Goal: Task Accomplishment & Management: Complete application form

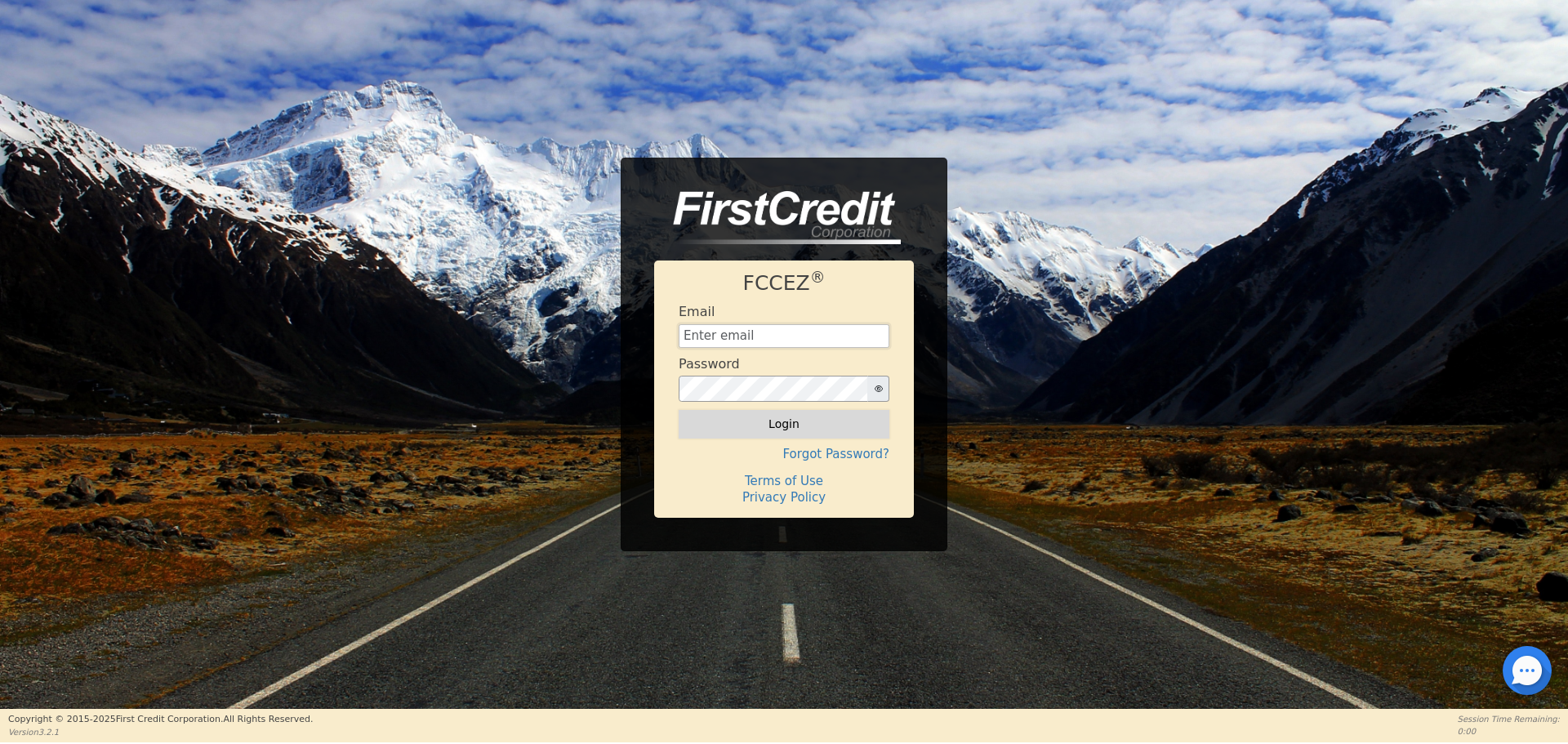
type input "[EMAIL_ADDRESS][DOMAIN_NAME]"
click at [748, 437] on button "Login" at bounding box center [784, 423] width 211 height 28
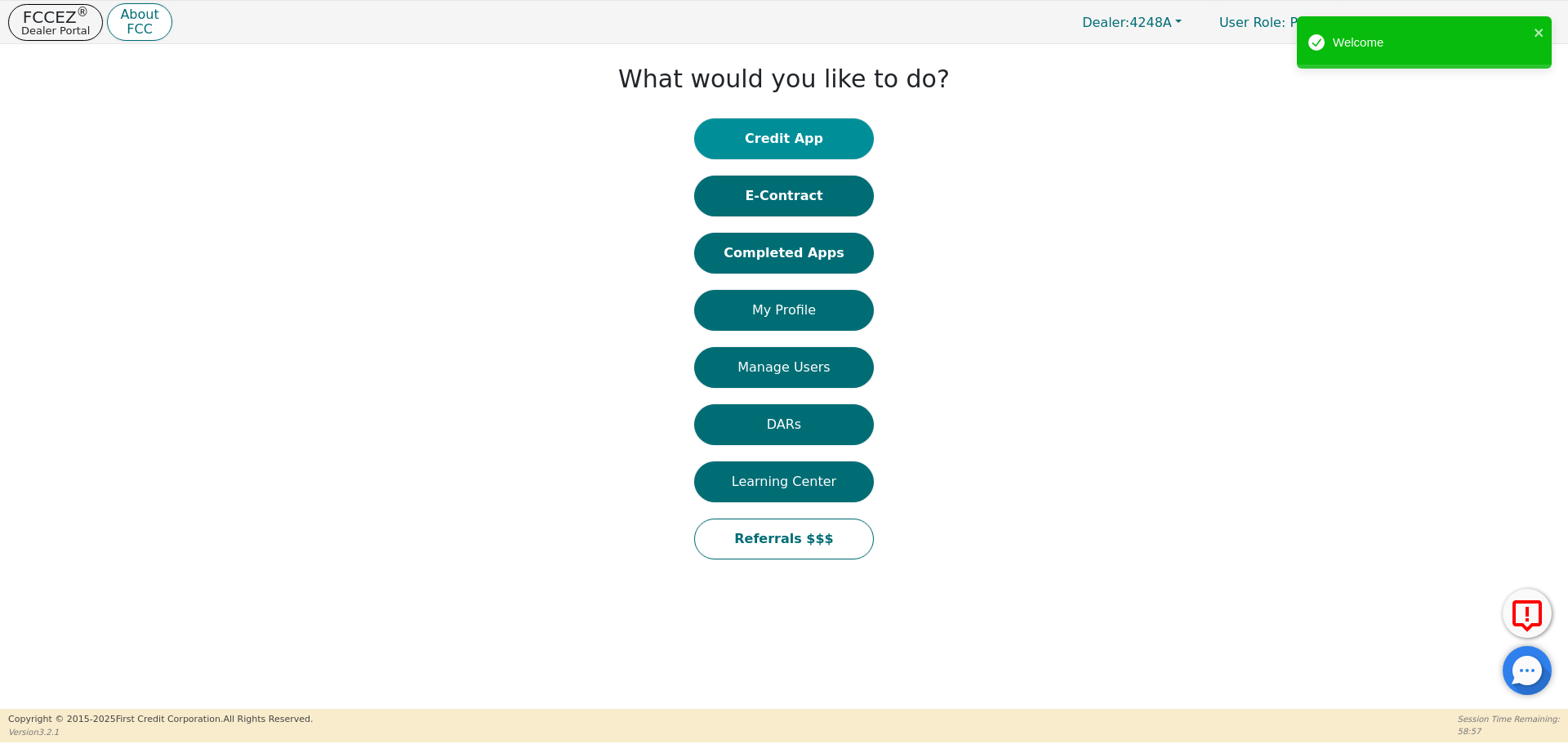
click at [775, 143] on button "Credit App" at bounding box center [784, 139] width 179 height 41
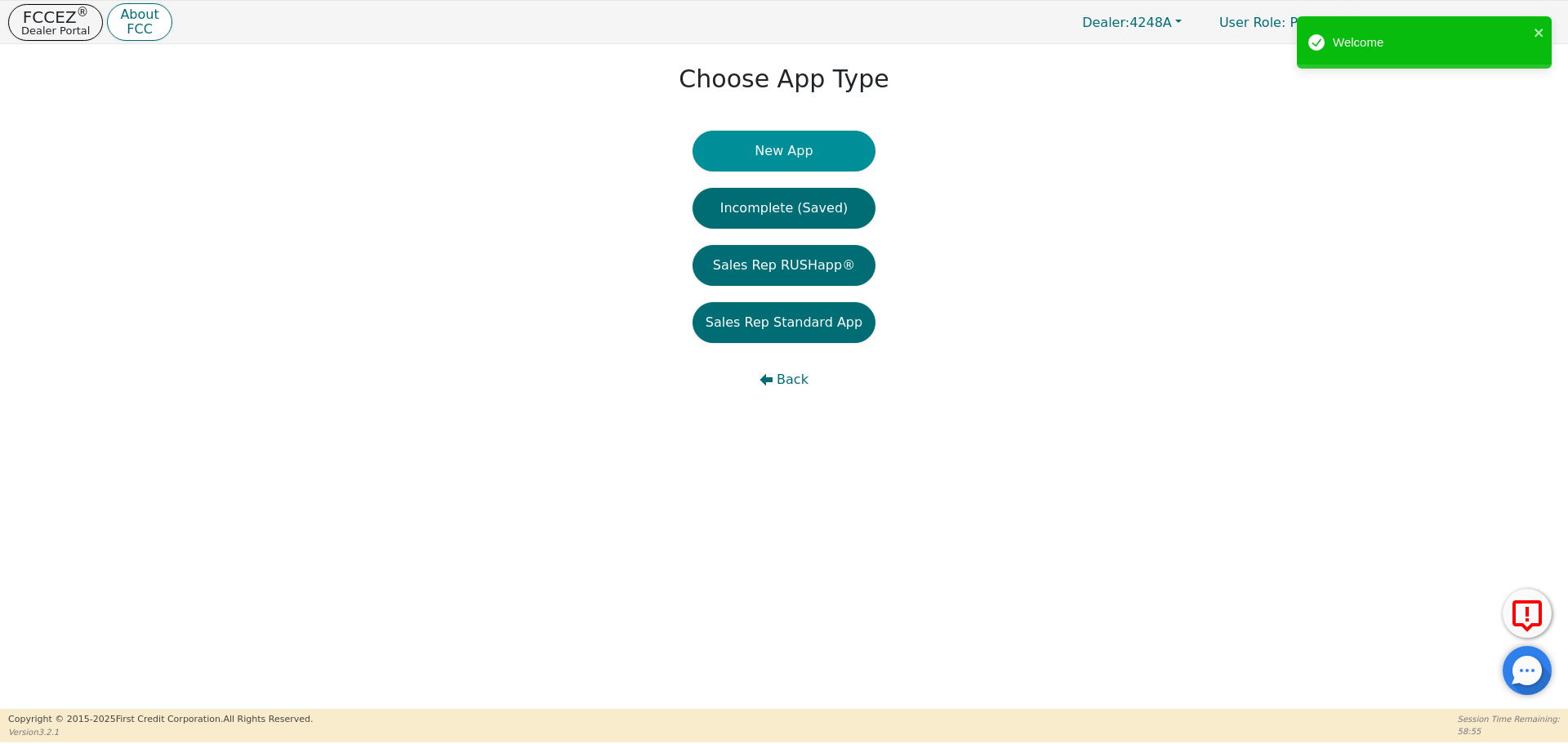
click at [778, 147] on button "New App" at bounding box center [784, 151] width 183 height 41
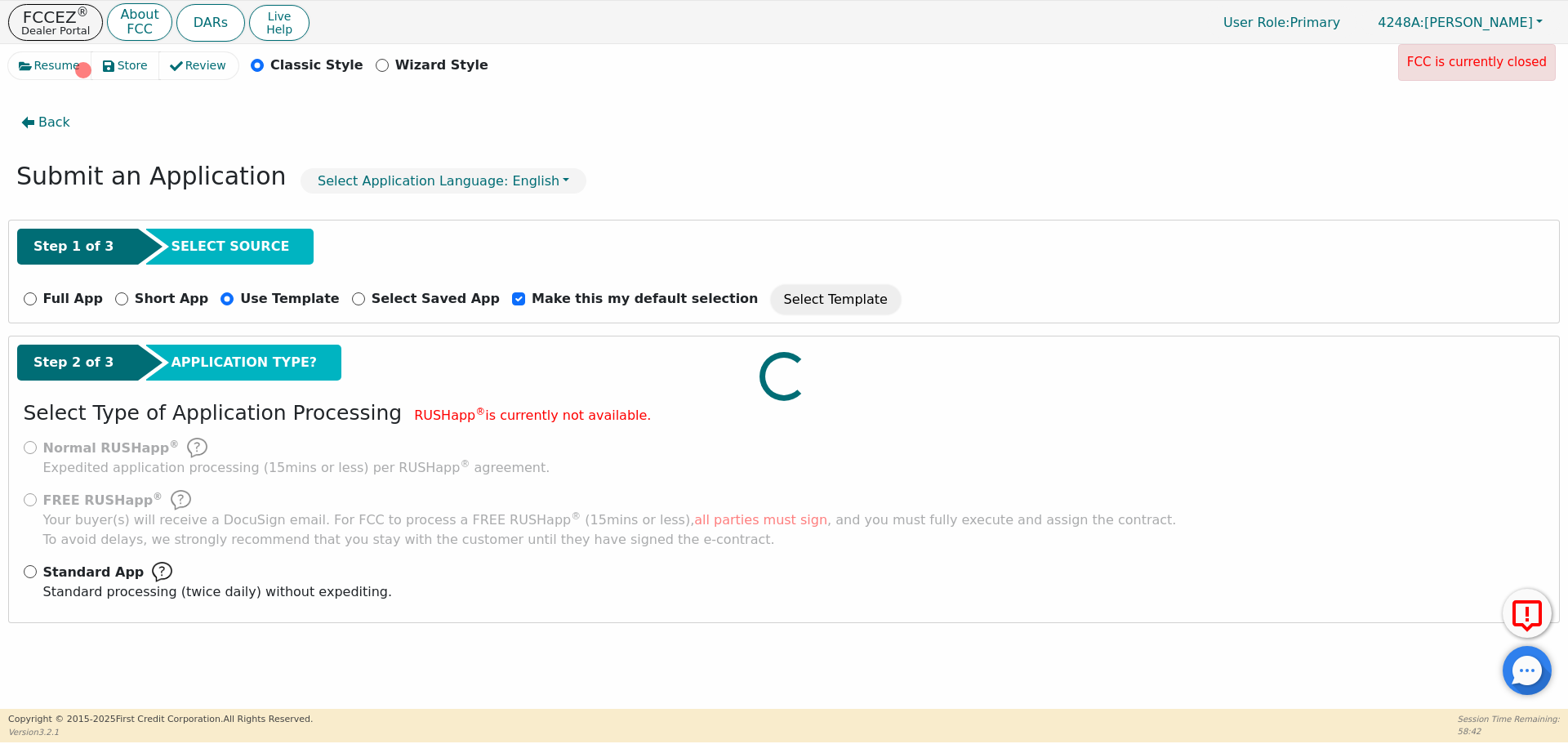
click at [31, 52] on div at bounding box center [784, 52] width 1552 height 0
click at [23, 574] on div "Standard App Standard processing (twice daily) without expediting." at bounding box center [784, 581] width 1522 height 40
click at [29, 572] on input "Standard App Standard processing (twice daily) without expediting." at bounding box center [29, 571] width 13 height 13
radio input "true"
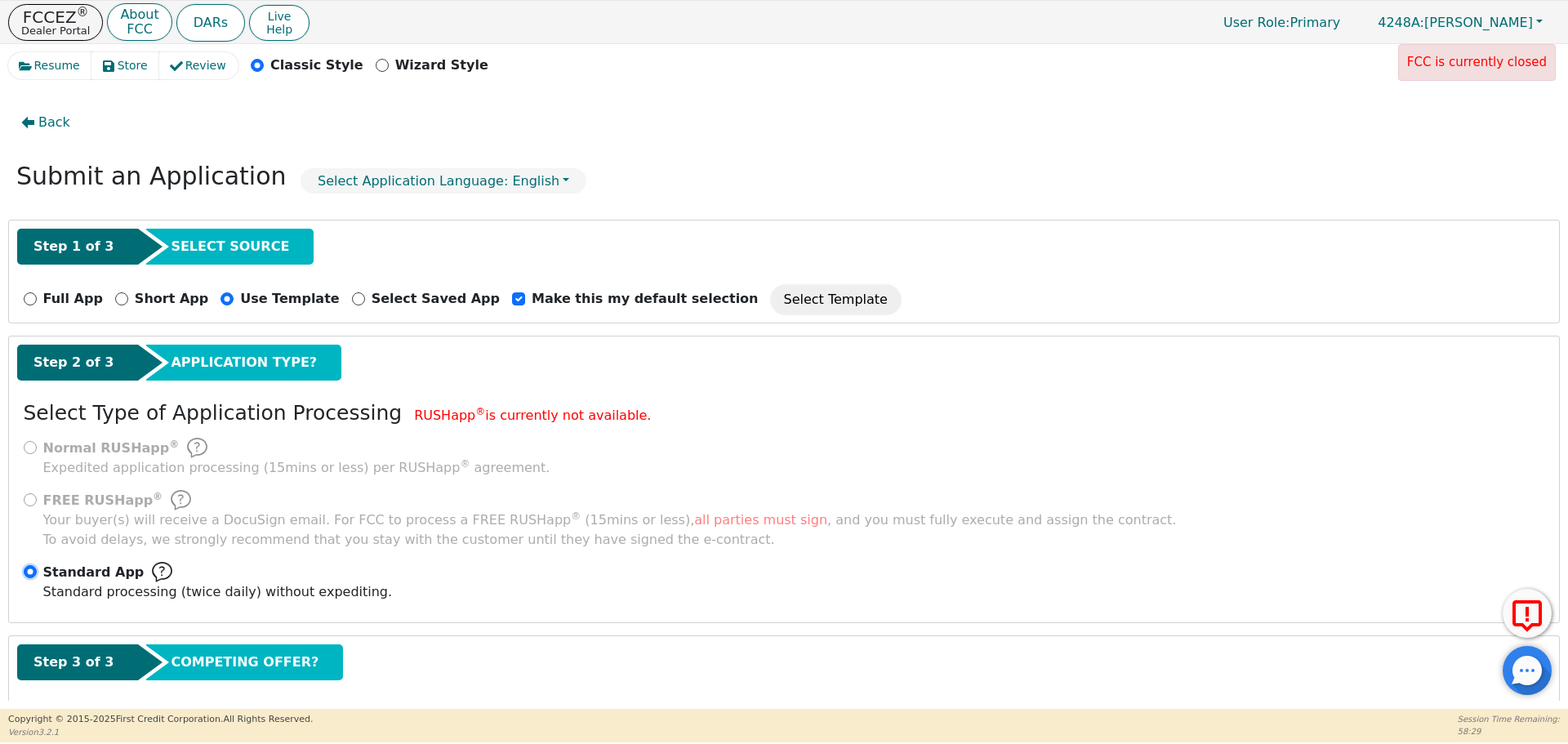
scroll to position [81, 0]
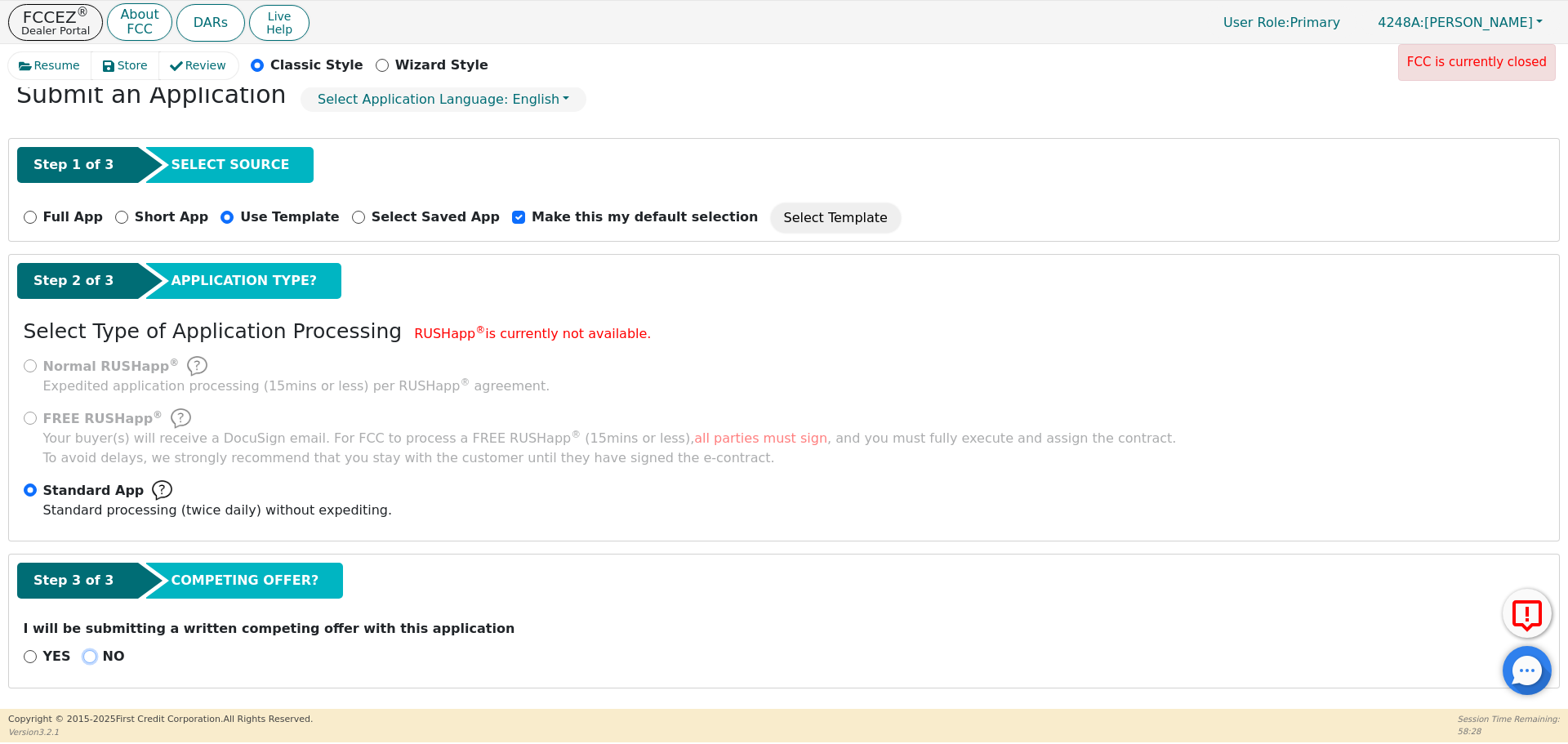
click at [84, 656] on input "NO" at bounding box center [89, 656] width 13 height 13
radio input "true"
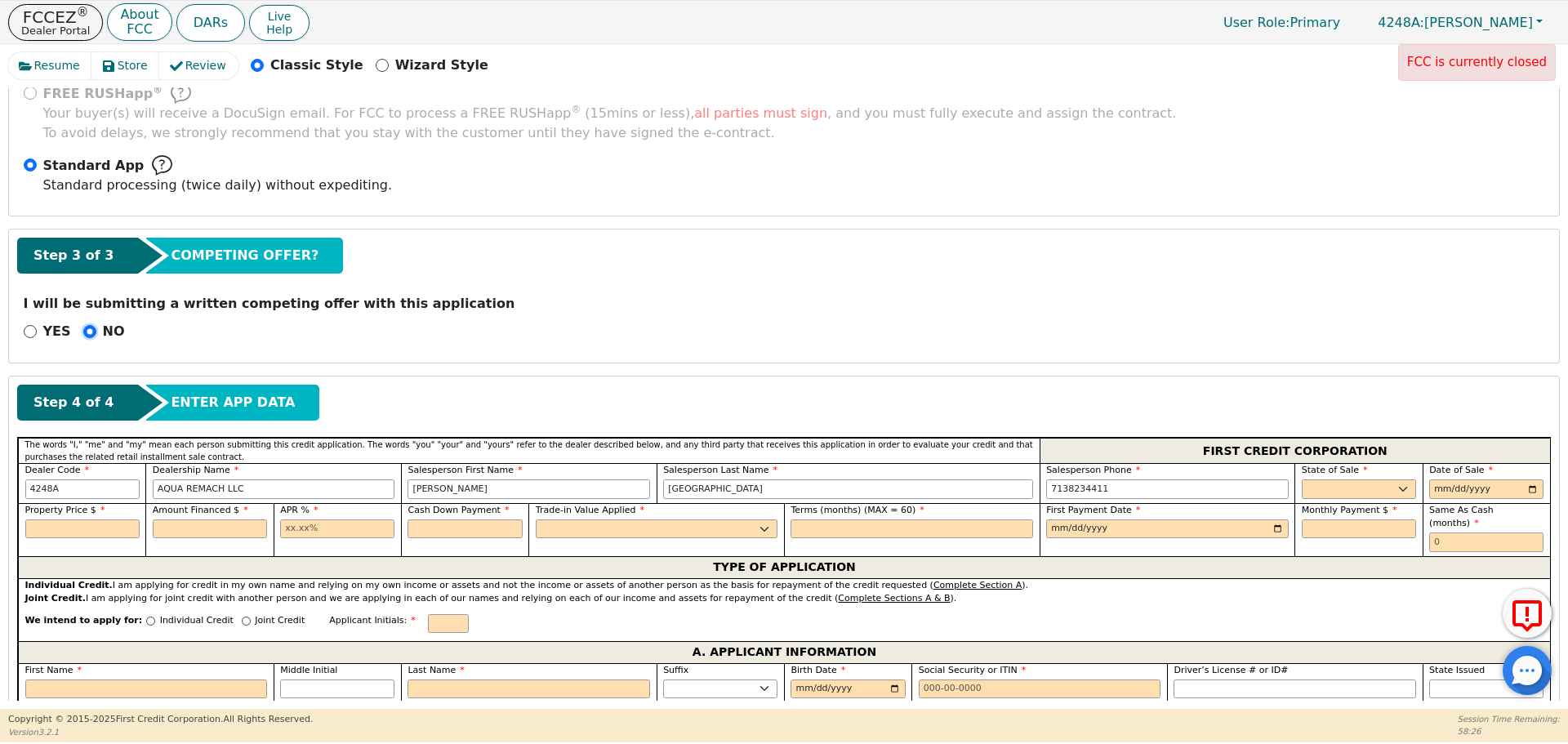
scroll to position [415, 0]
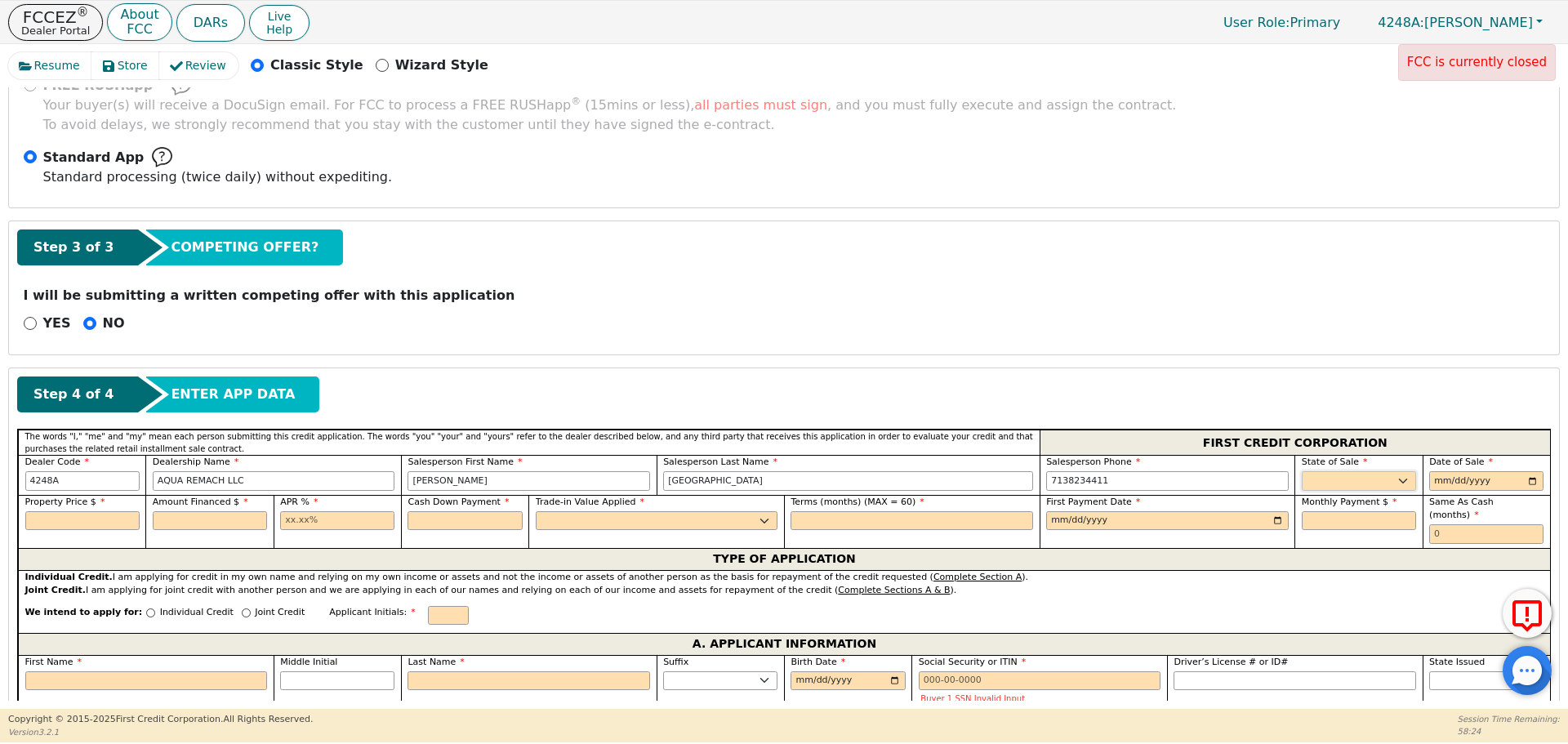
click at [1335, 474] on select "AK AL AR AZ CA CO CT DC DE FL [GEOGRAPHIC_DATA] HI IA ID IL IN KS [GEOGRAPHIC_D…" at bounding box center [1359, 481] width 114 height 19
select select "[GEOGRAPHIC_DATA]"
type input "[DATE]"
type input "8699.00"
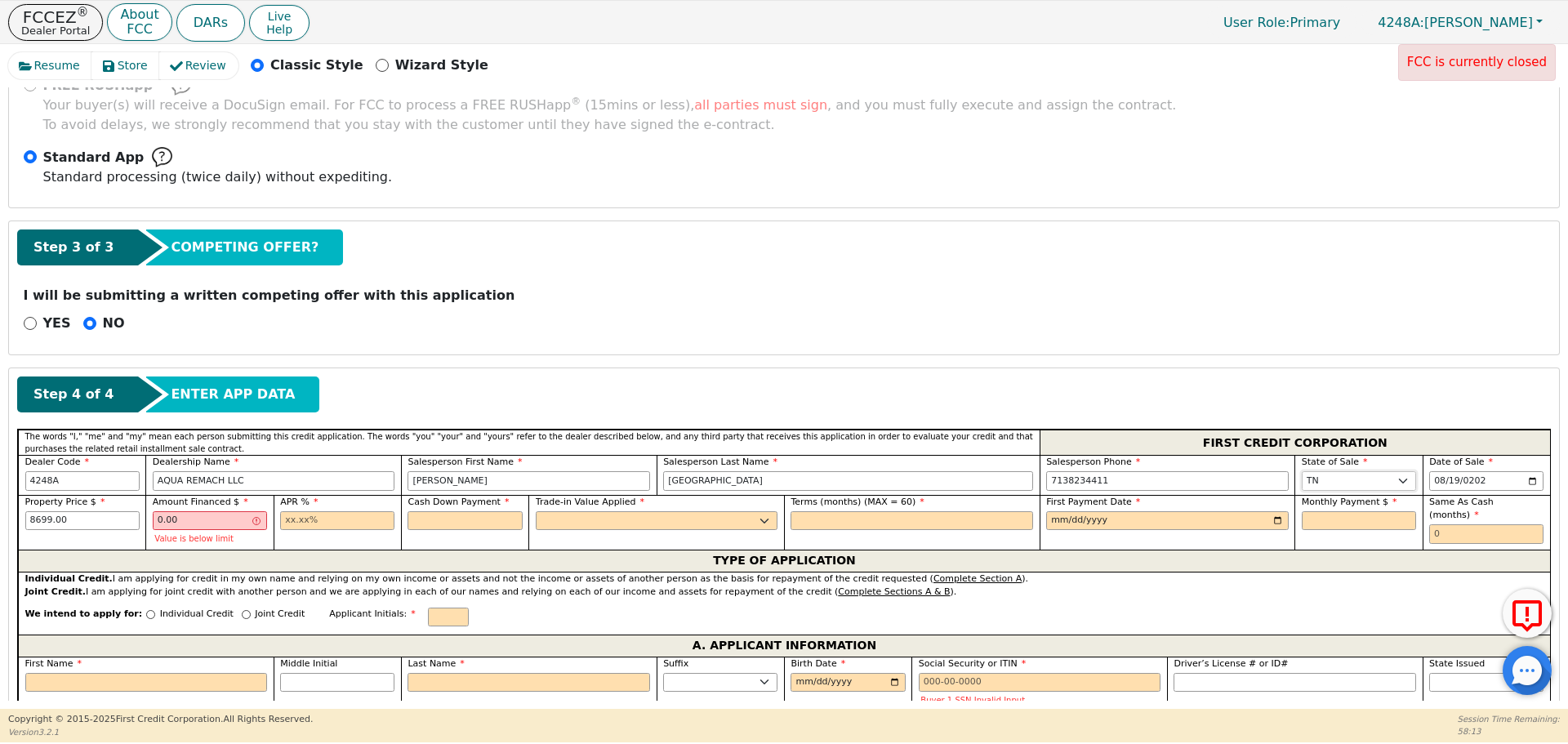
click at [1335, 474] on select "AK AL AR AZ CA CO CT DC DE FL [GEOGRAPHIC_DATA] HI IA ID IL IN KS [GEOGRAPHIC_D…" at bounding box center [1359, 481] width 114 height 19
click at [113, 520] on input "8699.00" at bounding box center [82, 521] width 114 height 19
click at [200, 514] on input "0.00" at bounding box center [210, 521] width 114 height 19
type input "0"
type input "8699.00"
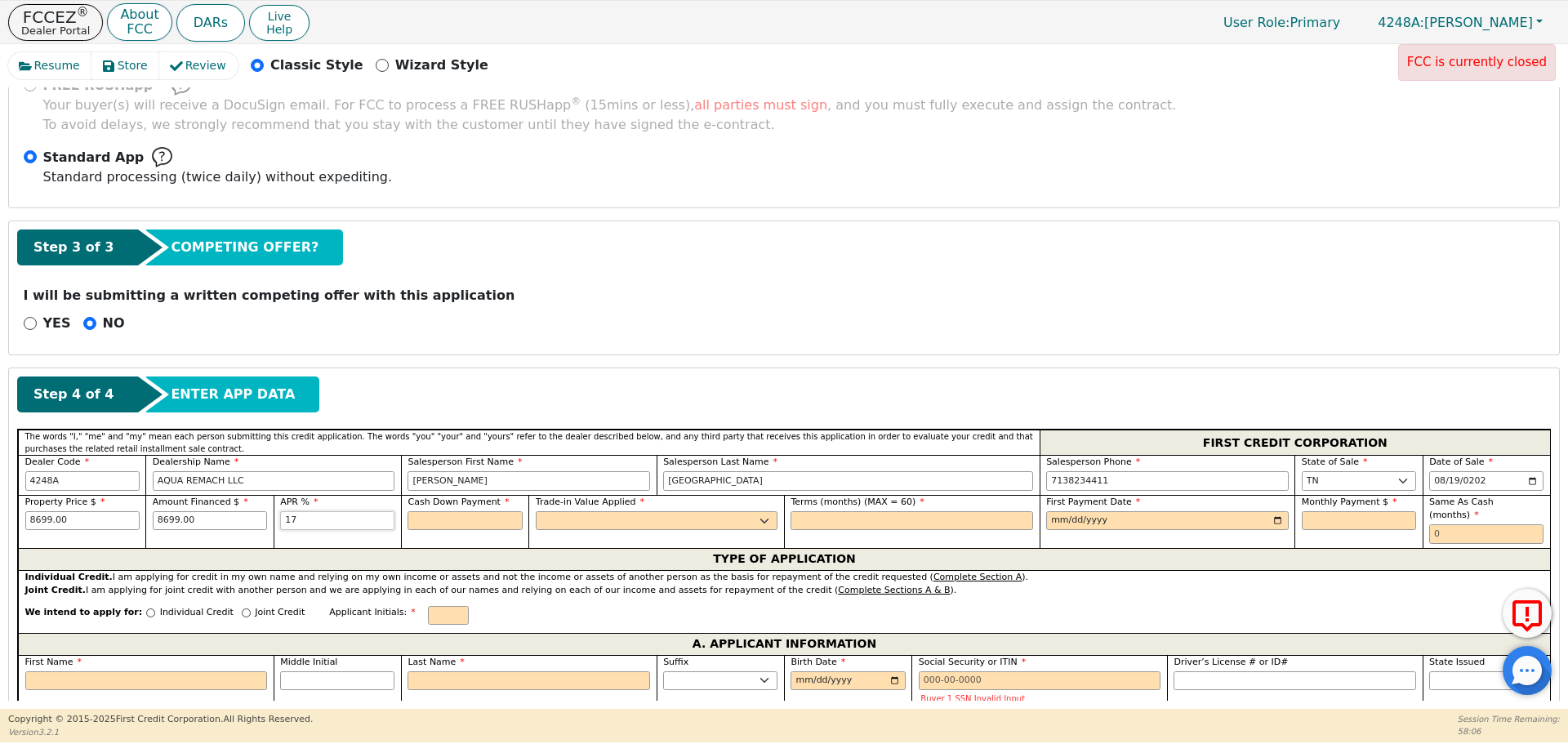
type input "17.99"
type input "0.00"
select select "n"
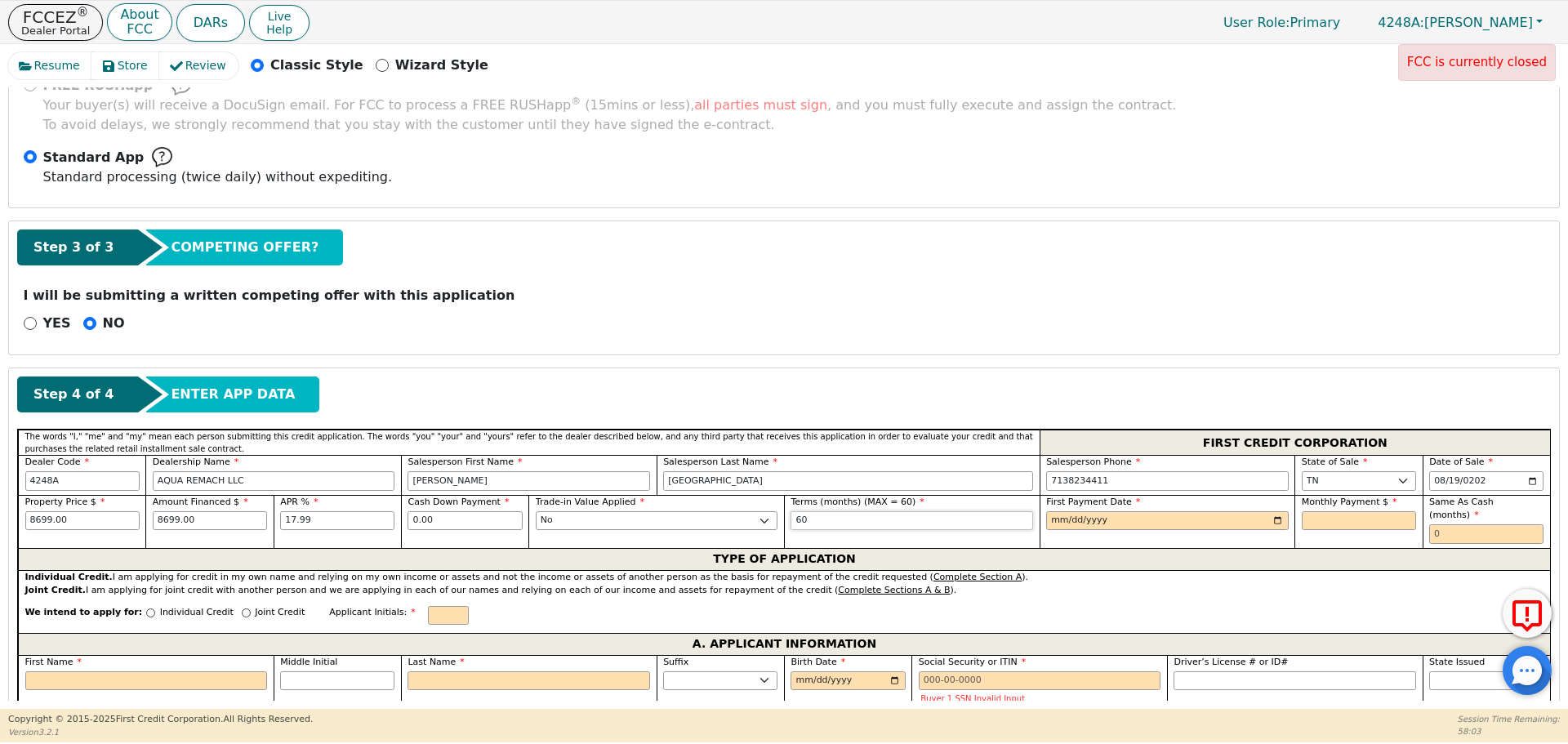
type input "60"
type input "[DATE]"
click at [1052, 521] on input "[DATE]" at bounding box center [1167, 521] width 242 height 19
type input "[DATE]"
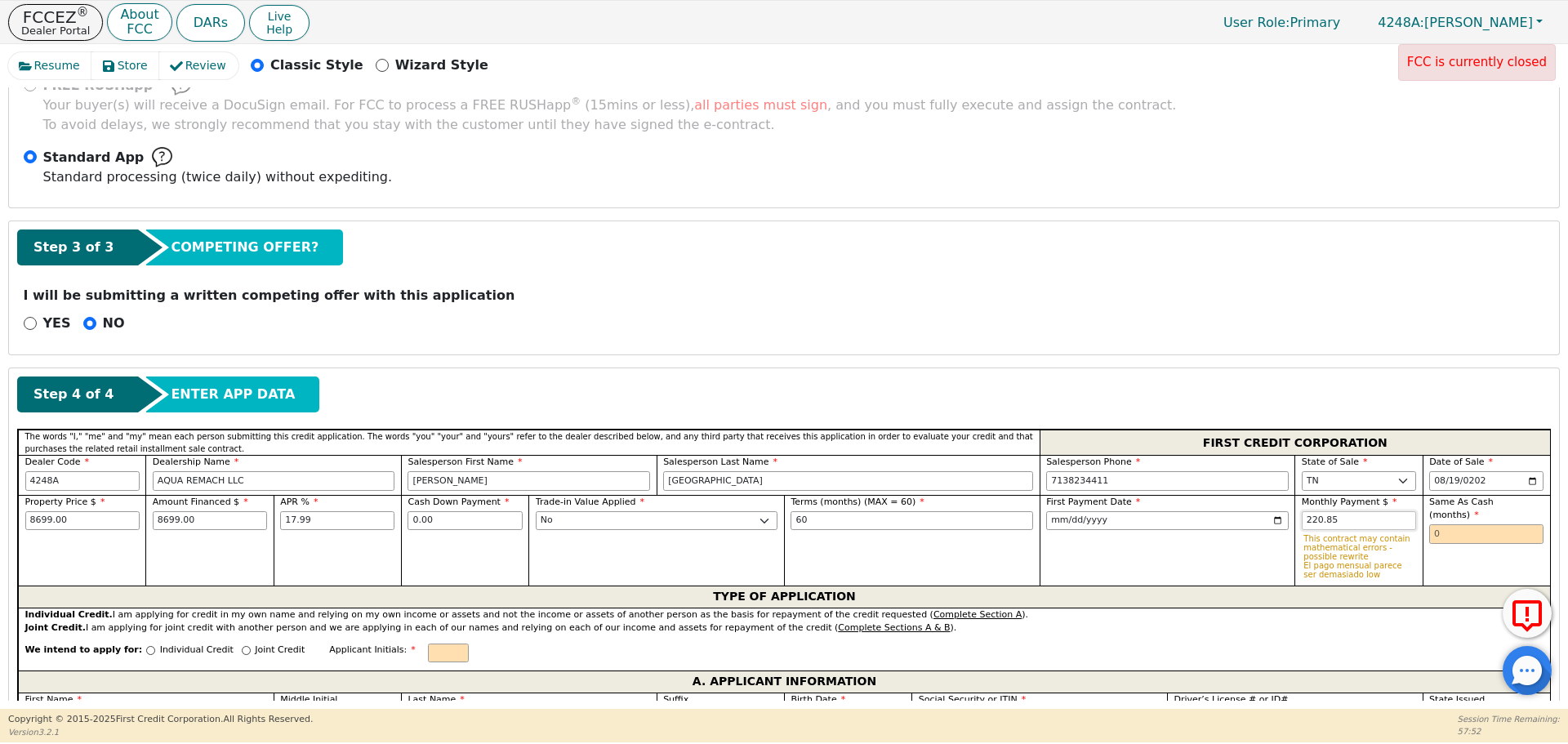
type input "220.85"
type input "0"
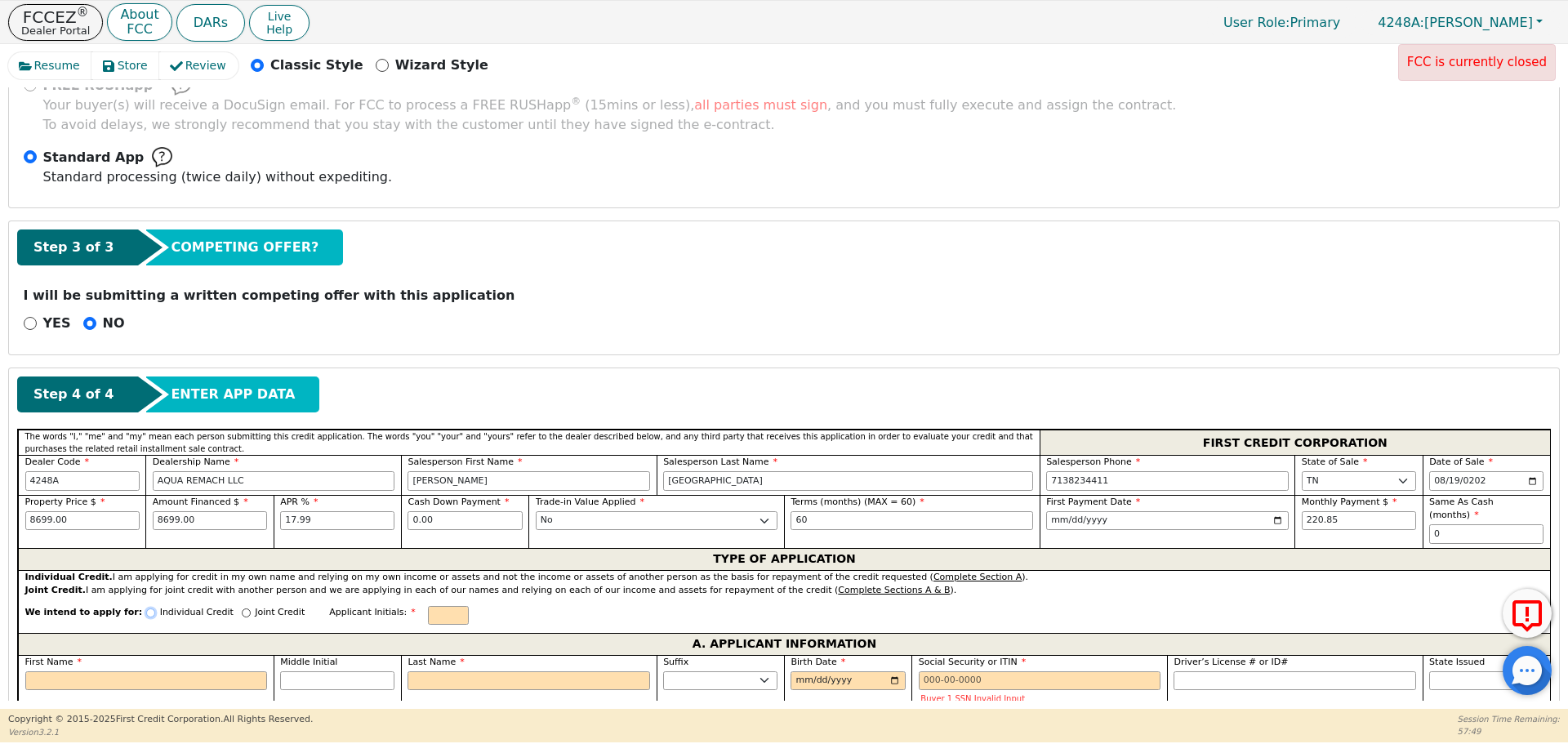
click at [146, 608] on input "Individual Credit" at bounding box center [150, 612] width 9 height 9
radio input "true"
click at [162, 671] on input "First Name" at bounding box center [146, 681] width 242 height 19
type input "V"
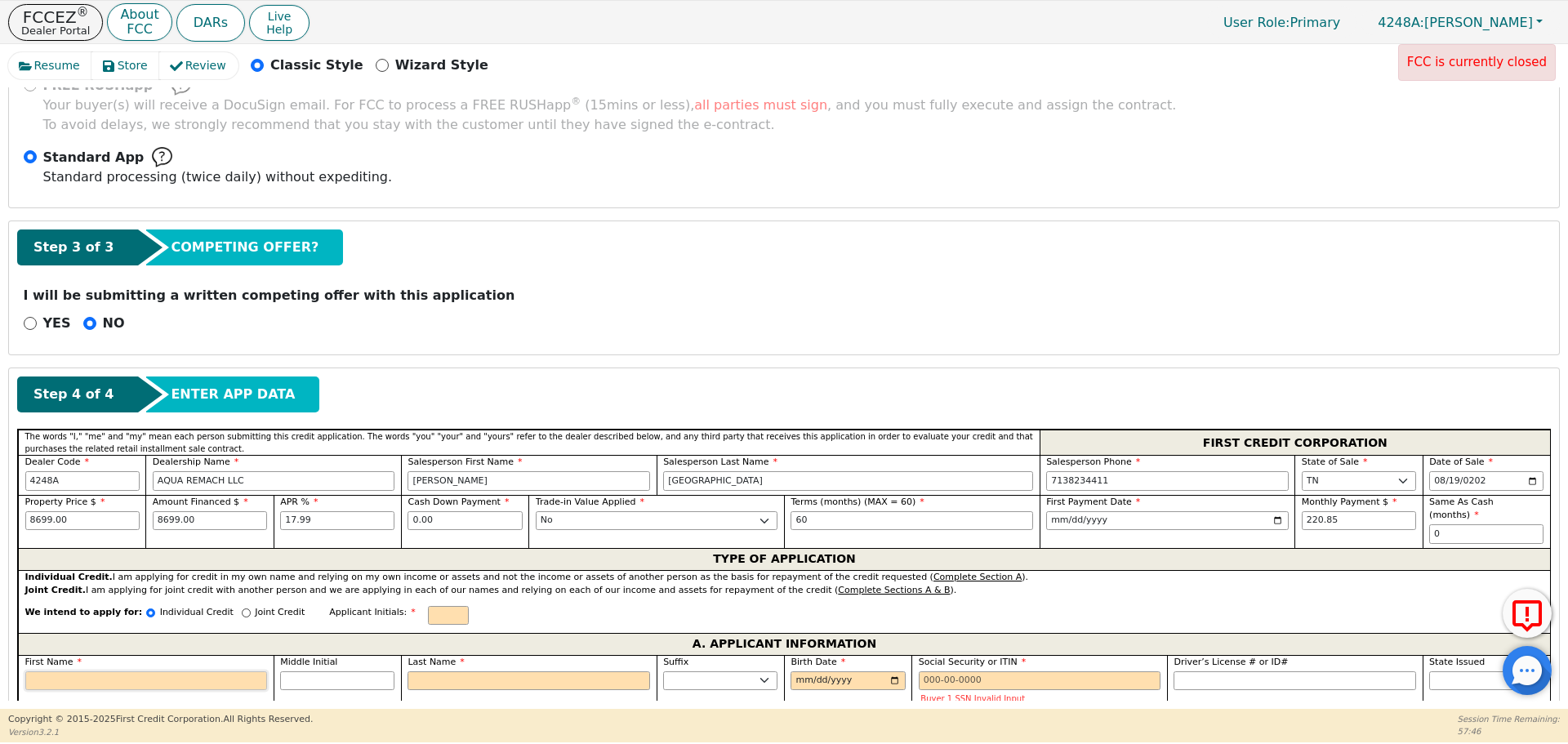
type input "V"
type input "Vi"
type input "Via"
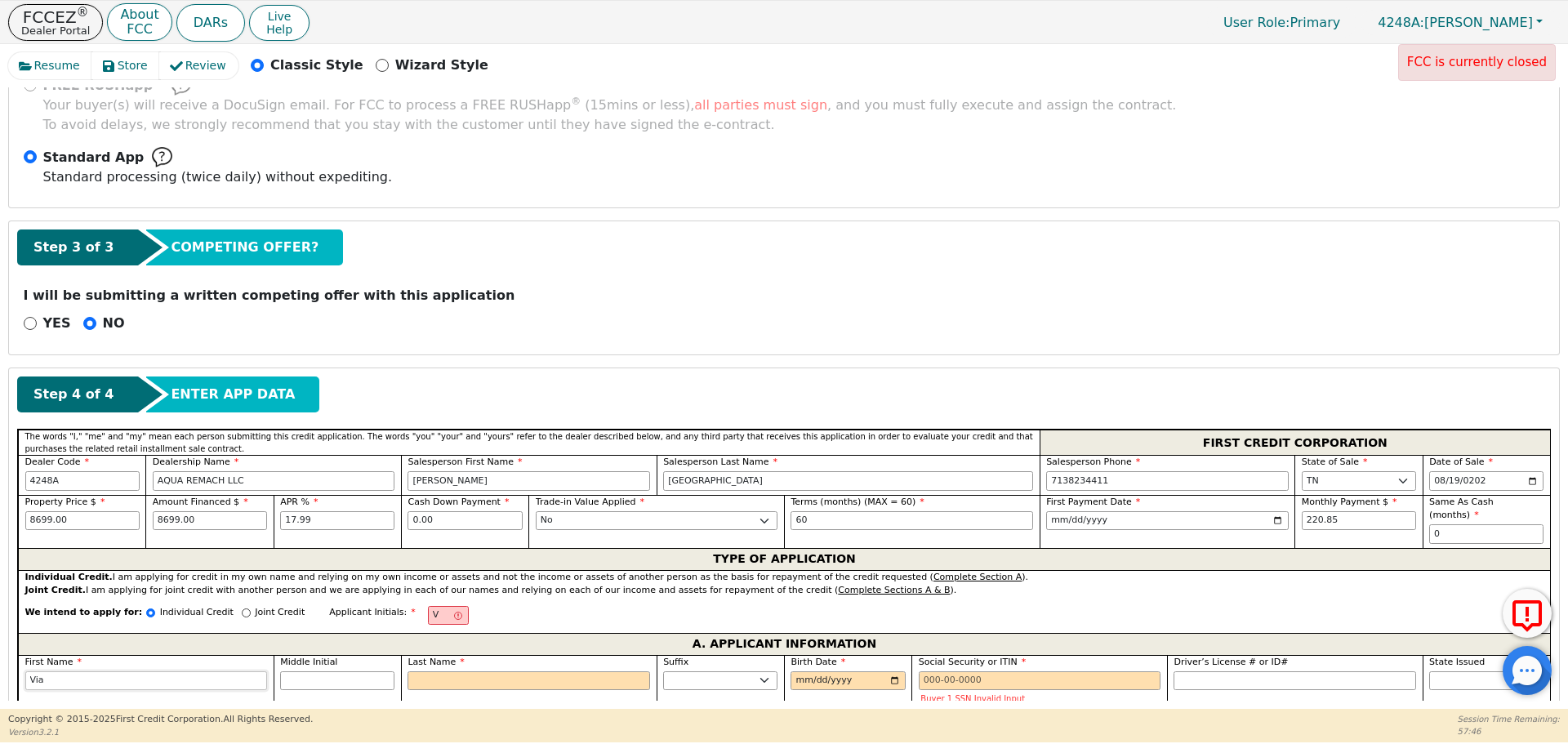
type input "Vian"
type input "Viank"
type input "Vianka"
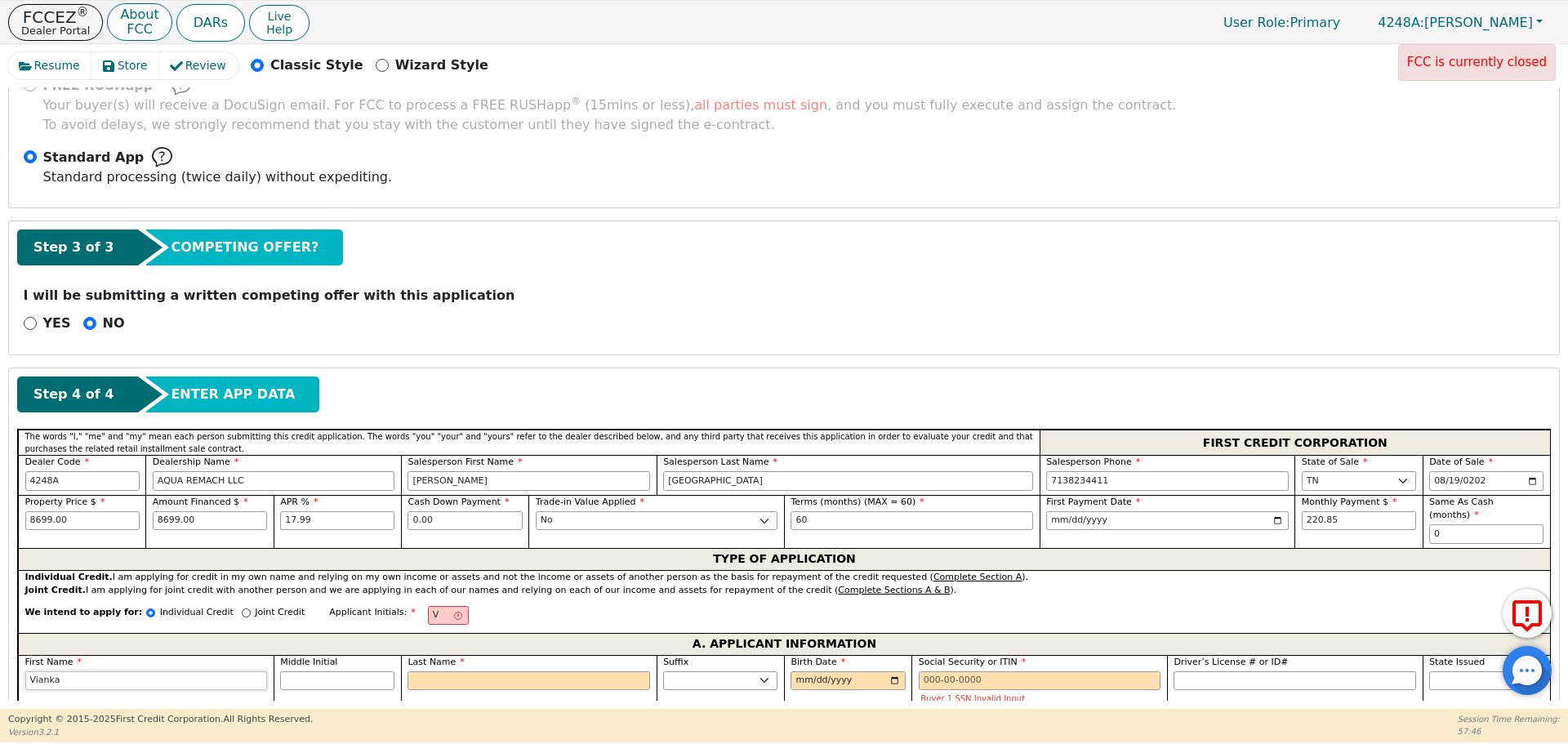
type input "Vianka"
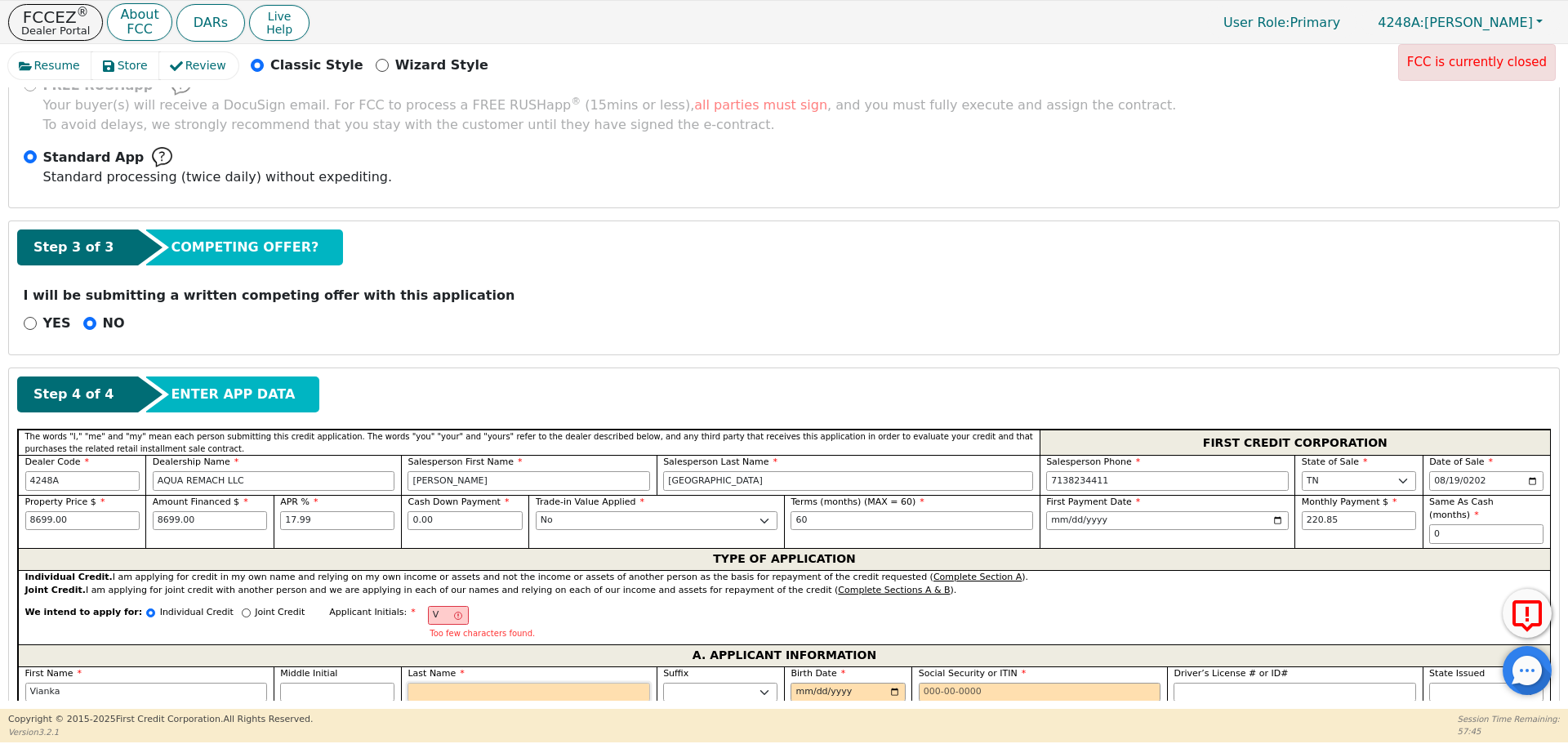
type input "VC"
type input "C"
type input "Vianka C"
type input "Ce"
type input "Vianka Ce"
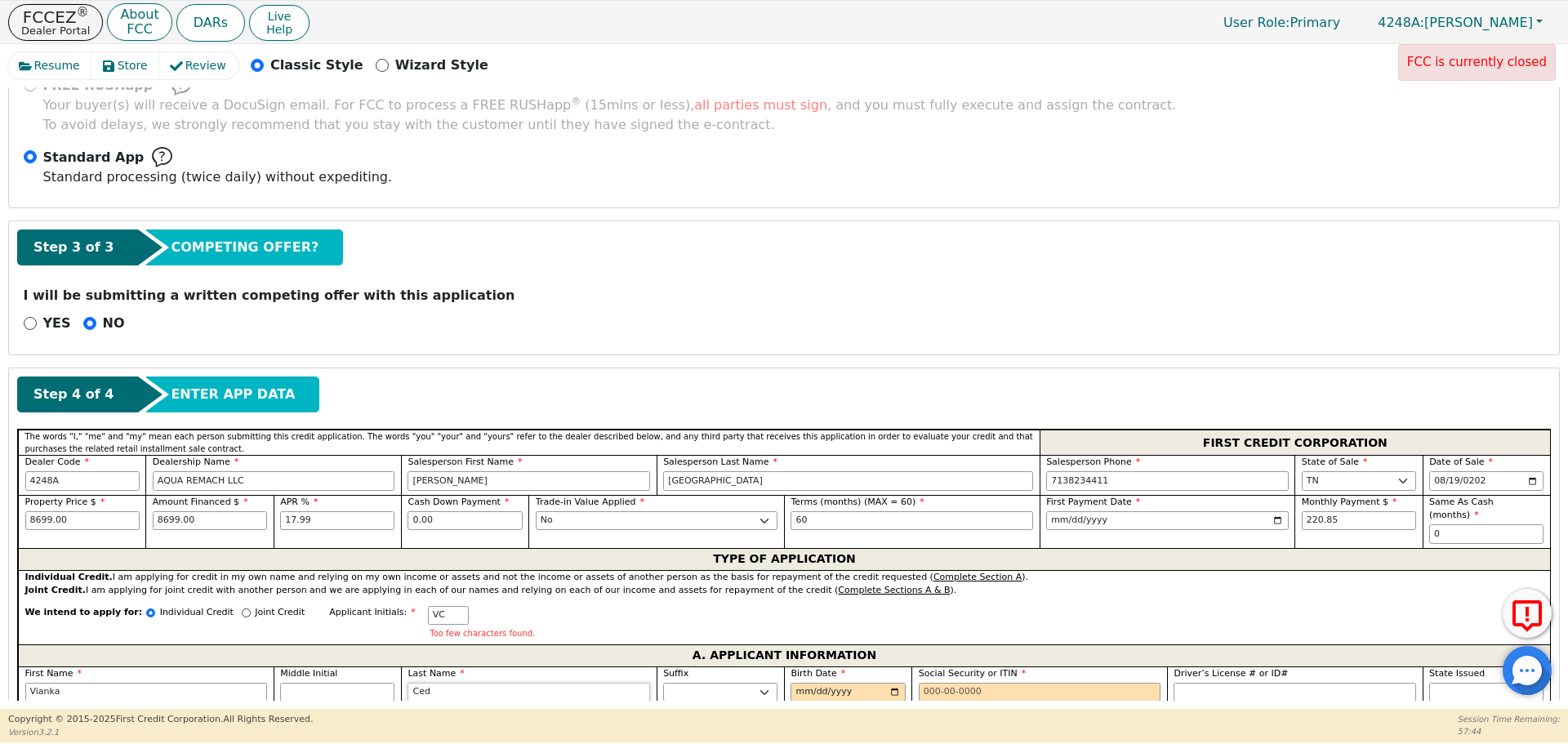
type input "Cedi"
type input "[PERSON_NAME]"
type input "Cedil"
type input "Vianka Cedil"
type input "Cedill"
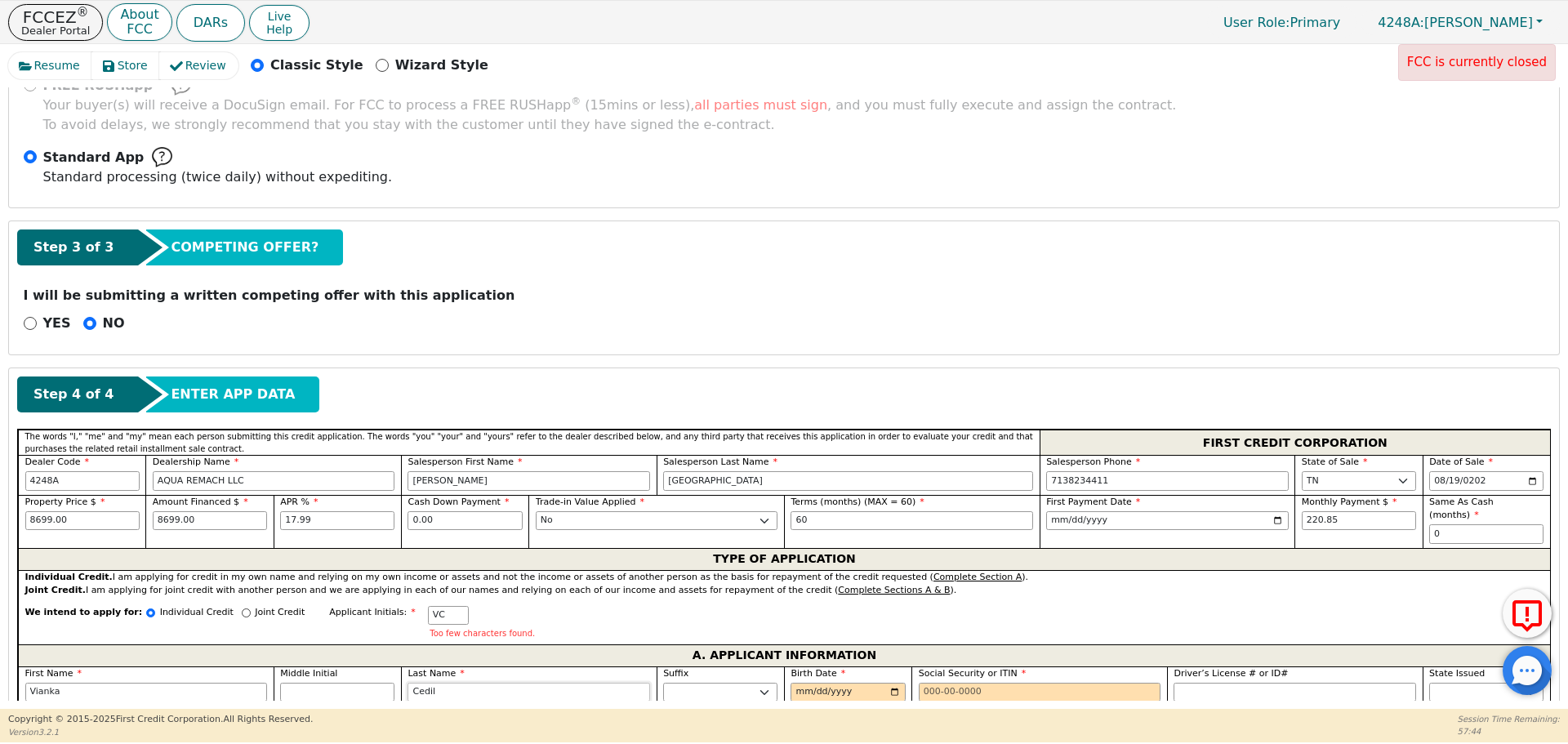
type input "[PERSON_NAME]"
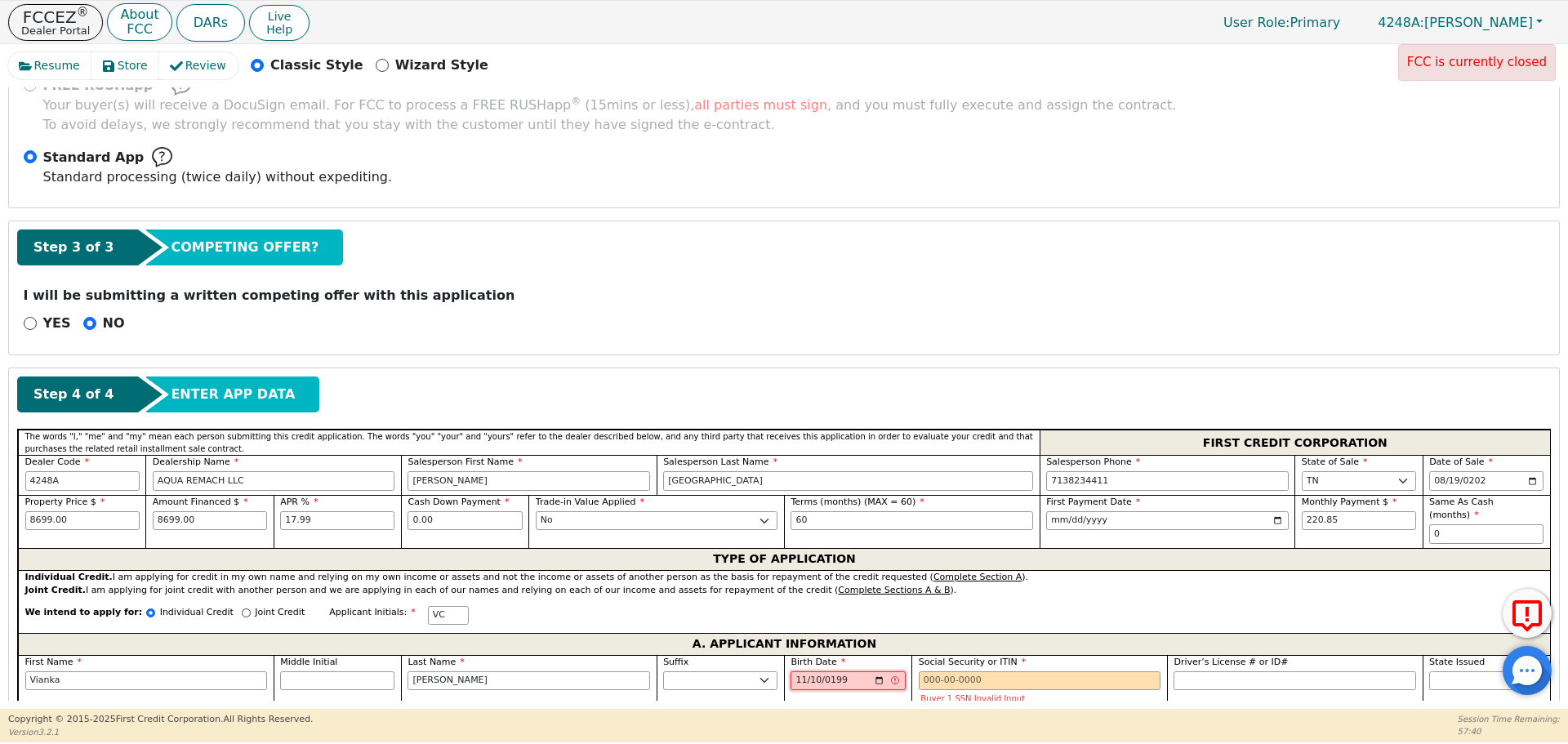
type input "[DATE]"
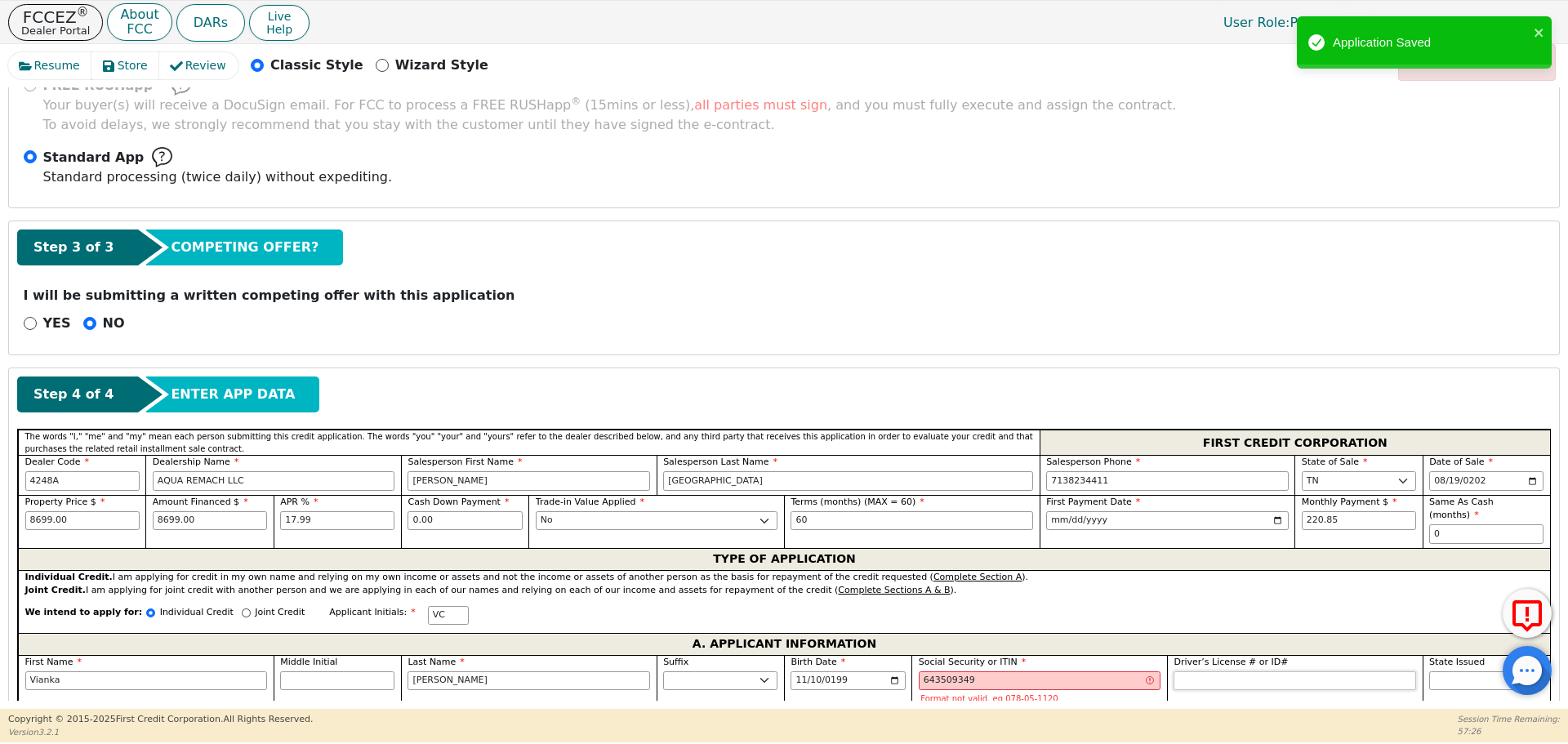
type input "***-**-9349"
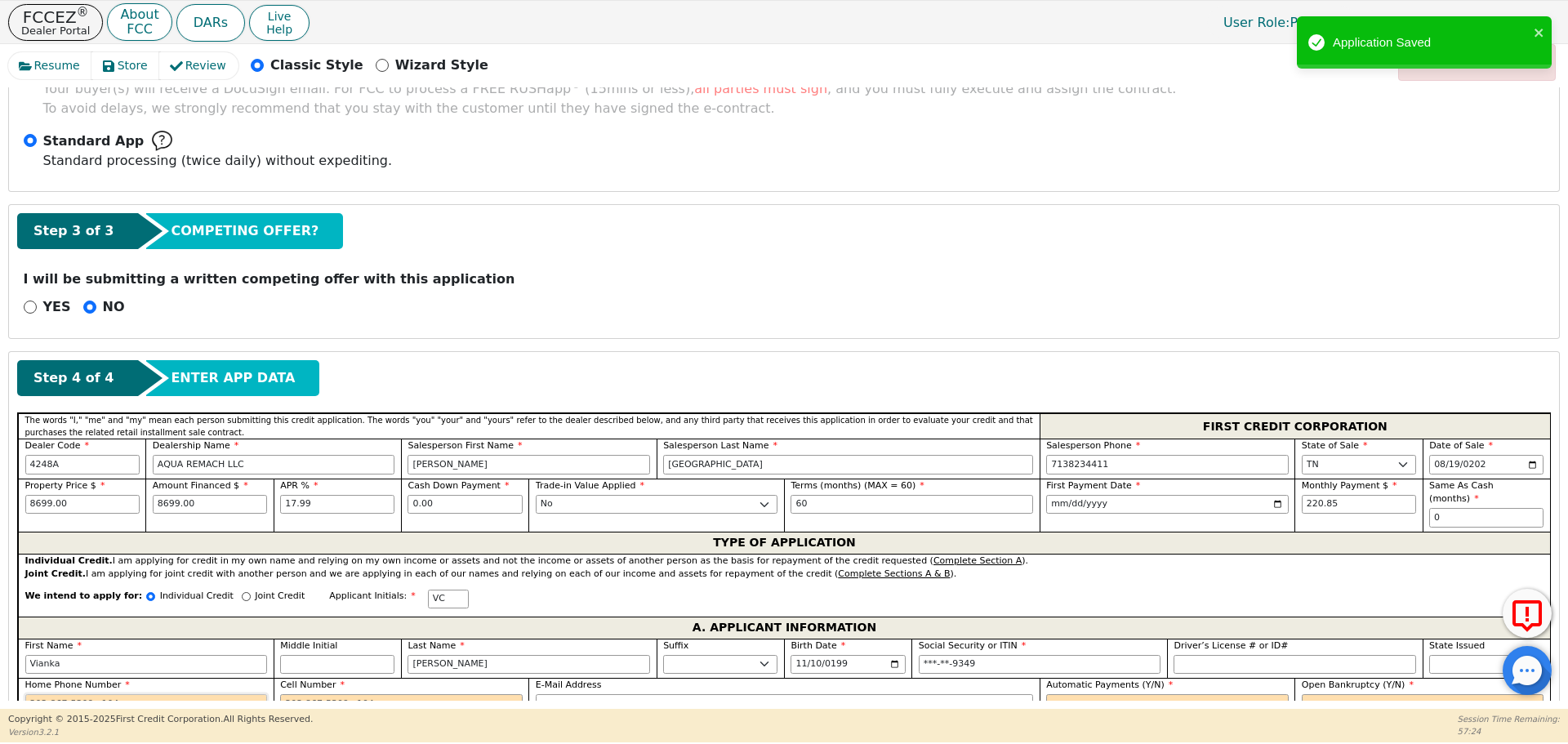
scroll to position [435, 0]
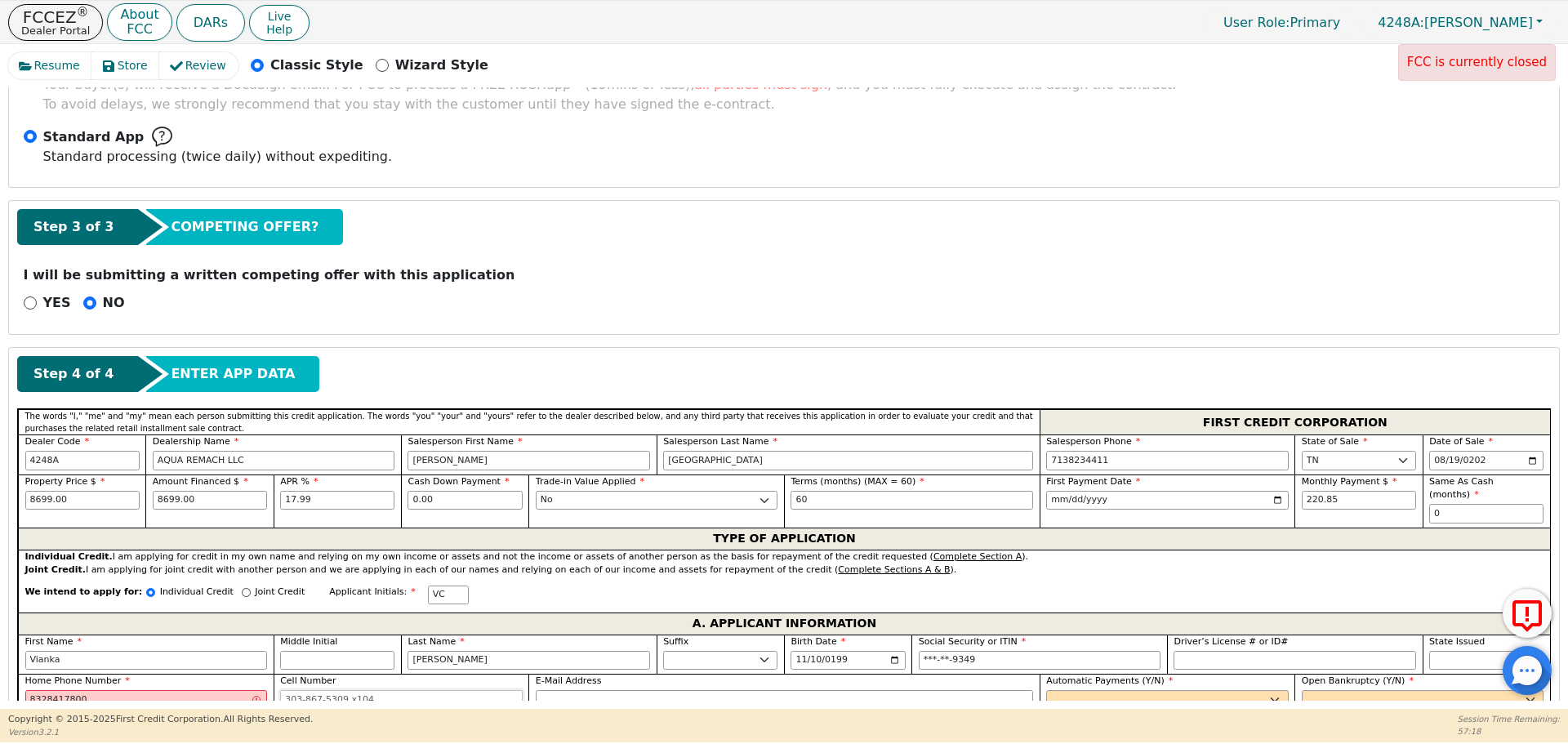
type input "[PHONE_NUMBER]"
type input "[EMAIL_ADDRESS][DOMAIN_NAME]"
select select "y"
type input "[PERSON_NAME]"
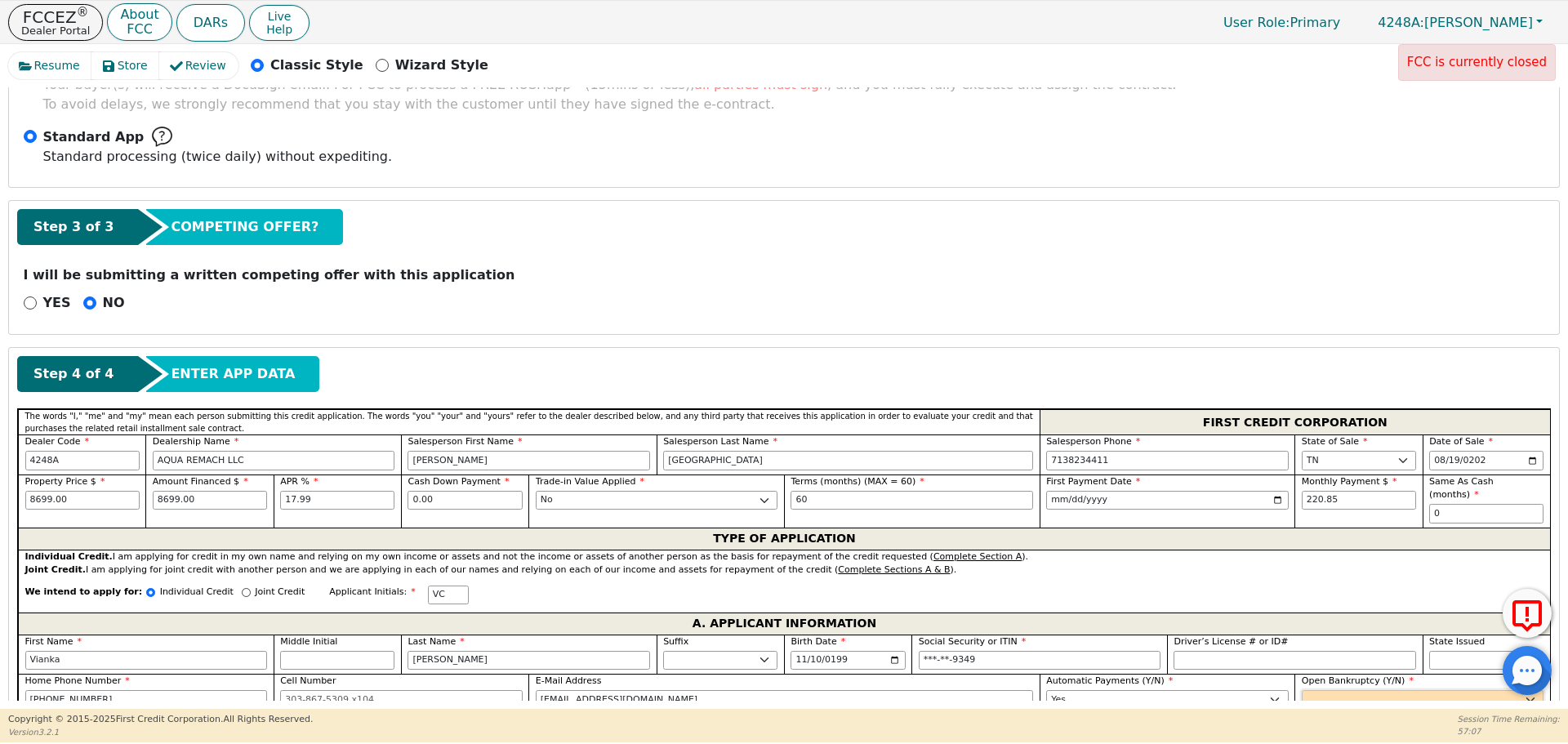
select select "n"
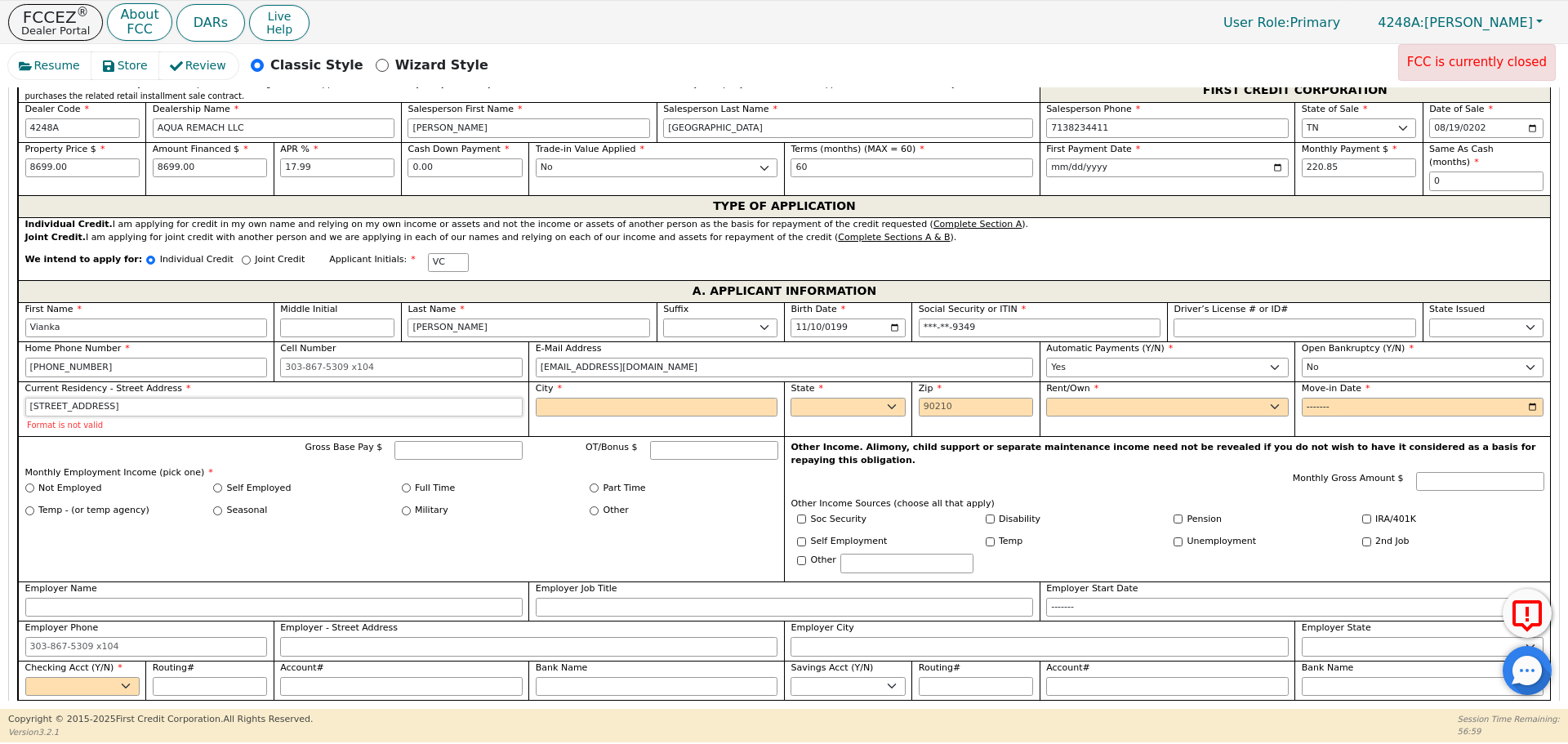
type input "[STREET_ADDRESS]"
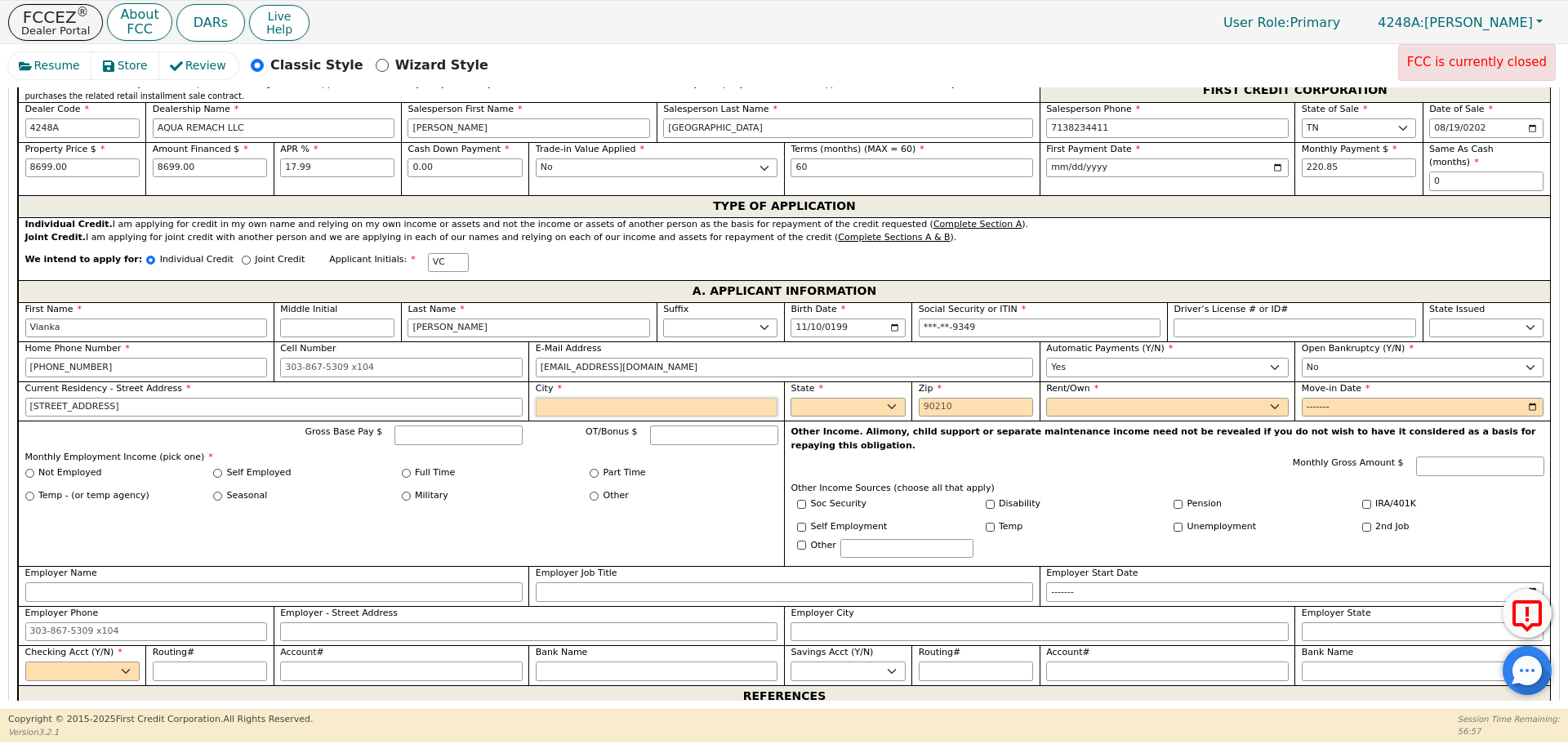
click at [660, 398] on input "City" at bounding box center [657, 408] width 242 height 19
type input "[GEOGRAPHIC_DATA]"
select select "[GEOGRAPHIC_DATA]"
type input "77327"
select select "Own"
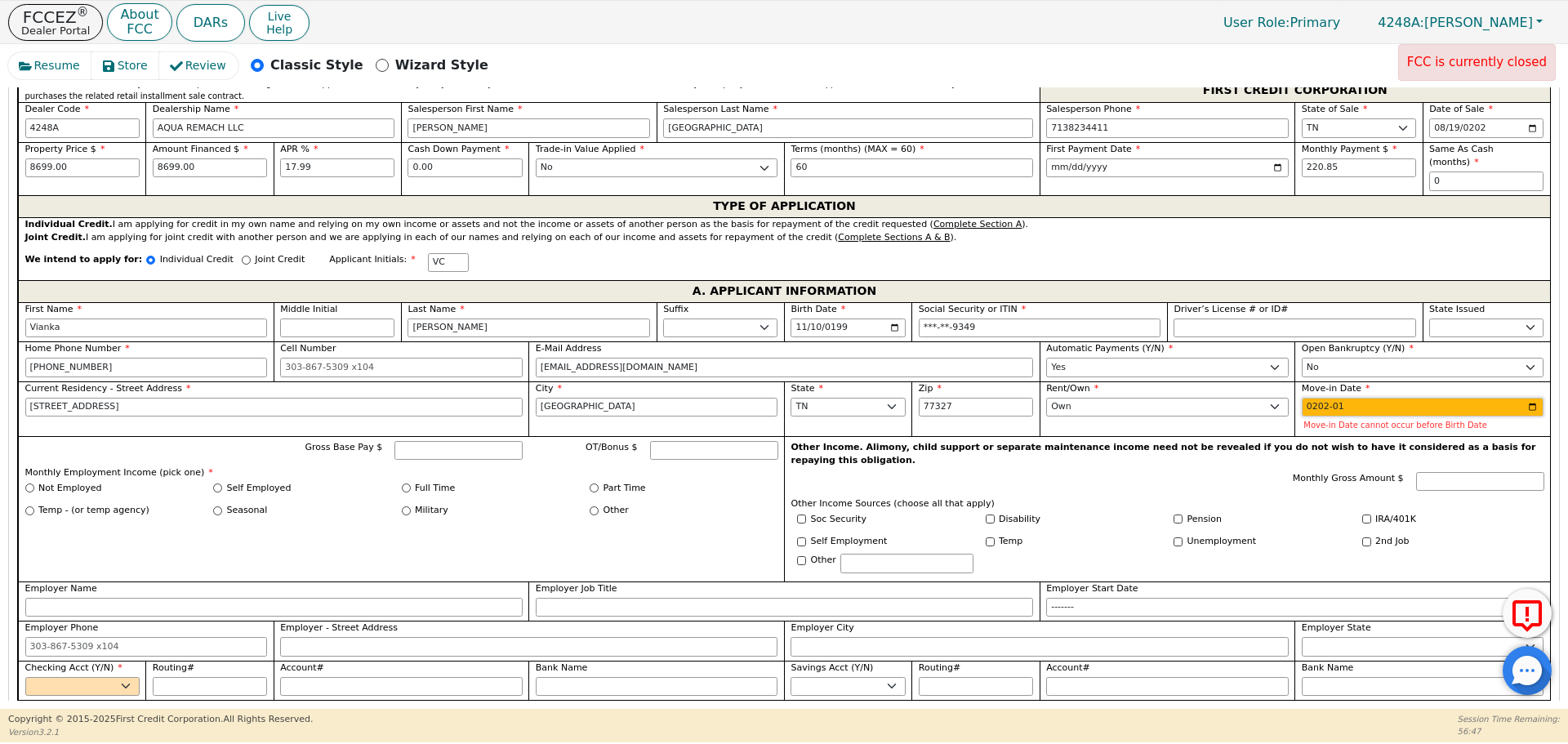
type input "2024-01"
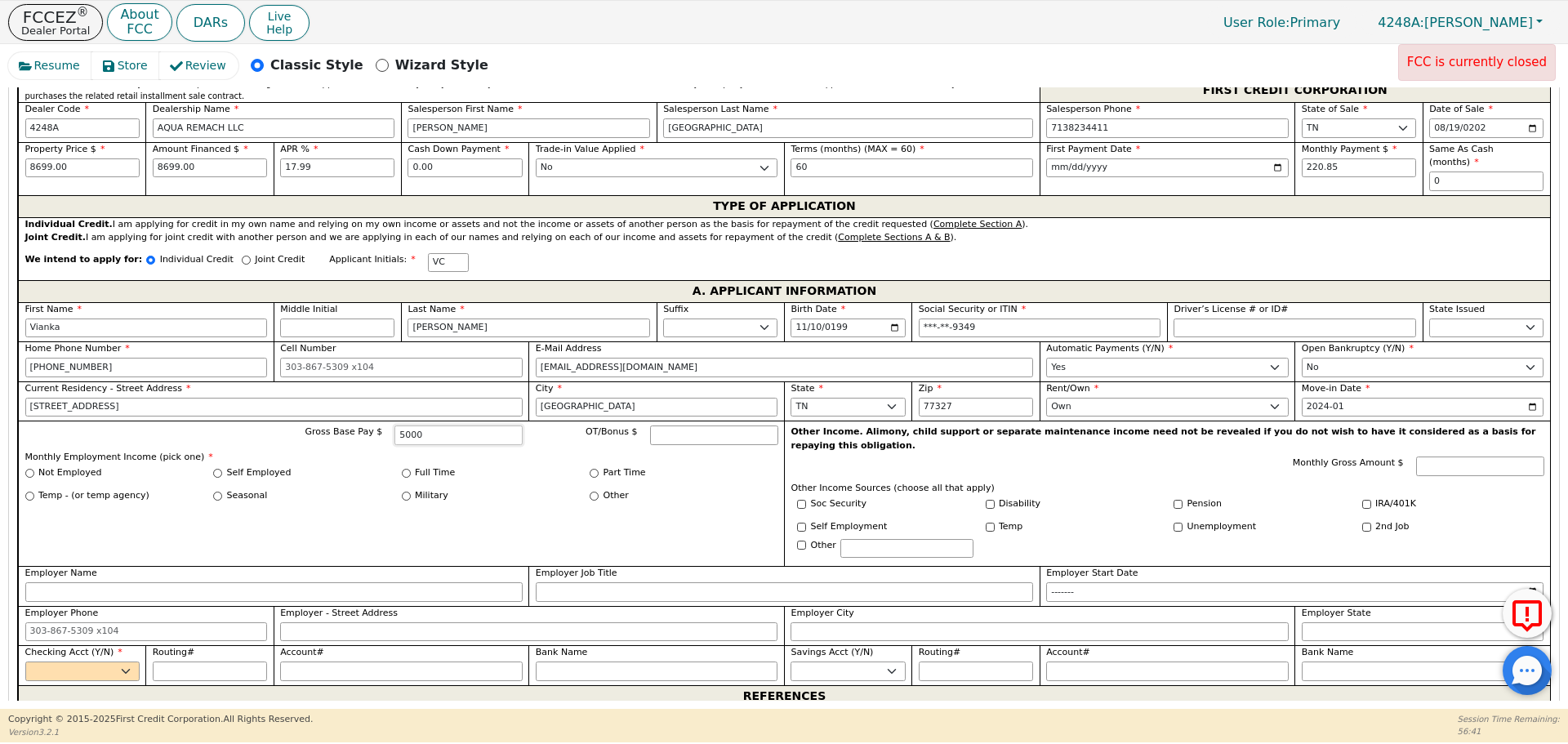
type input "5000"
click at [415, 466] on label "Full Time" at bounding box center [434, 473] width 40 height 14
click at [411, 469] on input "Full Time" at bounding box center [406, 473] width 9 height 9
radio input "true"
type input "5000.00"
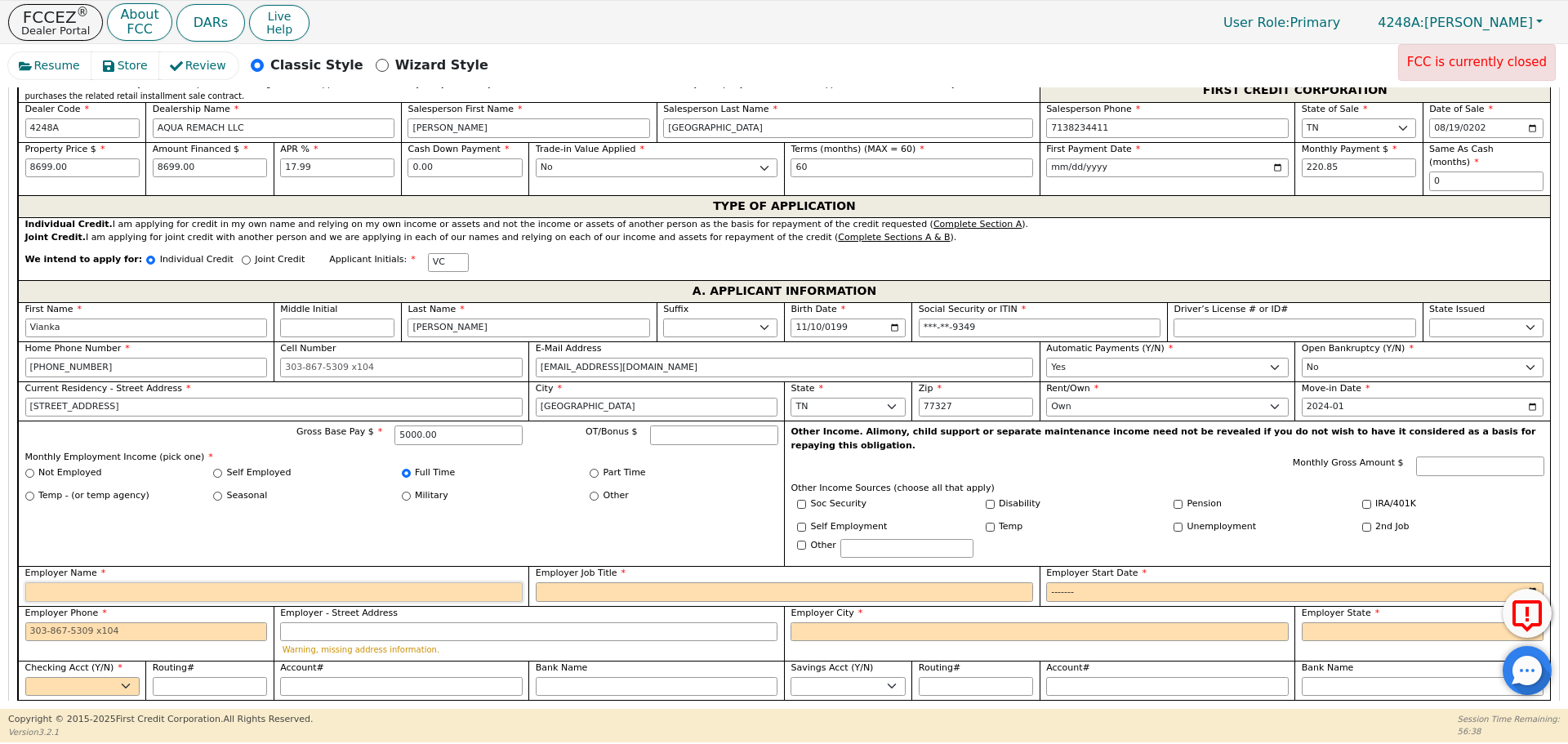
click at [415, 582] on input "Employer Name" at bounding box center [273, 592] width 497 height 19
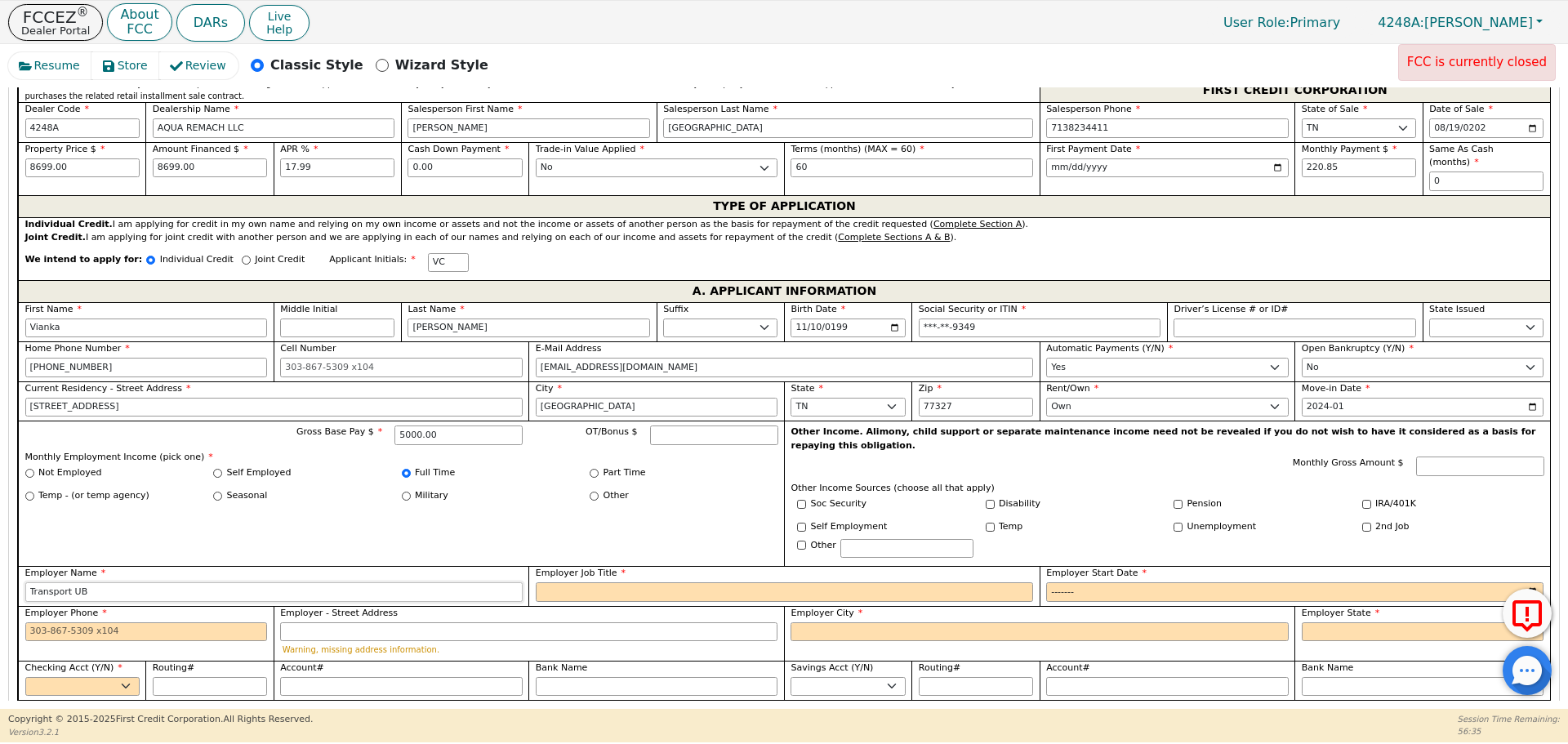
type input "Transport UB"
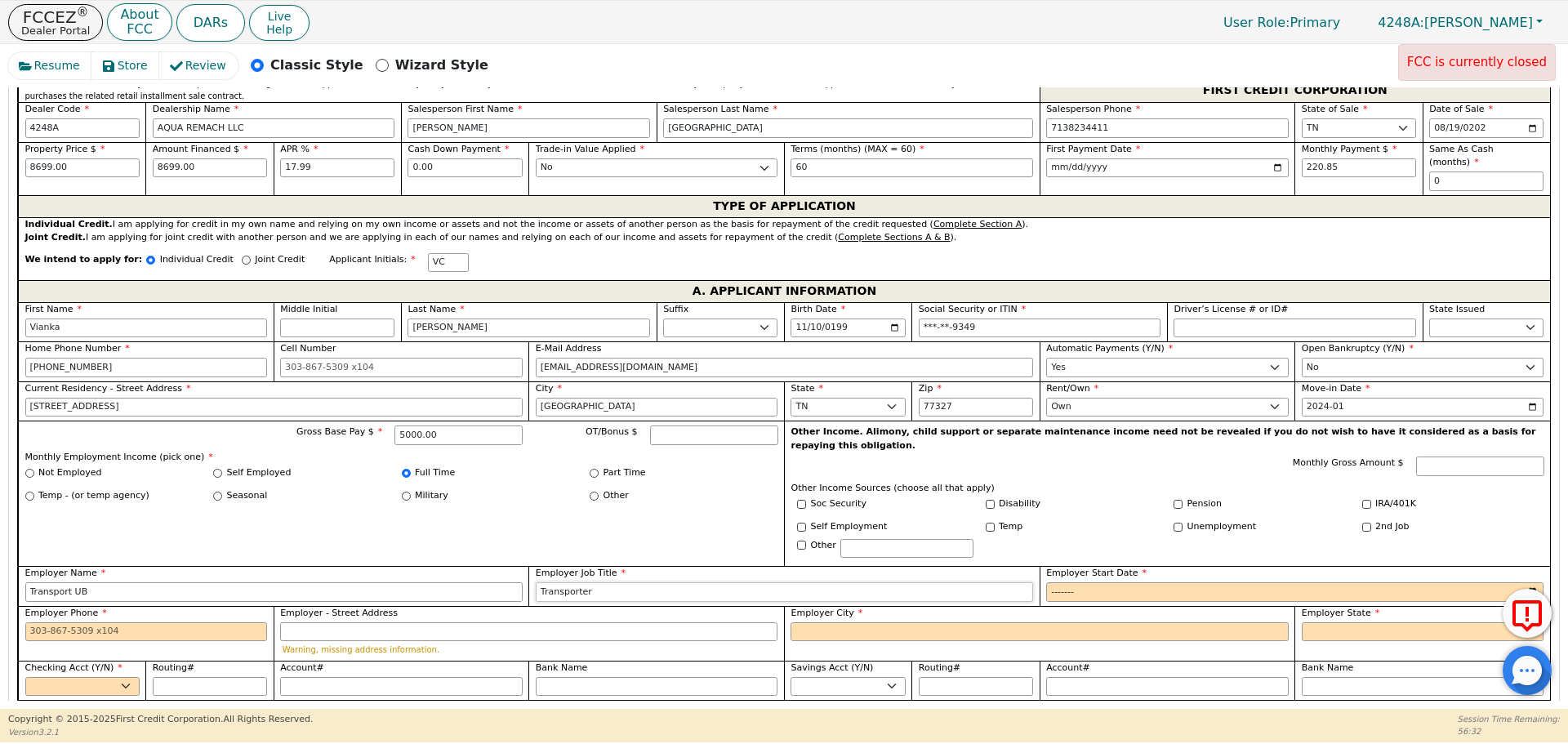
type input "Transporter"
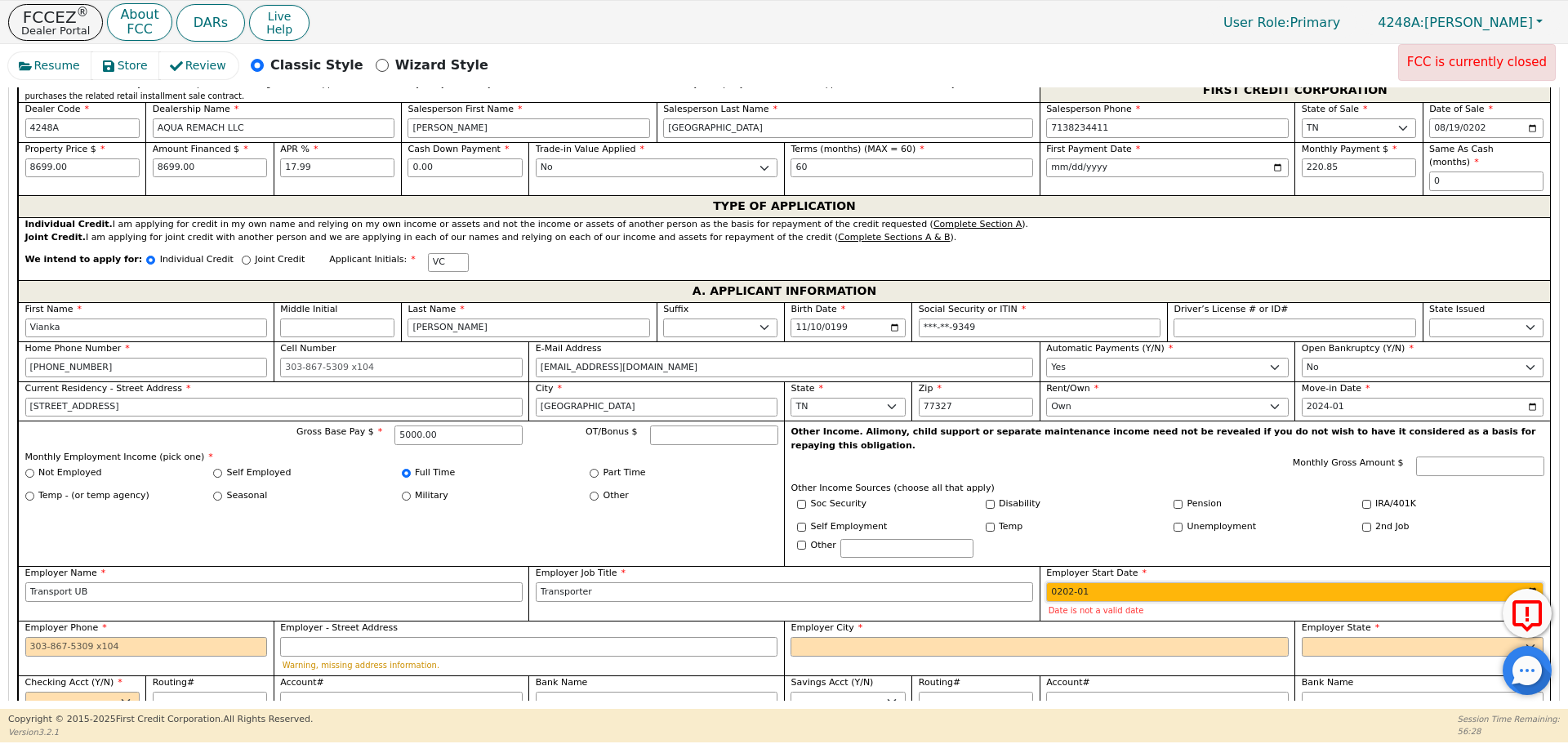
type input "2022-01"
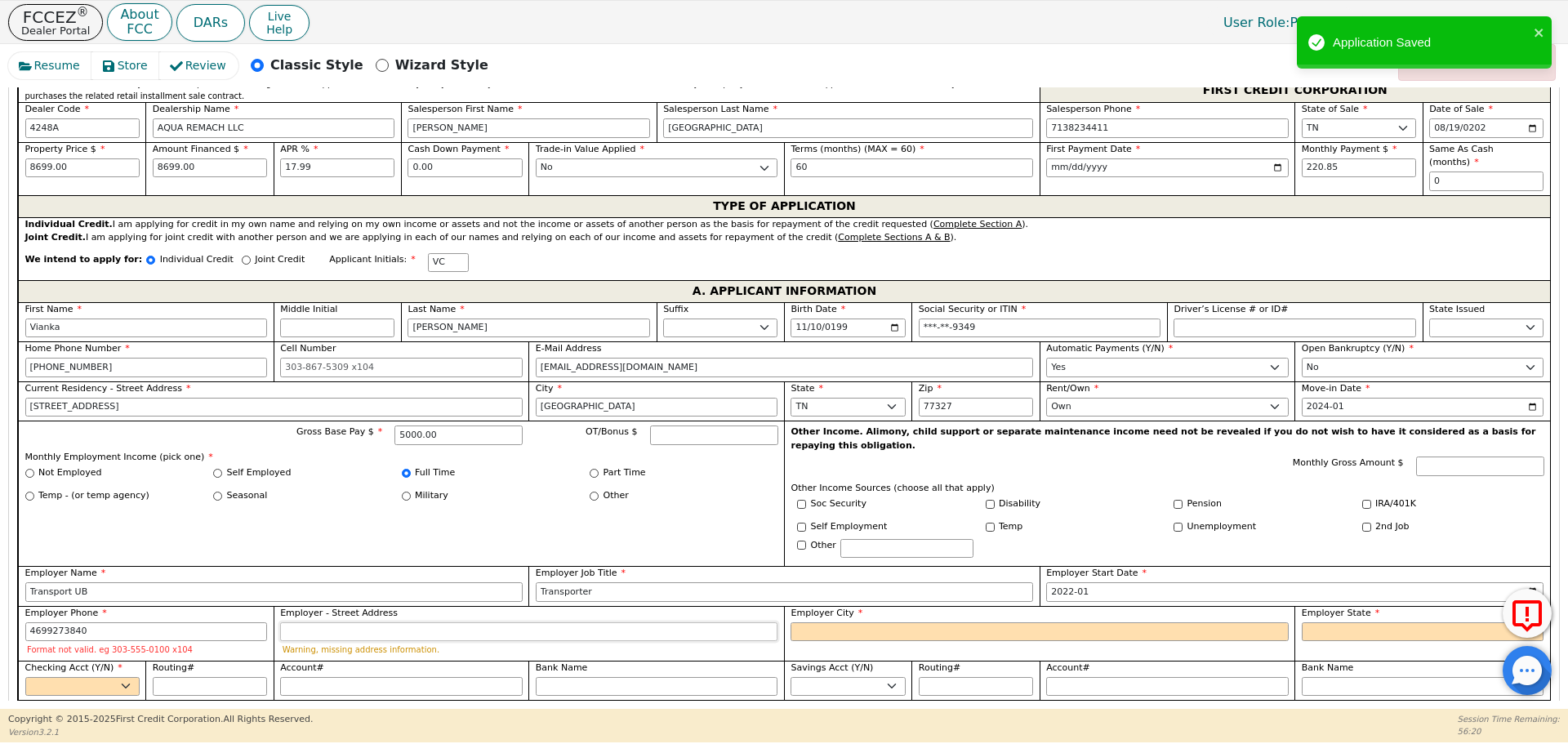
type input "[PHONE_NUMBER]"
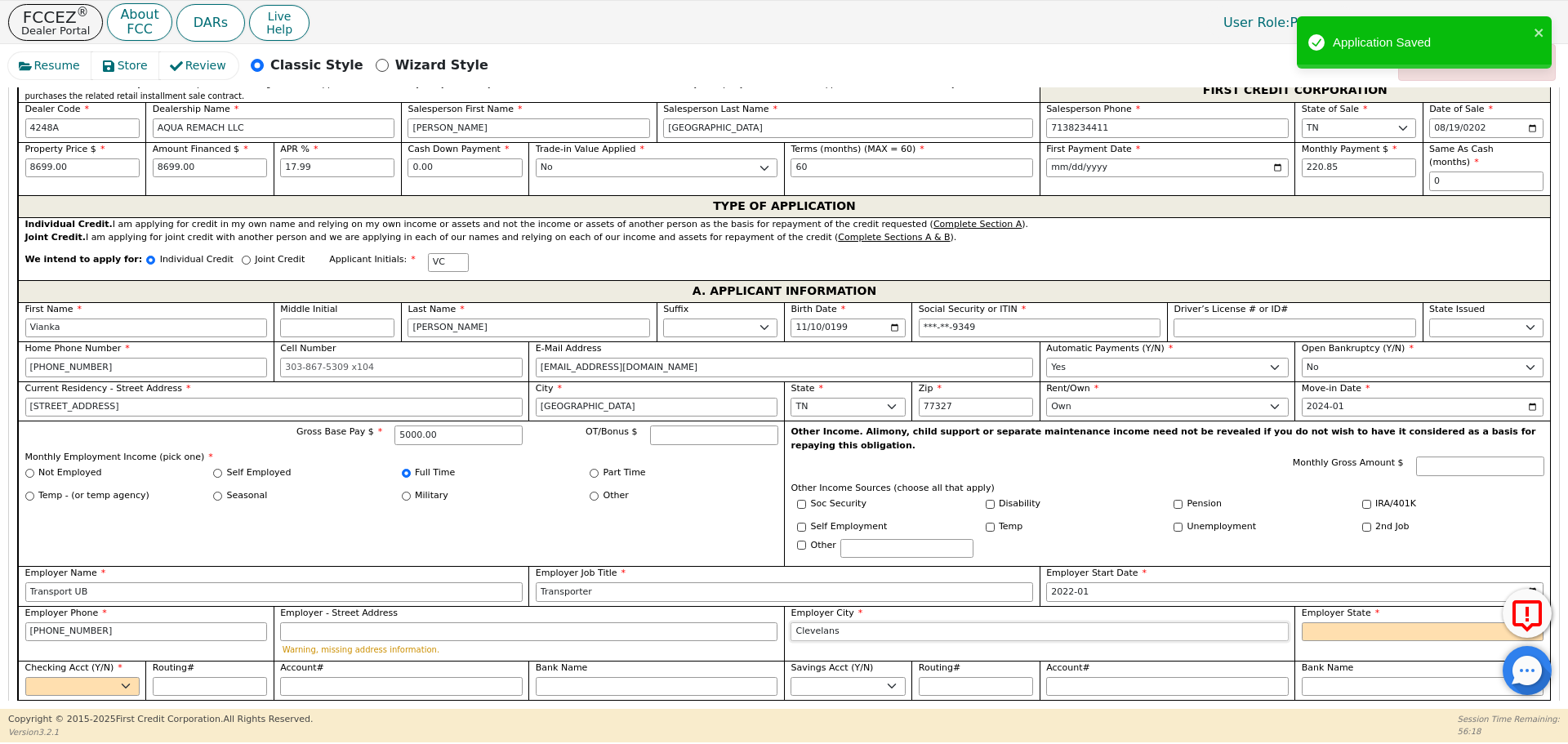
type input "Clevelans"
select select "[GEOGRAPHIC_DATA]"
select select "y"
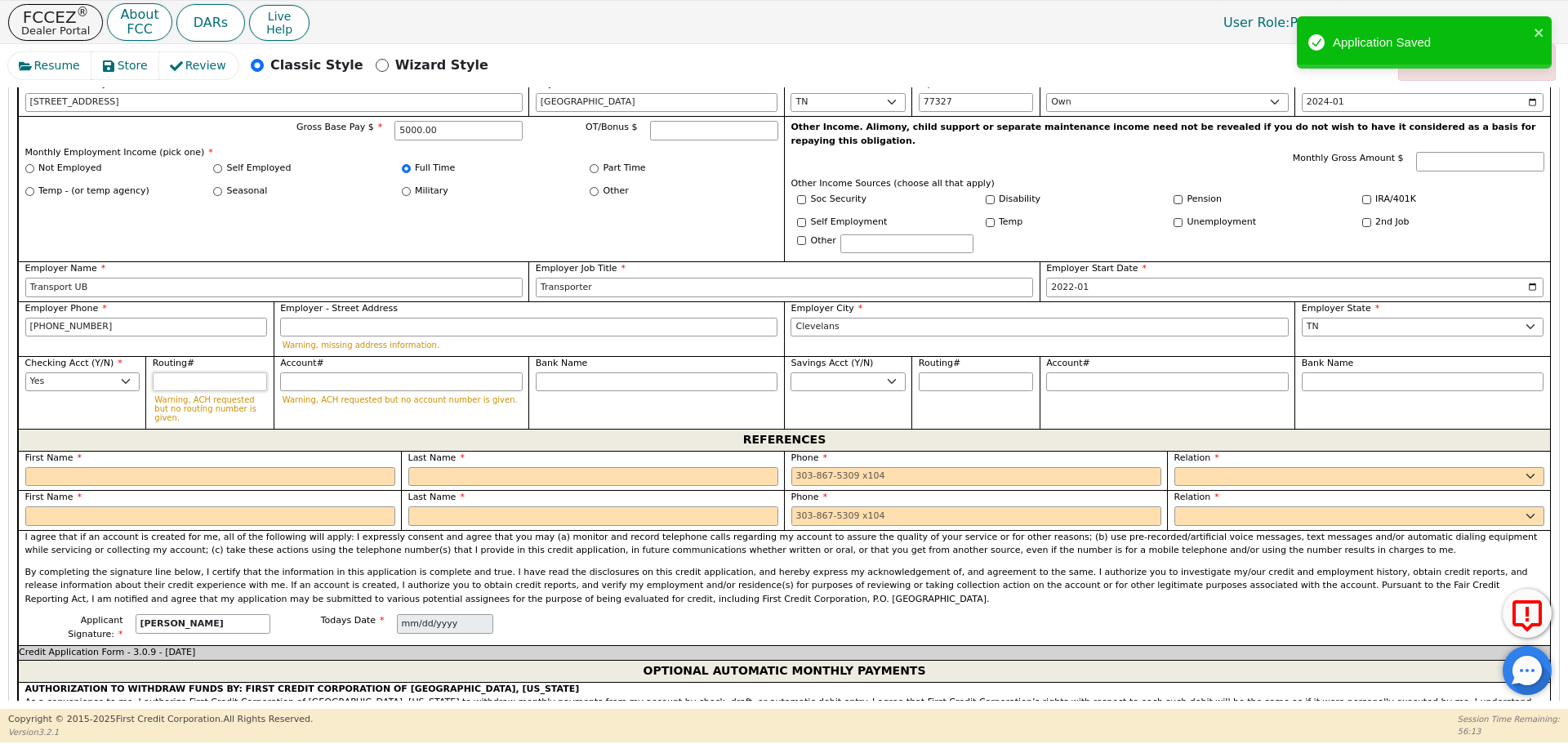
scroll to position [1081, 0]
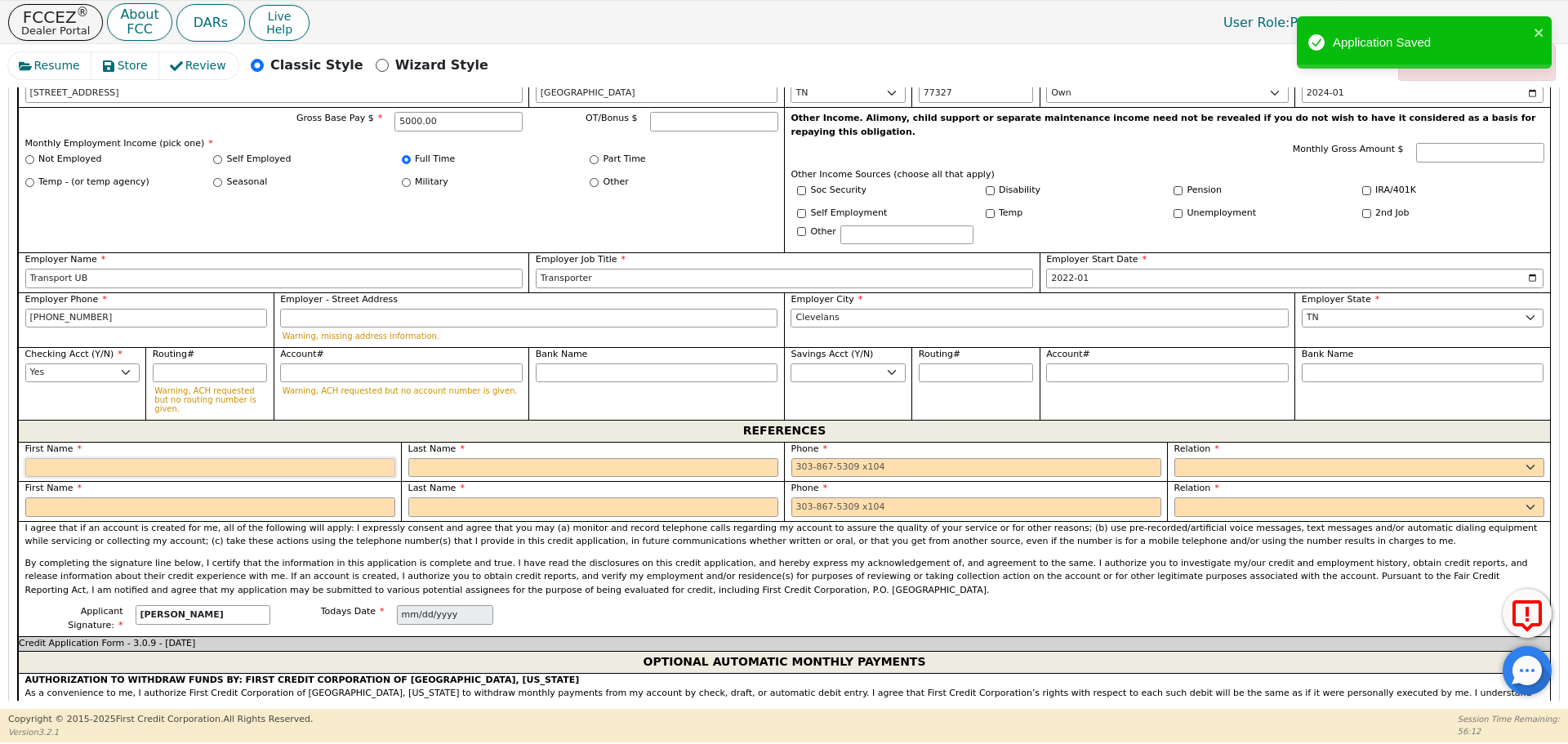
click at [258, 458] on input "text" at bounding box center [210, 468] width 370 height 19
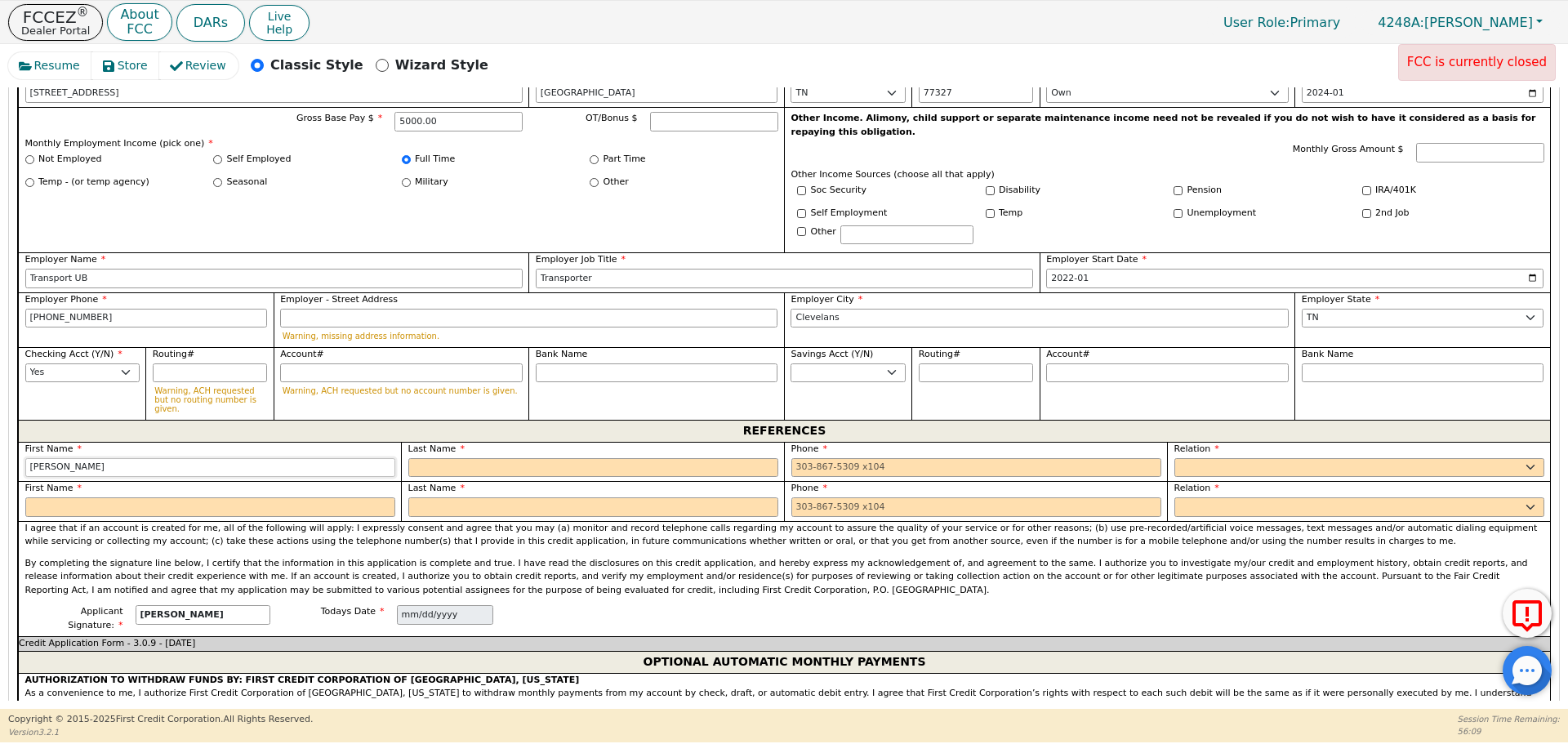
type input "[PERSON_NAME]"
click at [862, 458] on input "tel" at bounding box center [976, 468] width 370 height 19
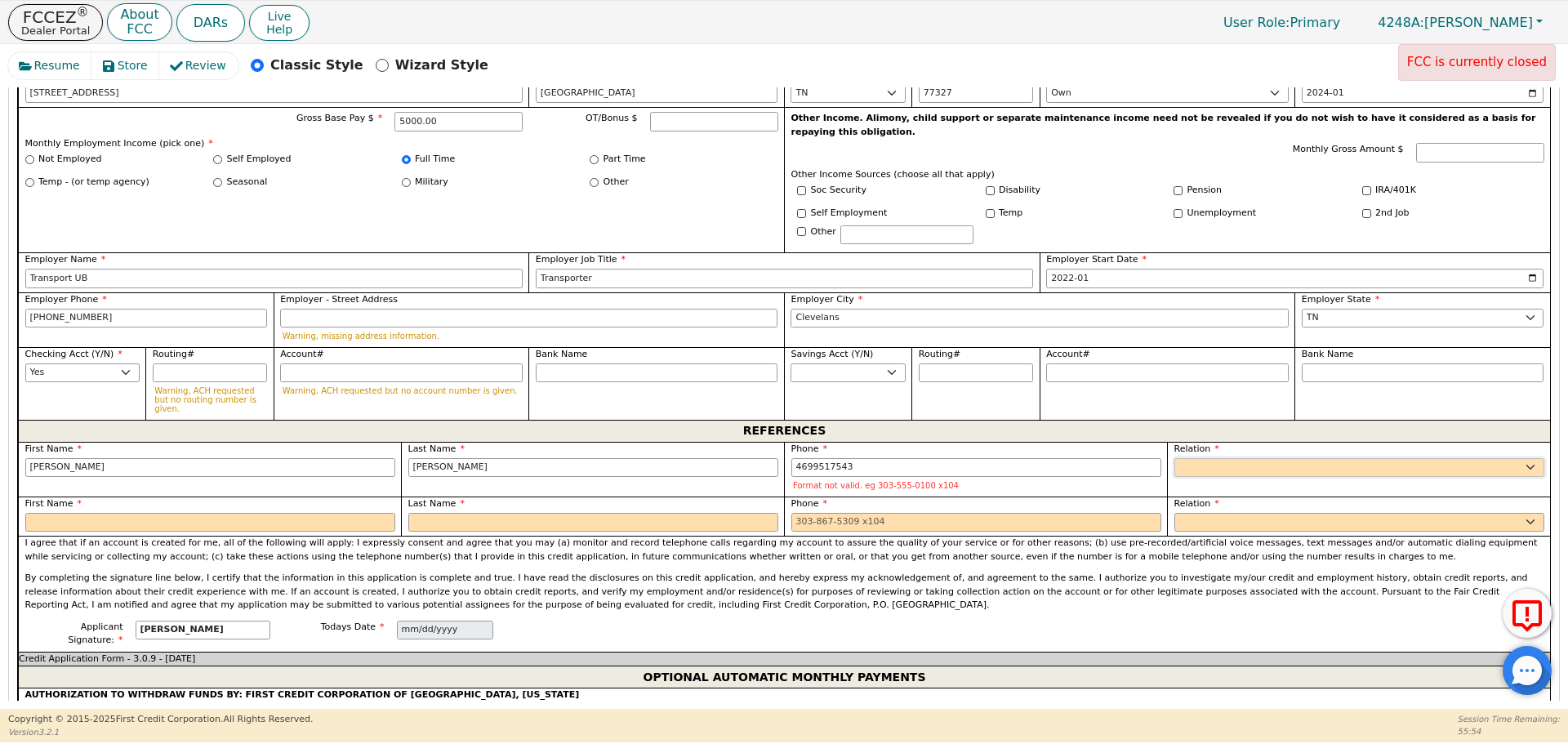
type input "[PHONE_NUMBER]"
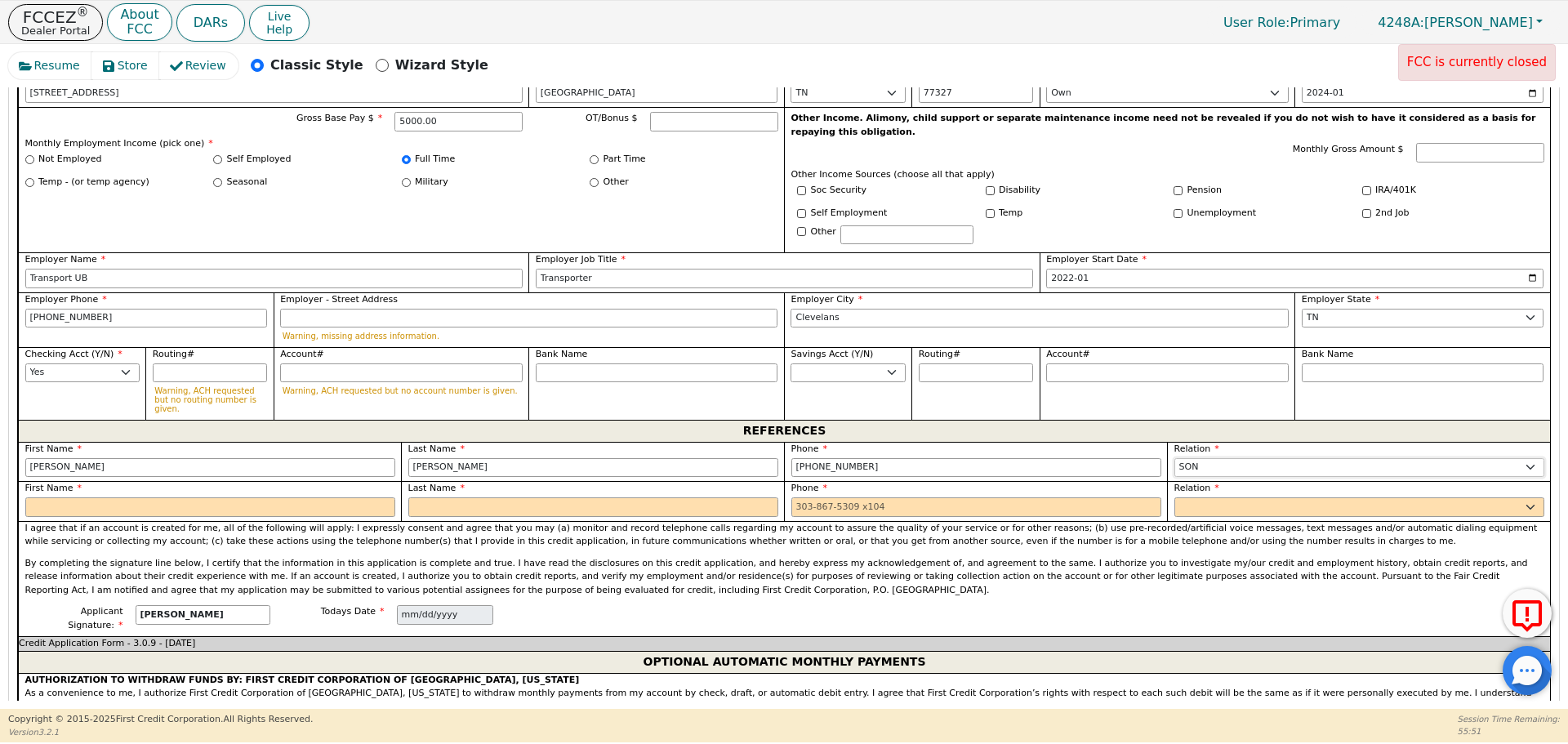
select select "SIGNIFICANT OTHER"
type input "[PERSON_NAME]"
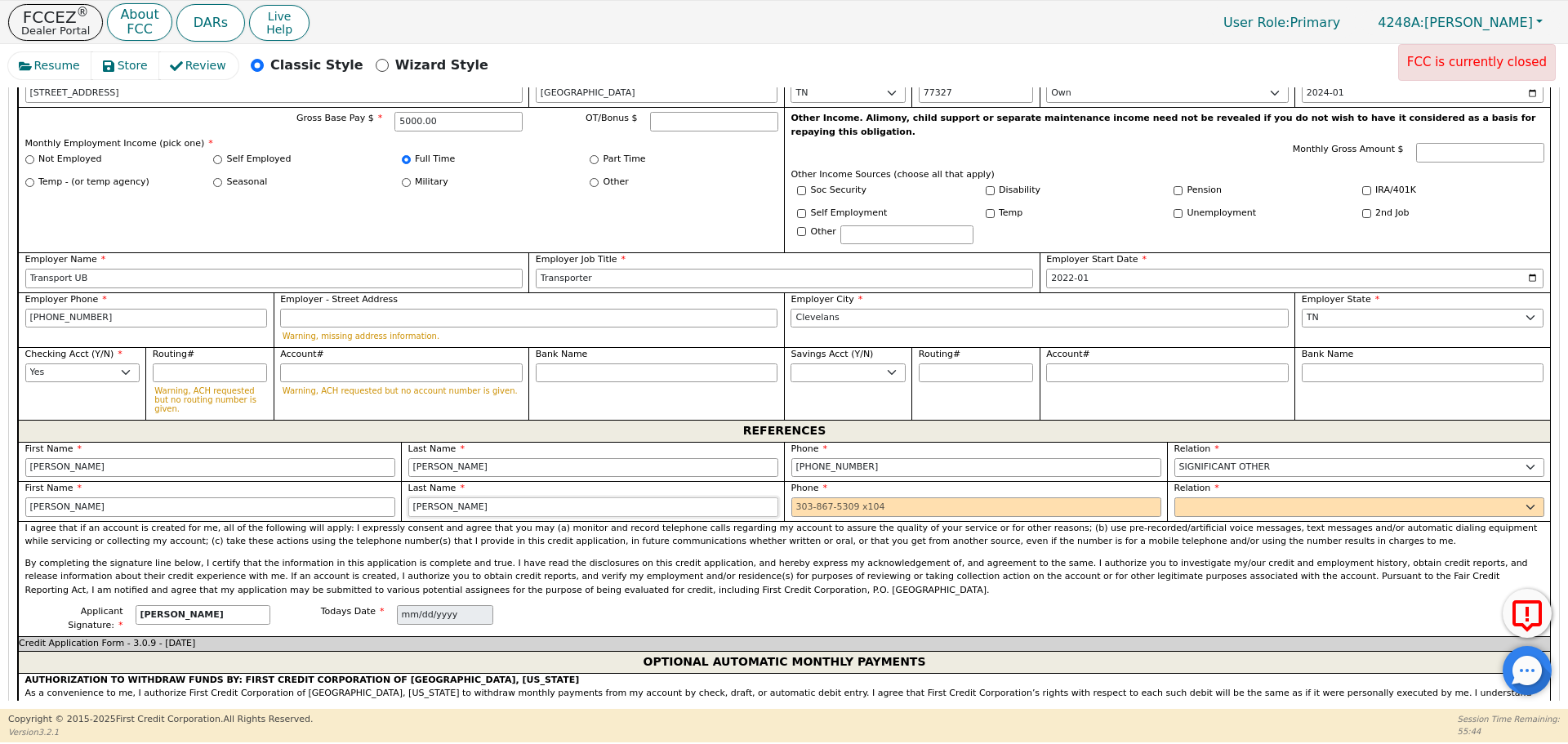
type input "[PERSON_NAME]"
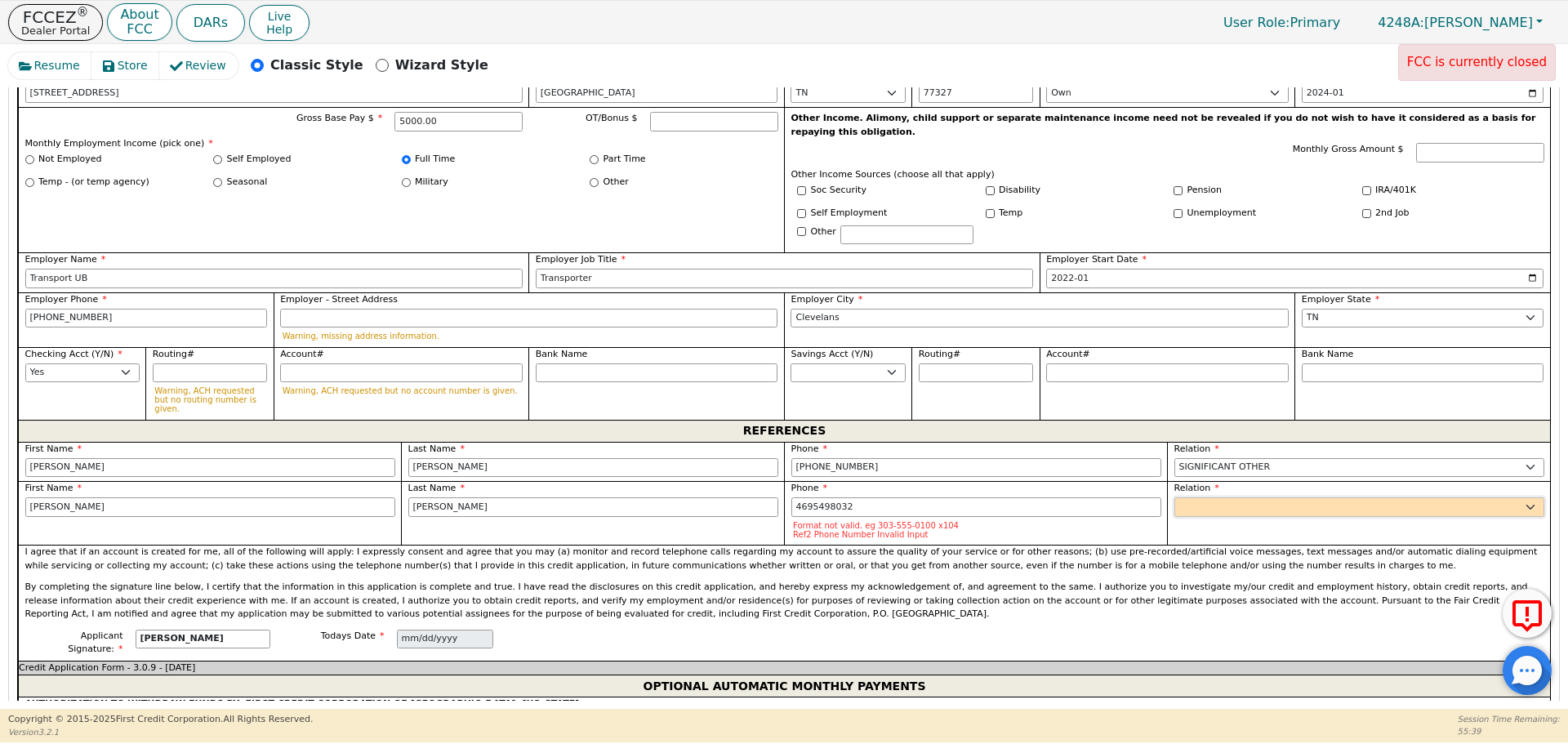
type input "[PHONE_NUMBER]"
select select "FRIEND"
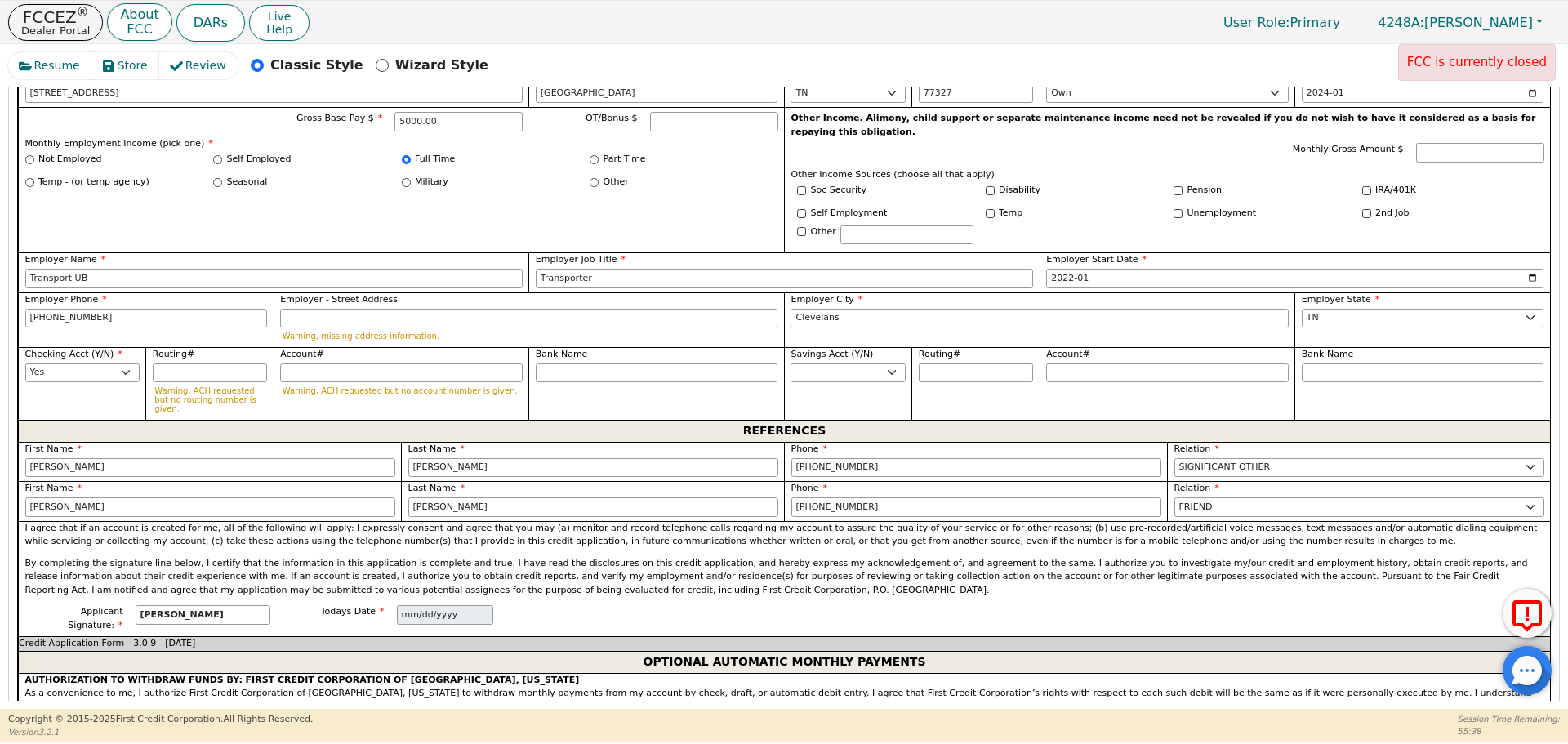
click at [940, 674] on span "AUTHORIZATION TO WITHDRAW FUNDS BY: FIRST CREDIT CORPORATION OF [GEOGRAPHIC_DAT…" at bounding box center [784, 708] width 1519 height 68
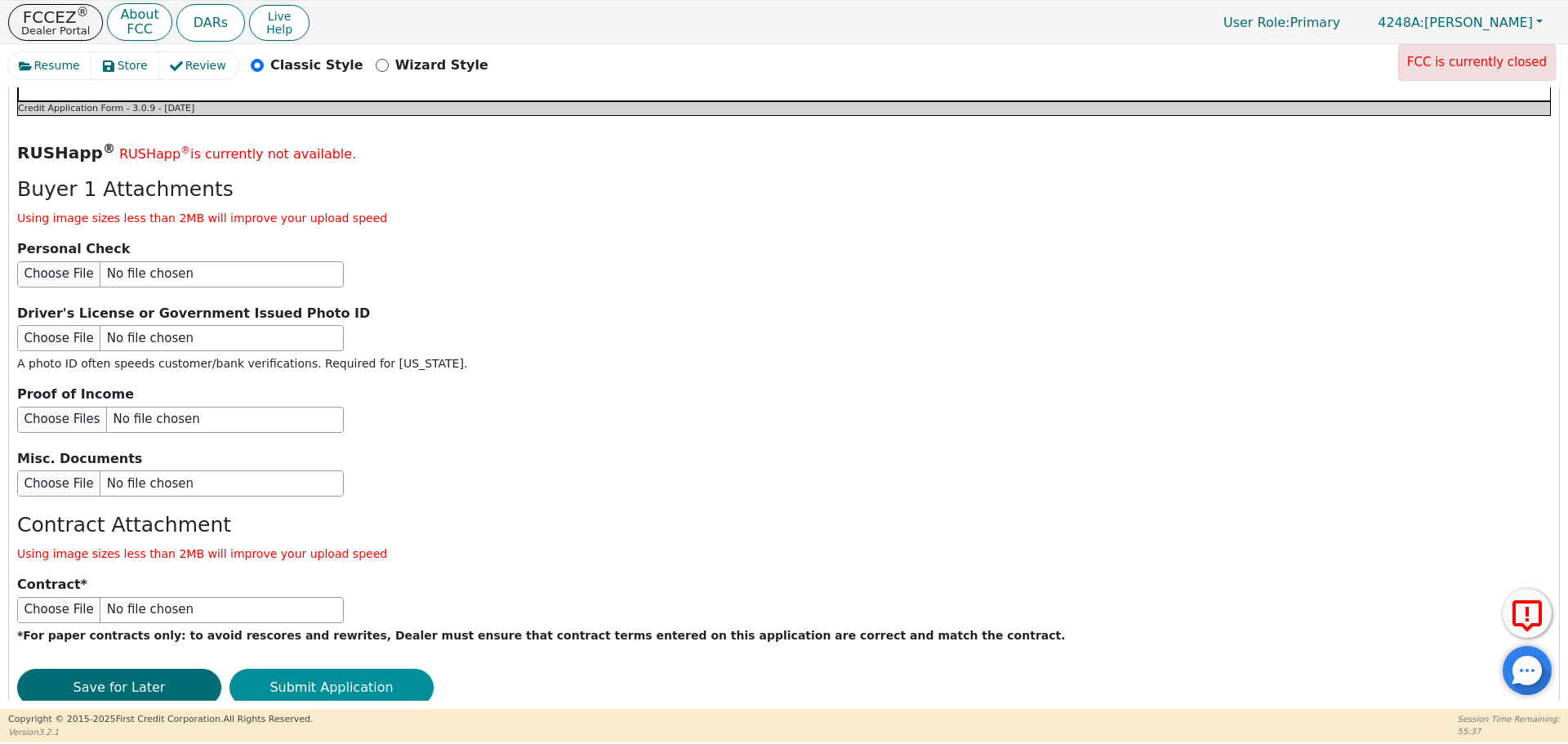
click at [393, 669] on button "Submit Application" at bounding box center [331, 688] width 204 height 38
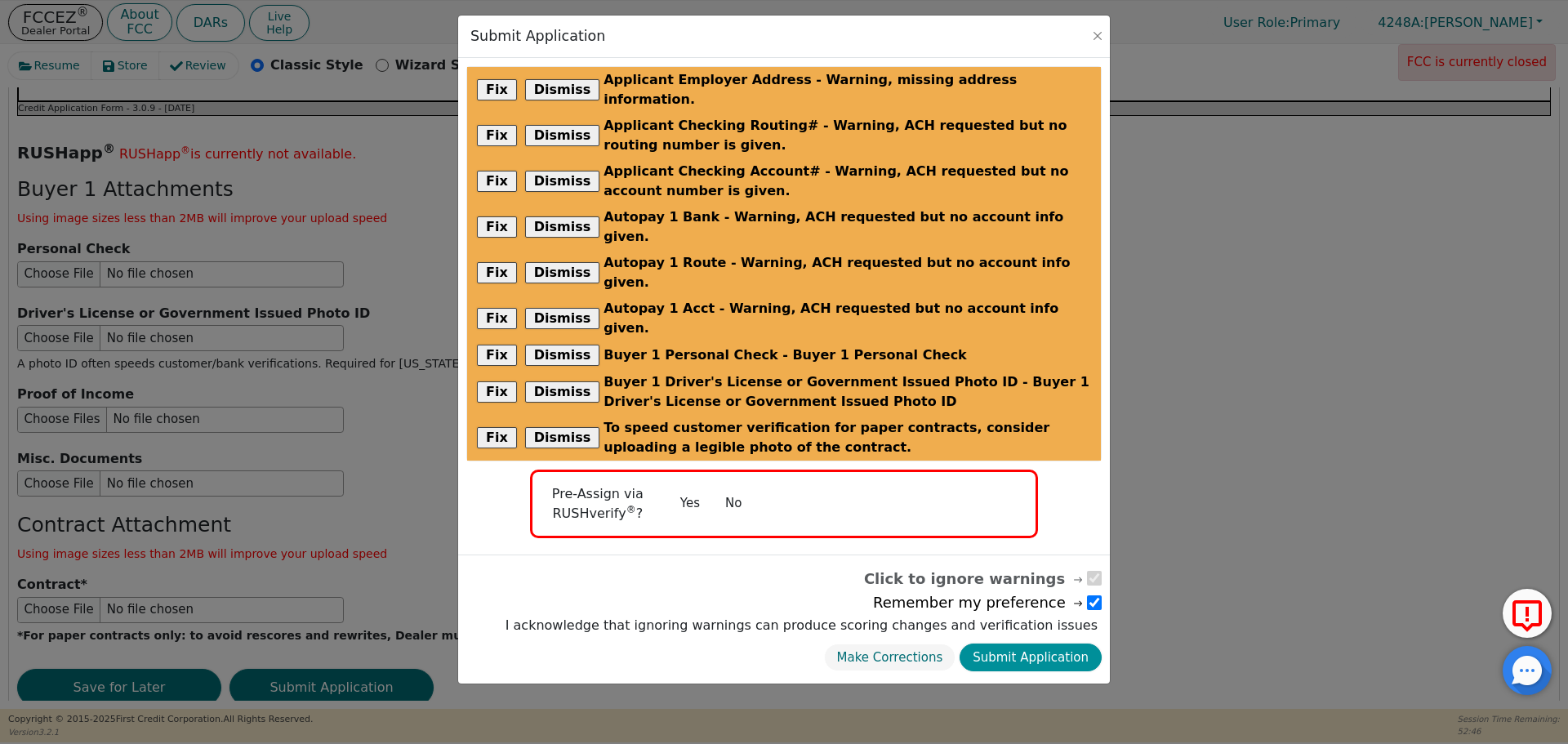
click at [1059, 643] on button "Submit Application" at bounding box center [1030, 658] width 142 height 29
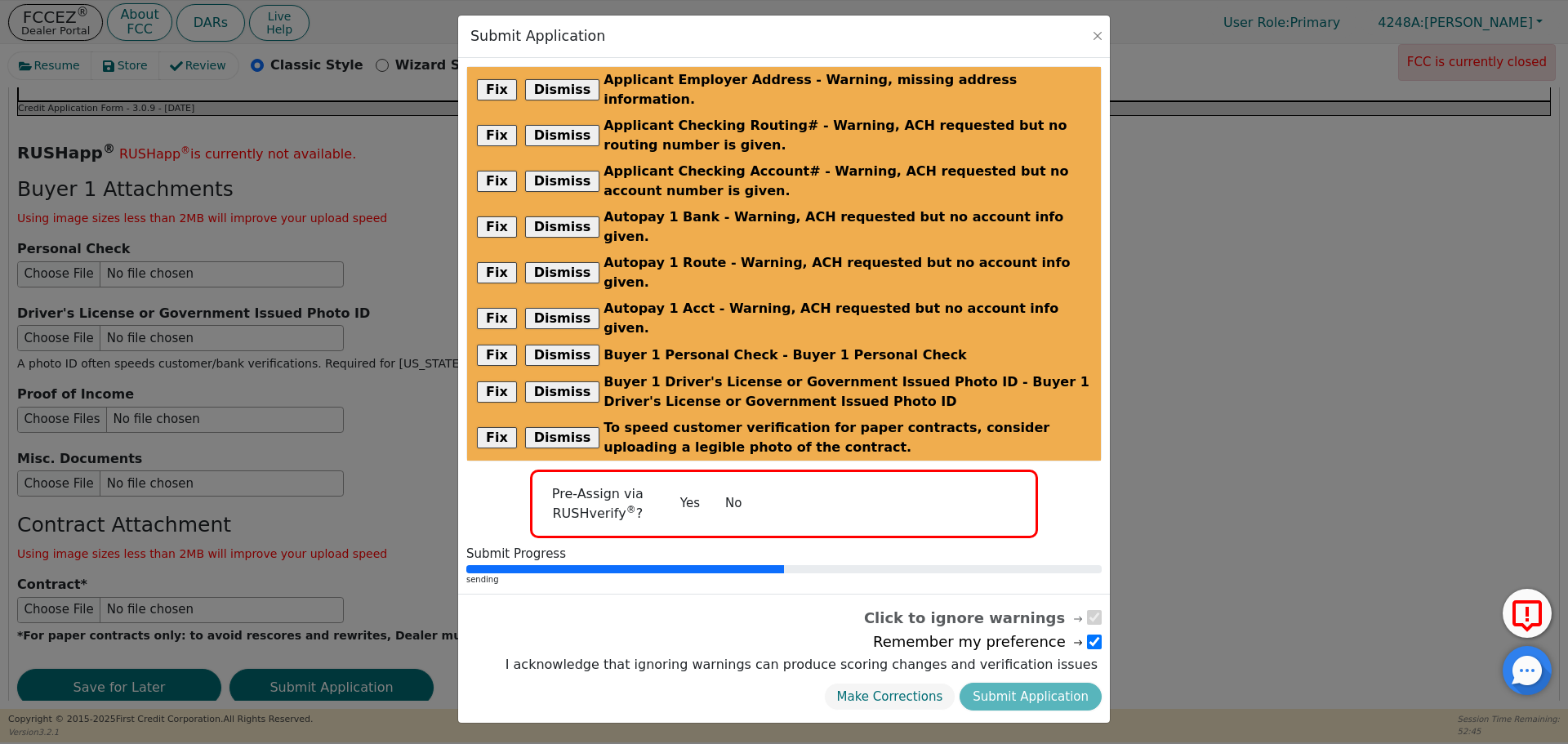
radio input "false"
checkbox input "false"
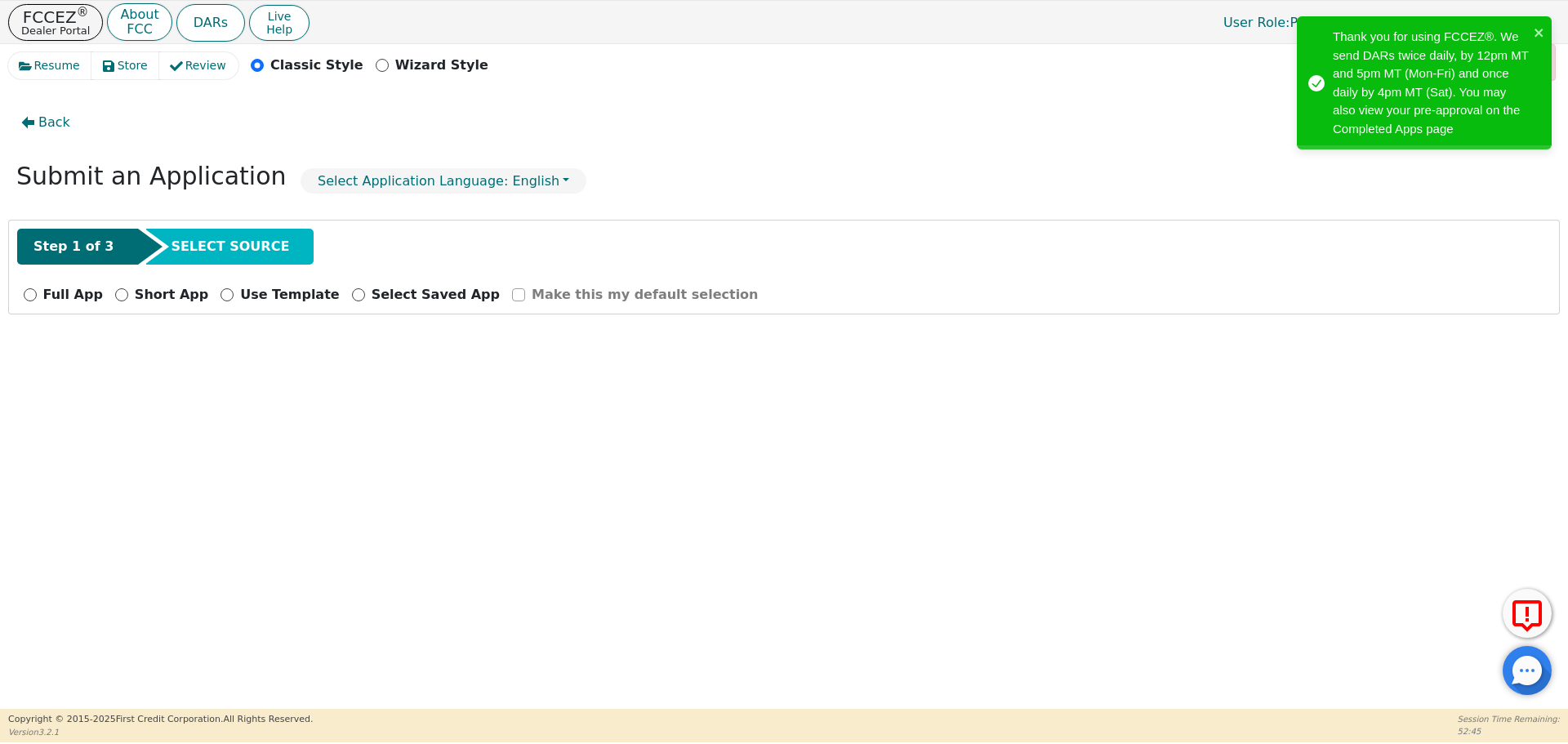
scroll to position [0, 0]
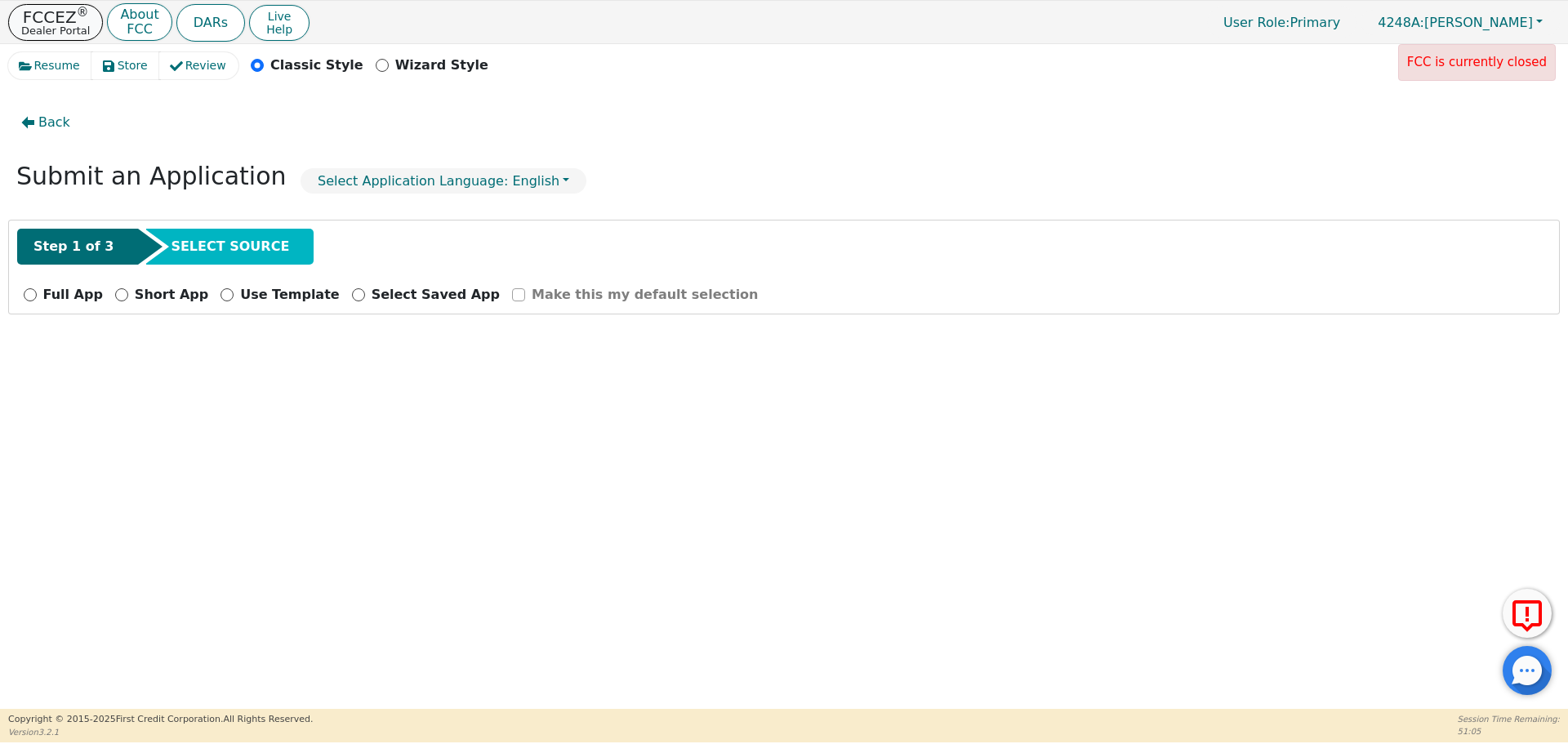
click at [61, 31] on p "Dealer Portal" at bounding box center [55, 30] width 69 height 11
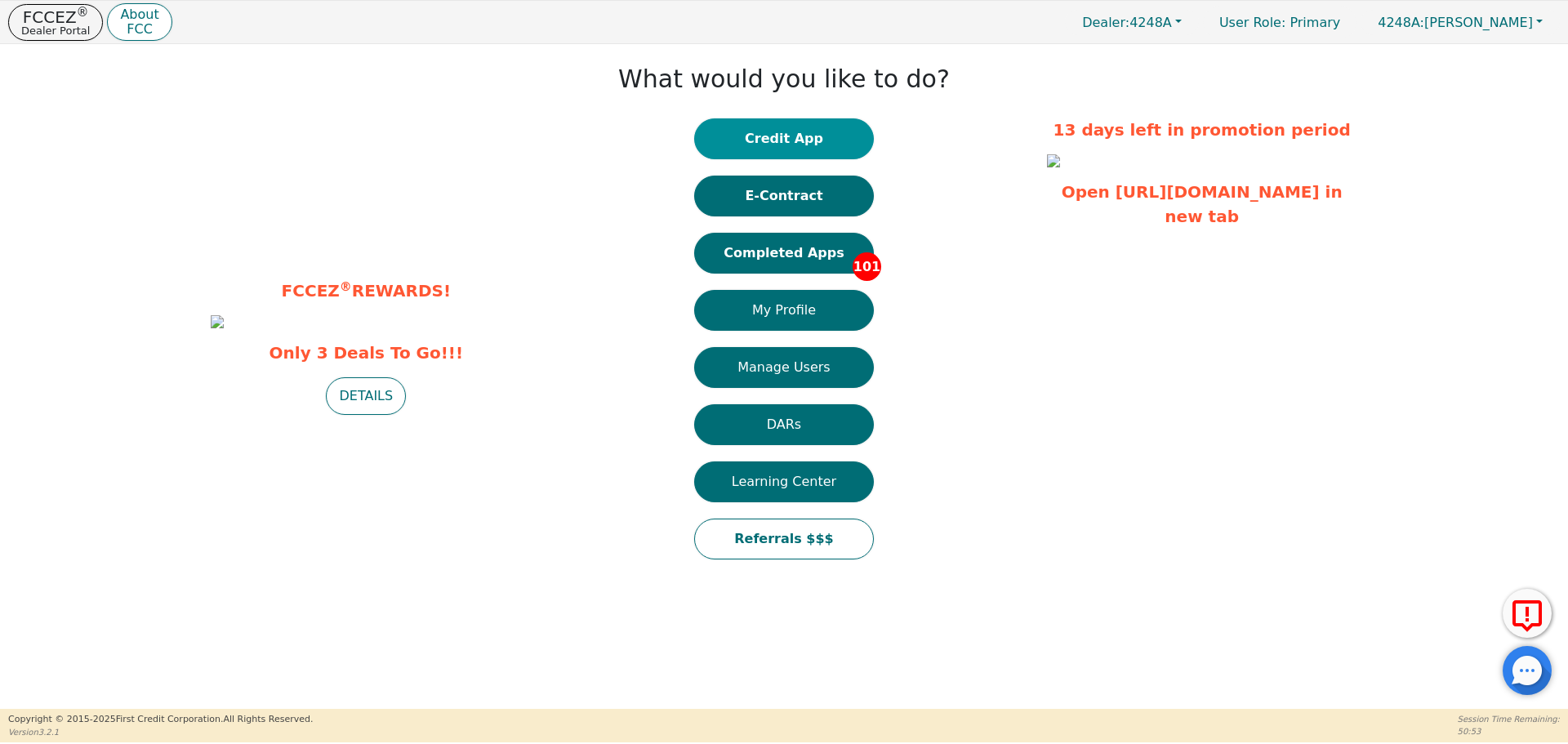
click at [834, 140] on button "Credit App" at bounding box center [784, 139] width 179 height 41
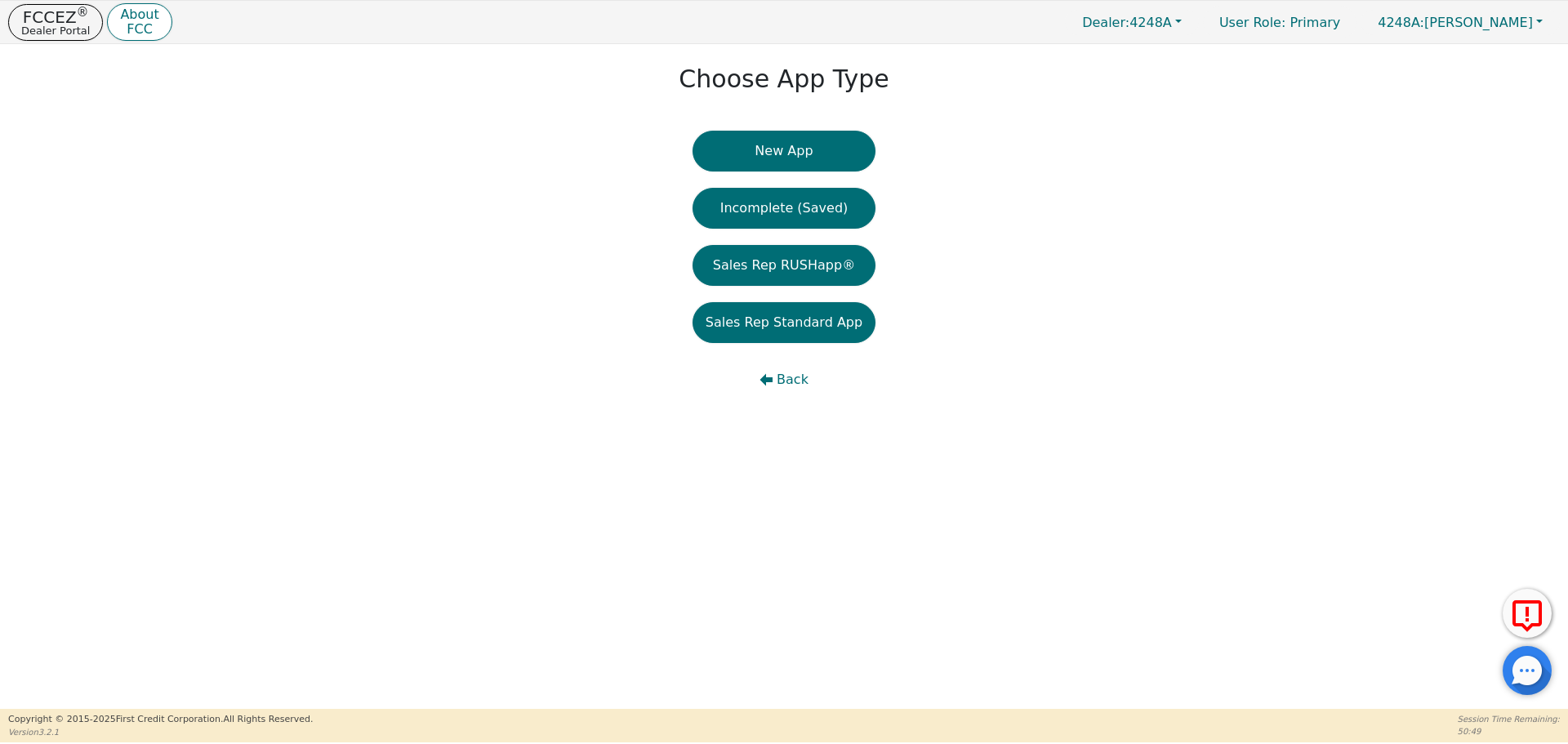
click at [834, 140] on button "New App" at bounding box center [784, 151] width 183 height 41
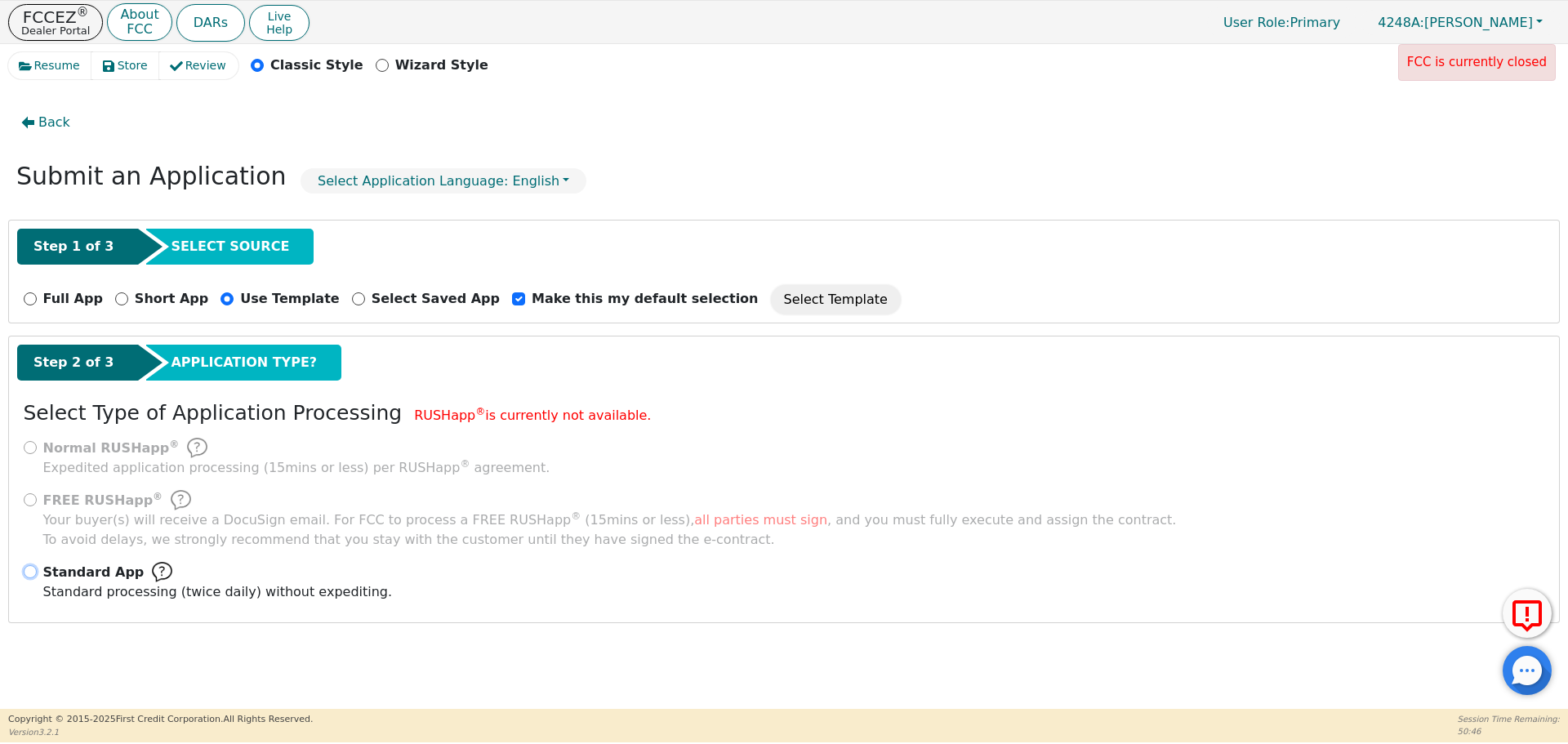
click at [33, 575] on input "Standard App Standard processing (twice daily) without expediting." at bounding box center [29, 571] width 13 height 13
radio input "true"
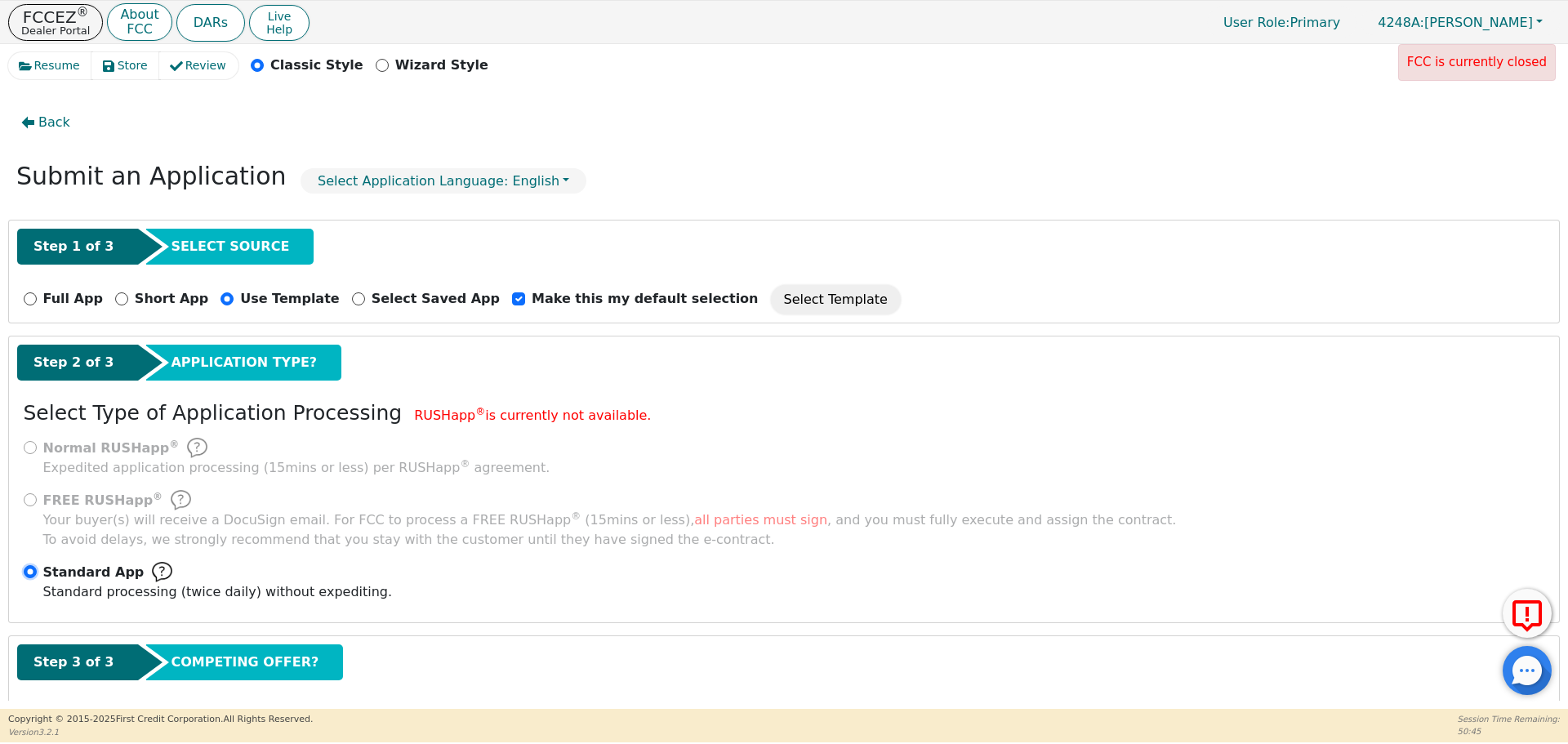
scroll to position [81, 0]
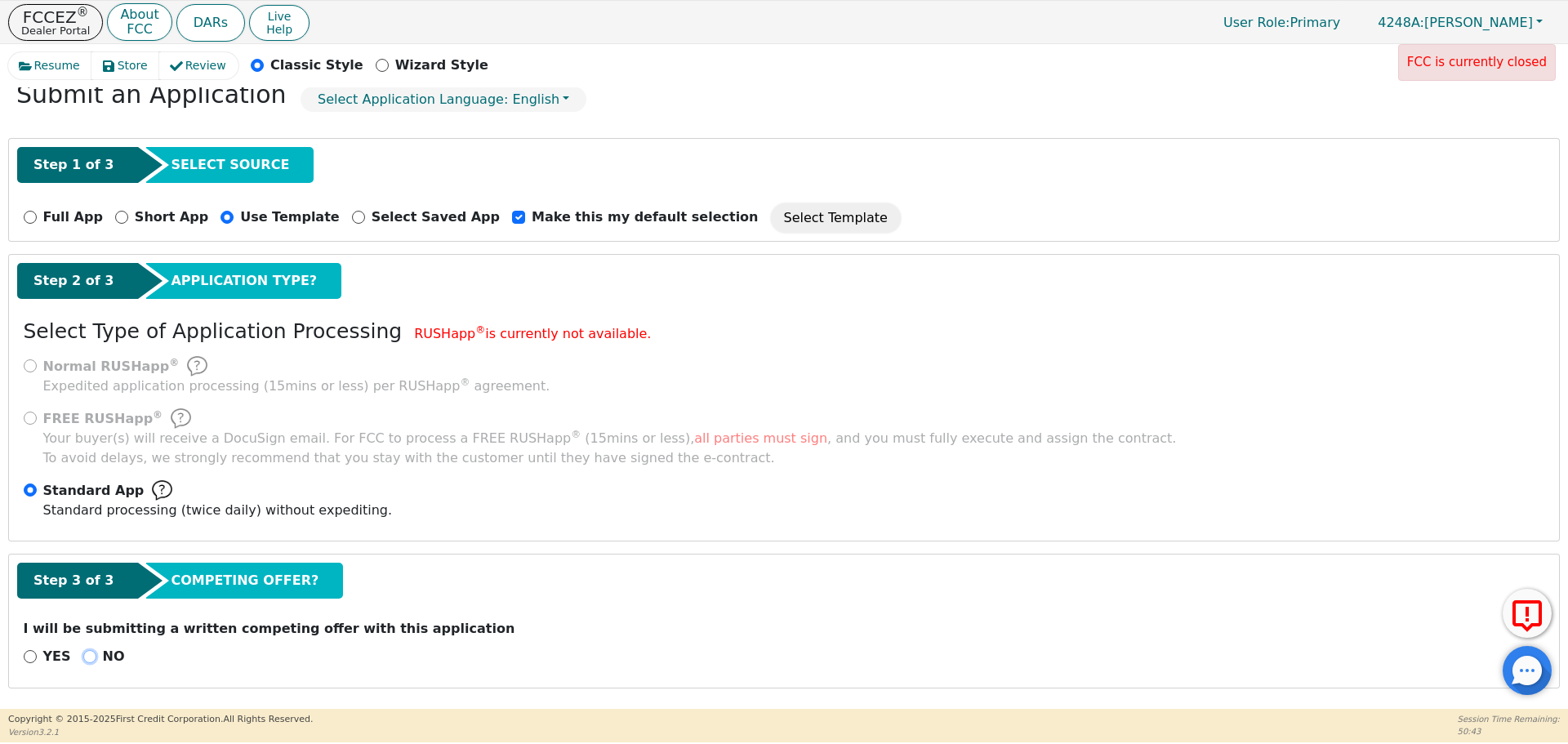
click at [87, 659] on input "NO" at bounding box center [89, 656] width 13 height 13
radio input "true"
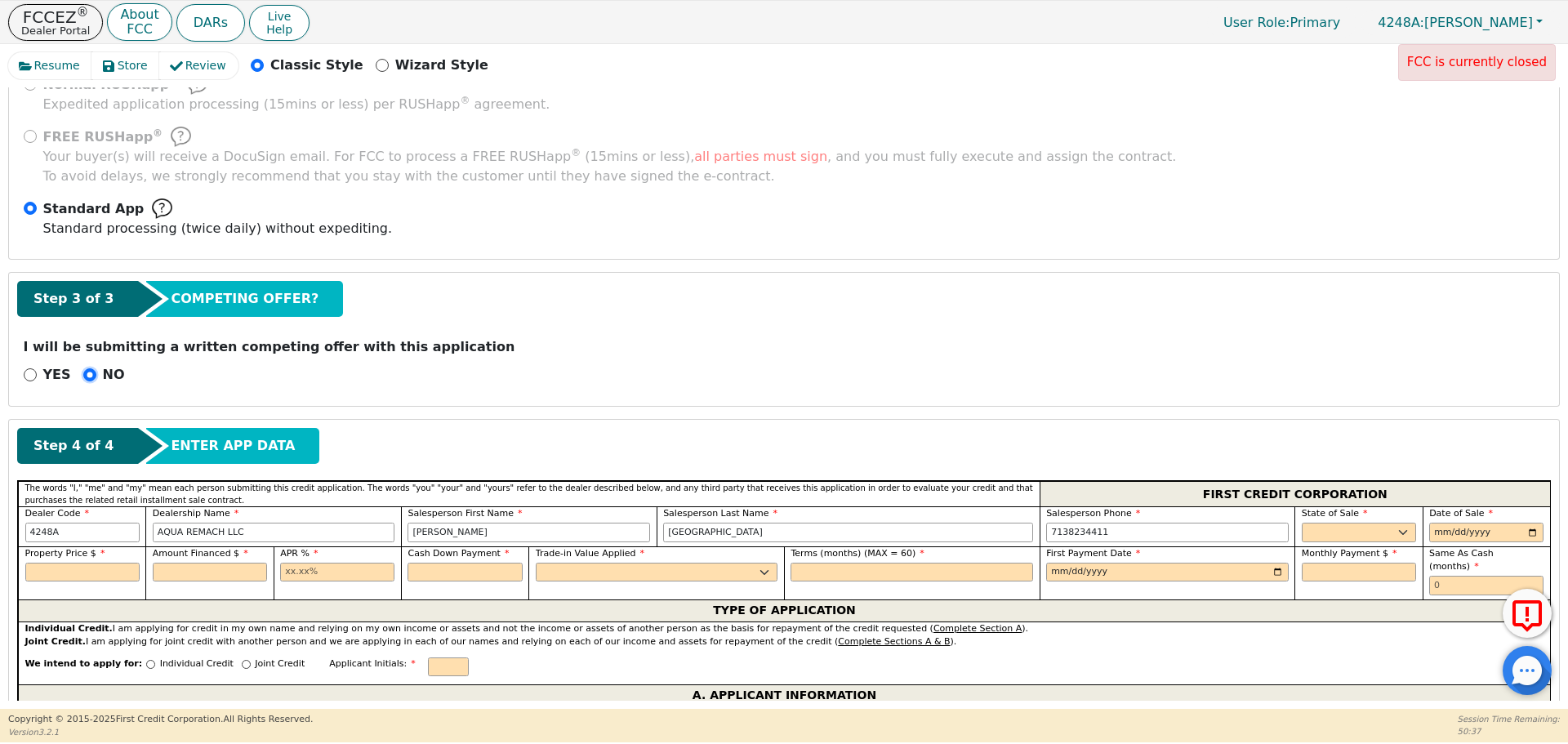
scroll to position [368, 0]
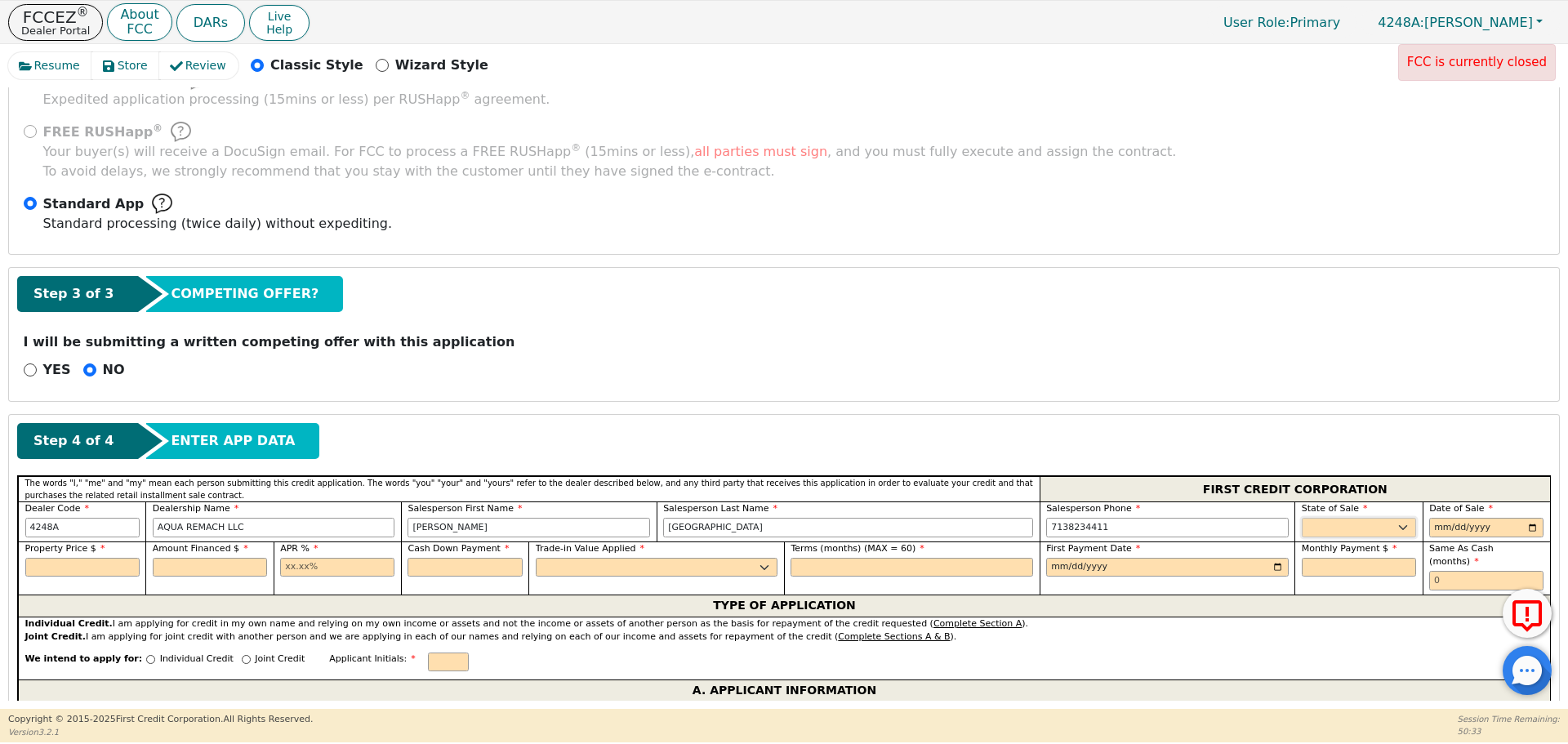
click at [1350, 529] on select "AK AL AR AZ CA CO CT DC DE FL [GEOGRAPHIC_DATA] HI IA ID IL IN KS [GEOGRAPHIC_D…" at bounding box center [1359, 528] width 114 height 19
select select "[GEOGRAPHIC_DATA]"
click at [1302, 518] on select "AK AL AR AZ CA CO CT DC DE FL [GEOGRAPHIC_DATA] HI IA ID IL IN KS [GEOGRAPHIC_D…" at bounding box center [1359, 528] width 114 height 19
type input "[DATE]"
type input "8500.00"
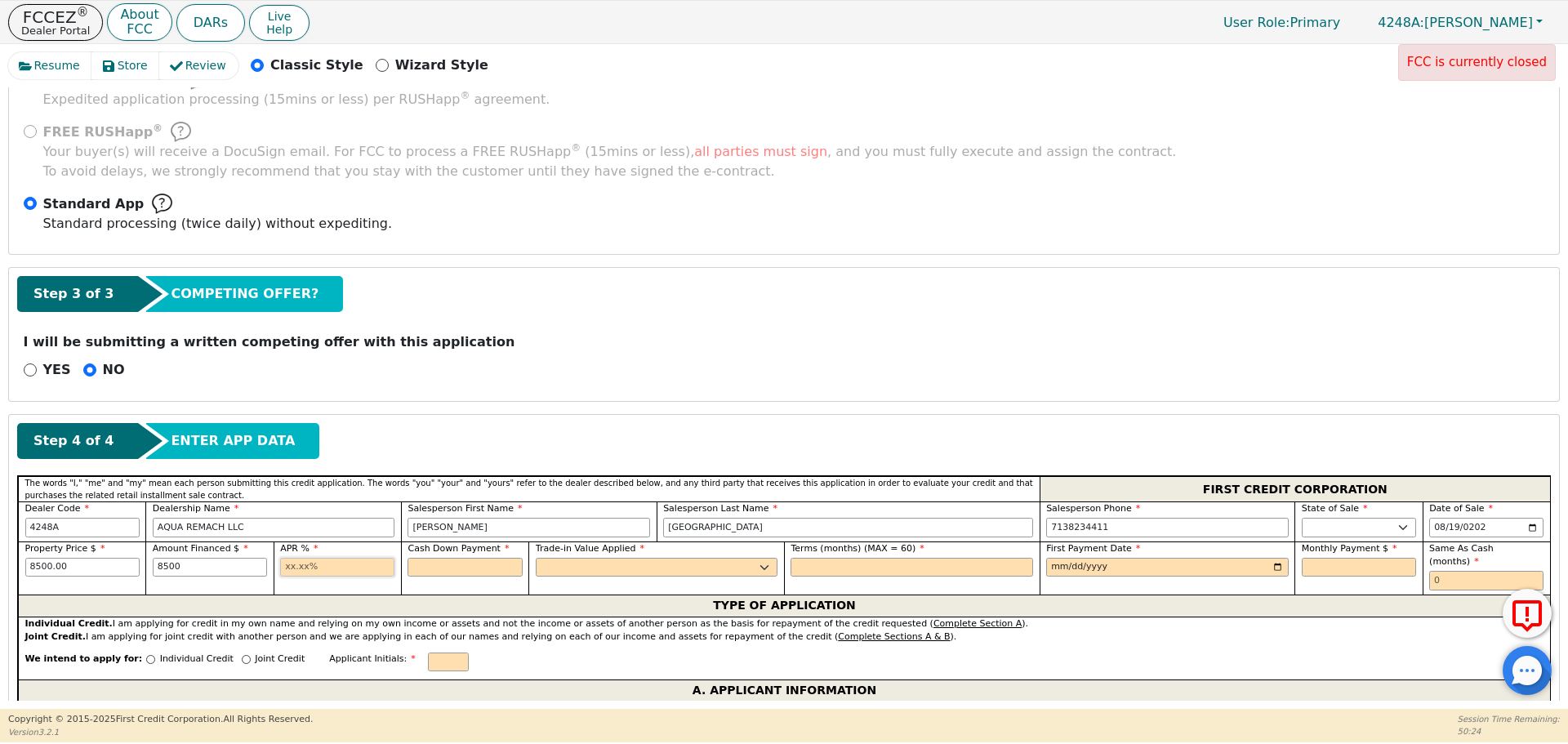
type input "8500.00"
type input "17.99"
type input "0.00"
select select "n"
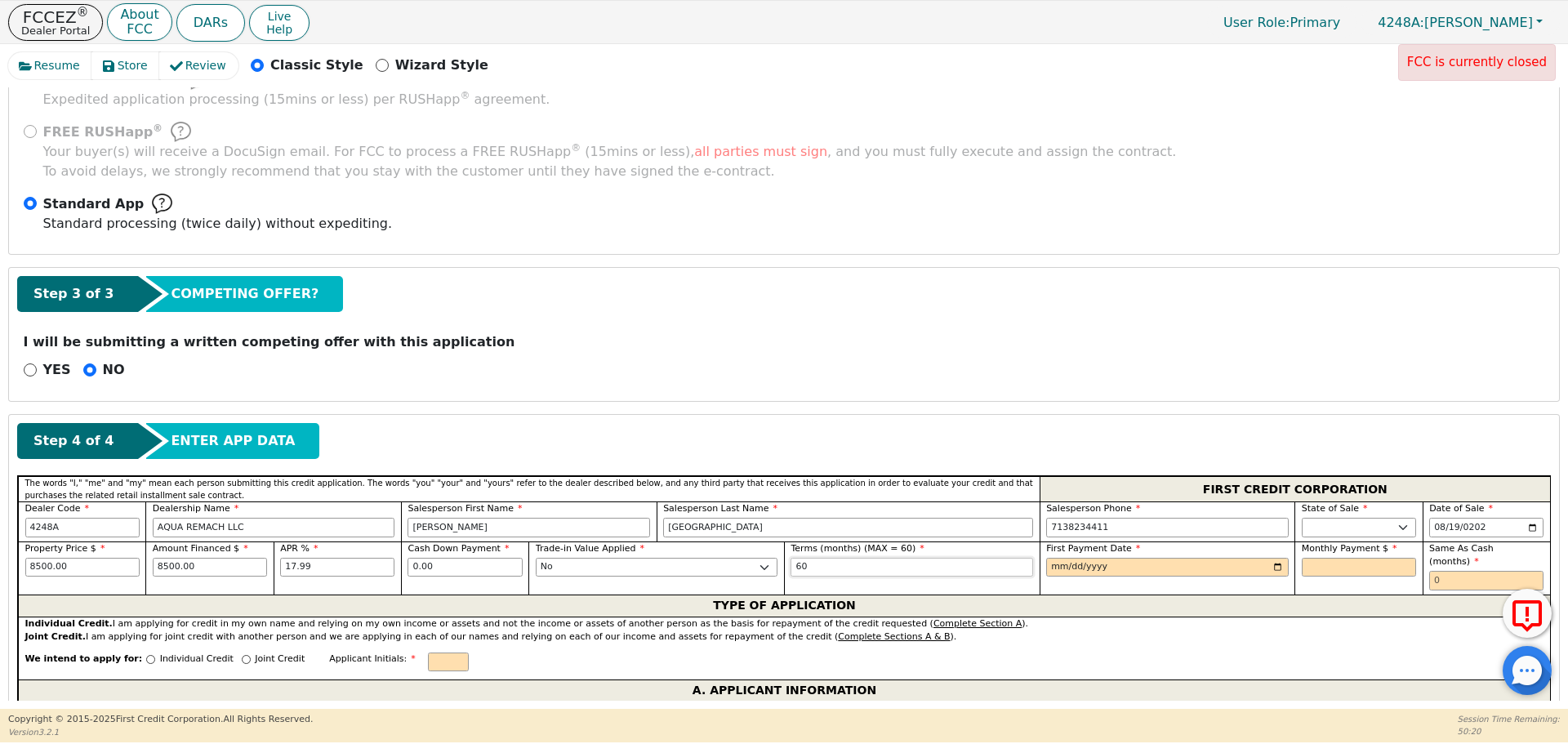
type input "60"
type input "[DATE]"
type input "215.80"
type input "0"
click at [146, 653] on div "Individual Credit" at bounding box center [190, 664] width 87 height 22
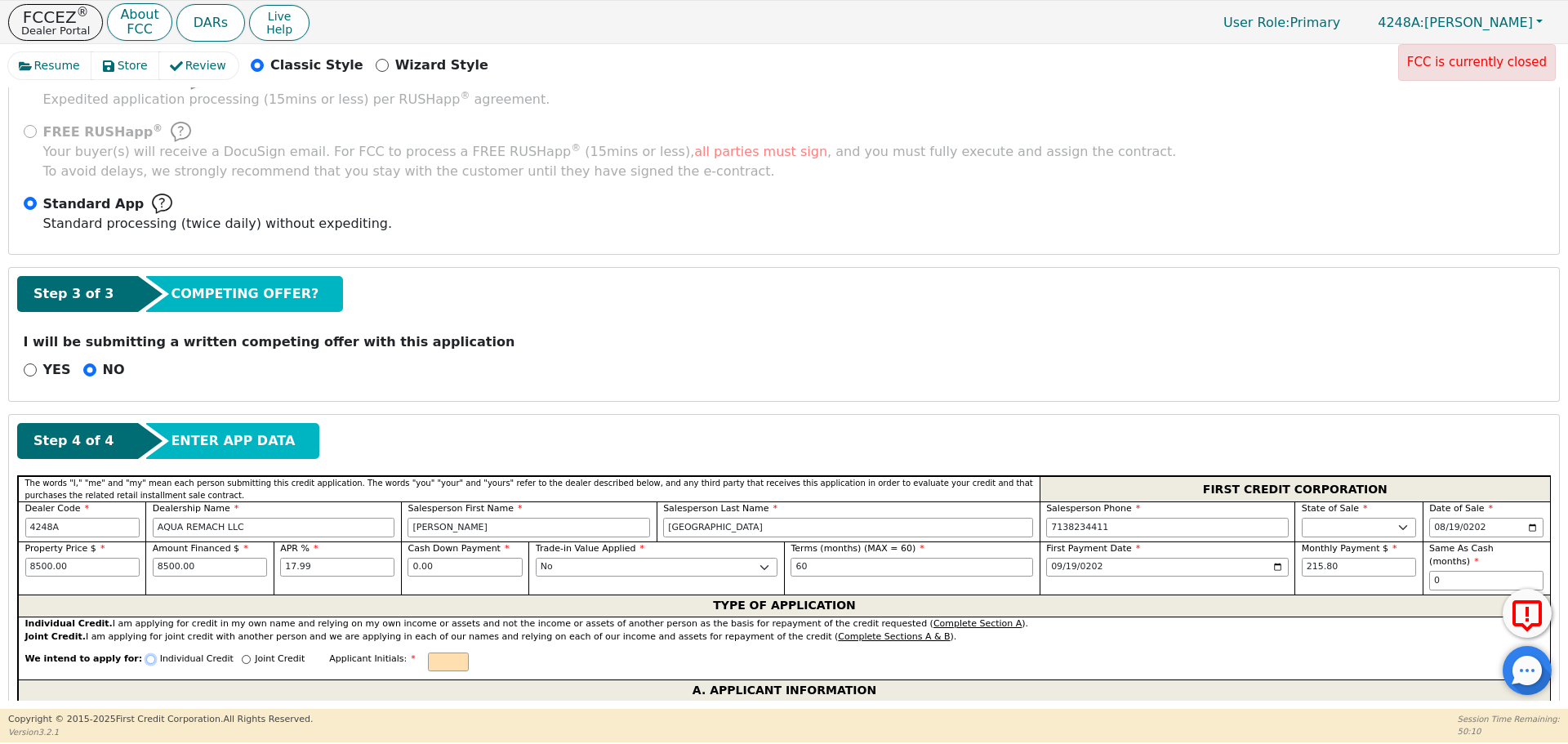
click at [146, 655] on input "Individual Credit" at bounding box center [150, 659] width 9 height 9
radio input "true"
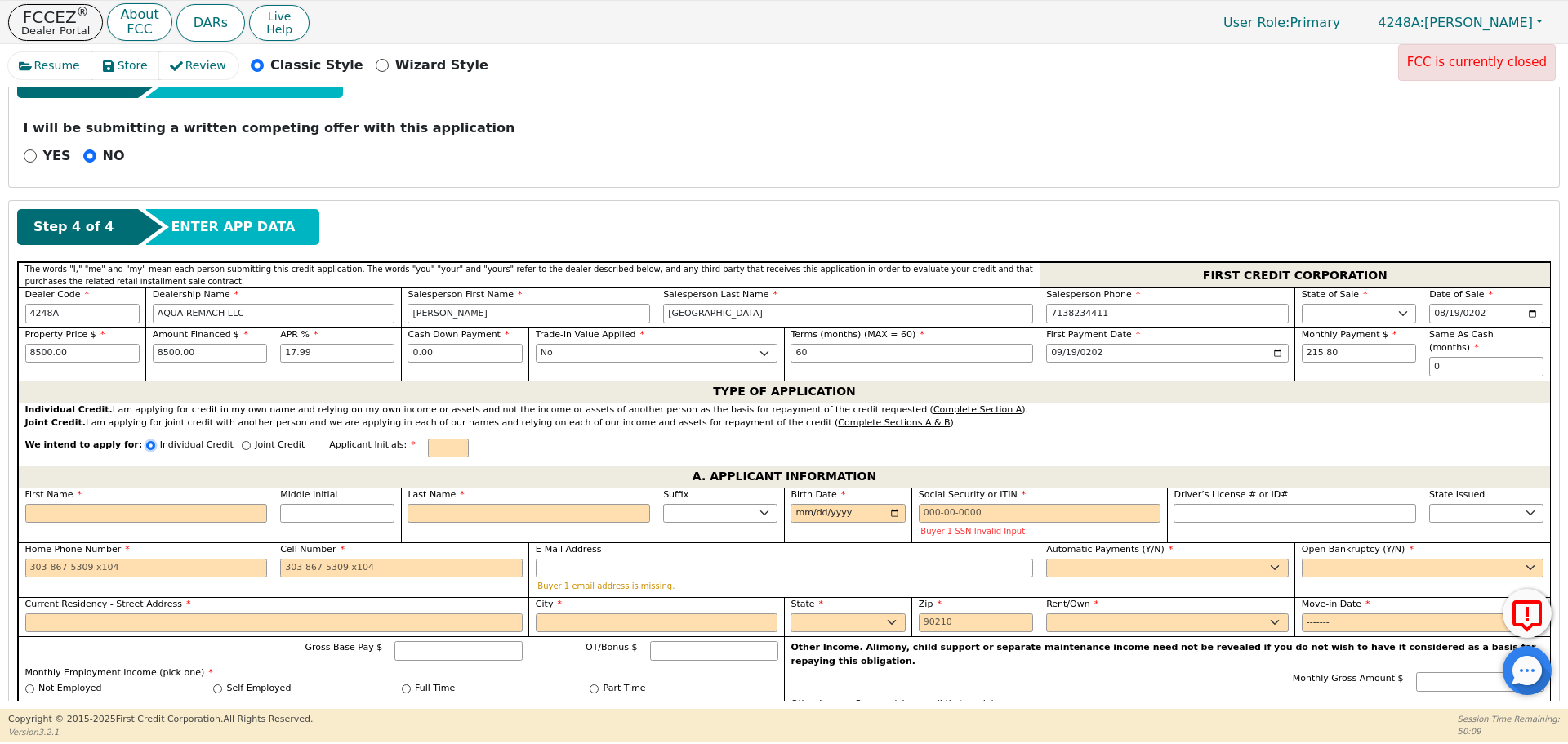
scroll to position [936, 0]
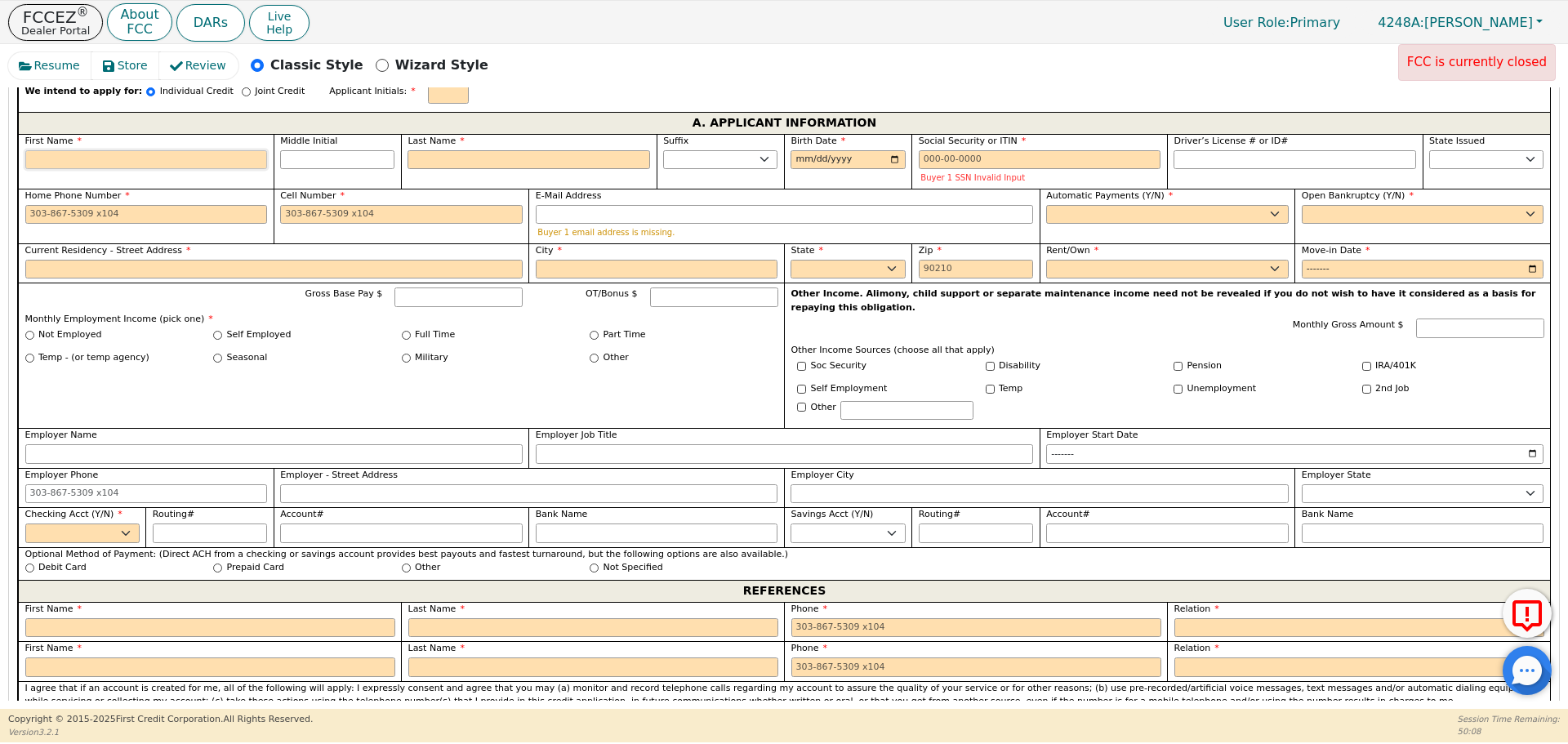
click at [182, 150] on input "First Name" at bounding box center [146, 160] width 242 height 19
type input "L"
type input "Le"
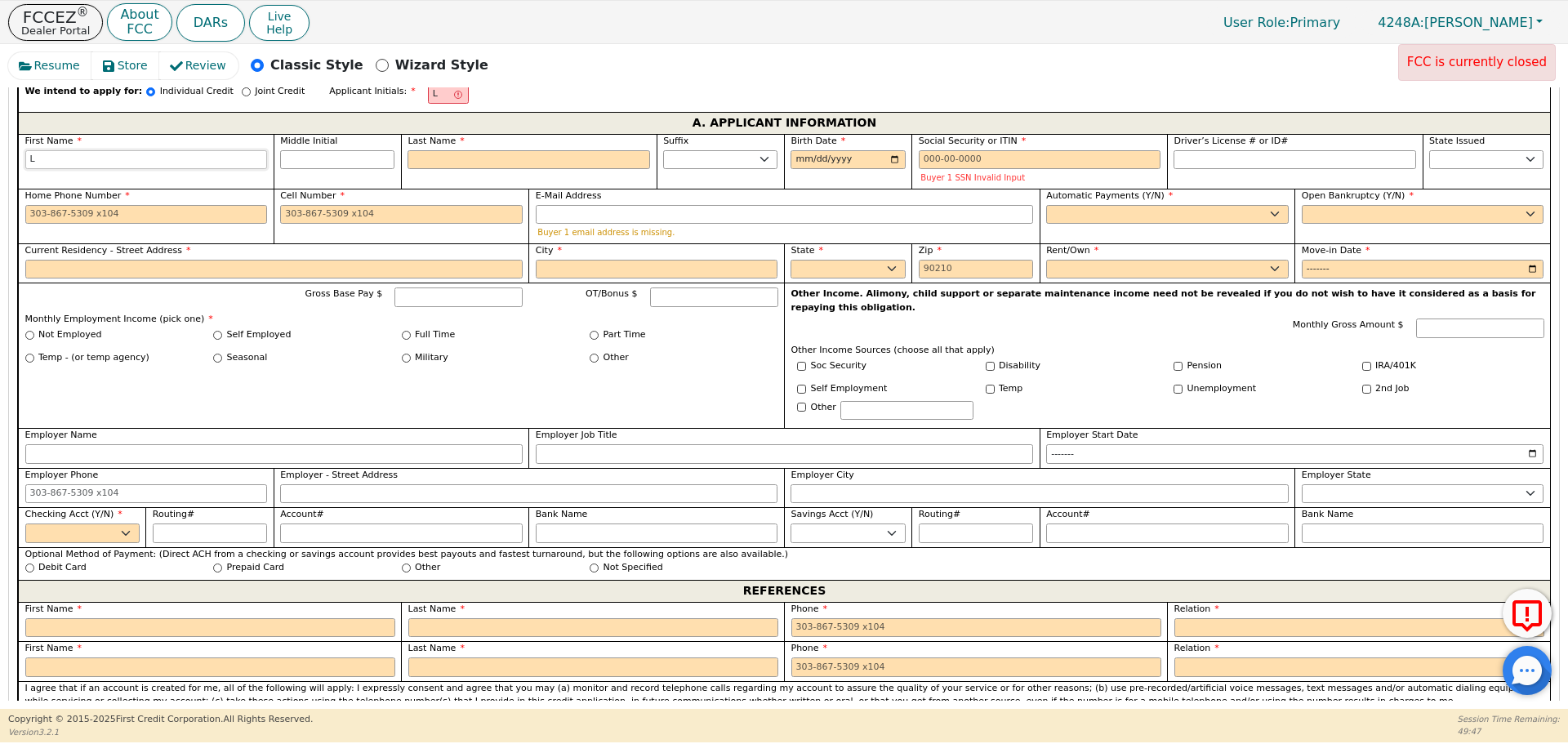
type input "Le"
type input "Led"
type input "Leda"
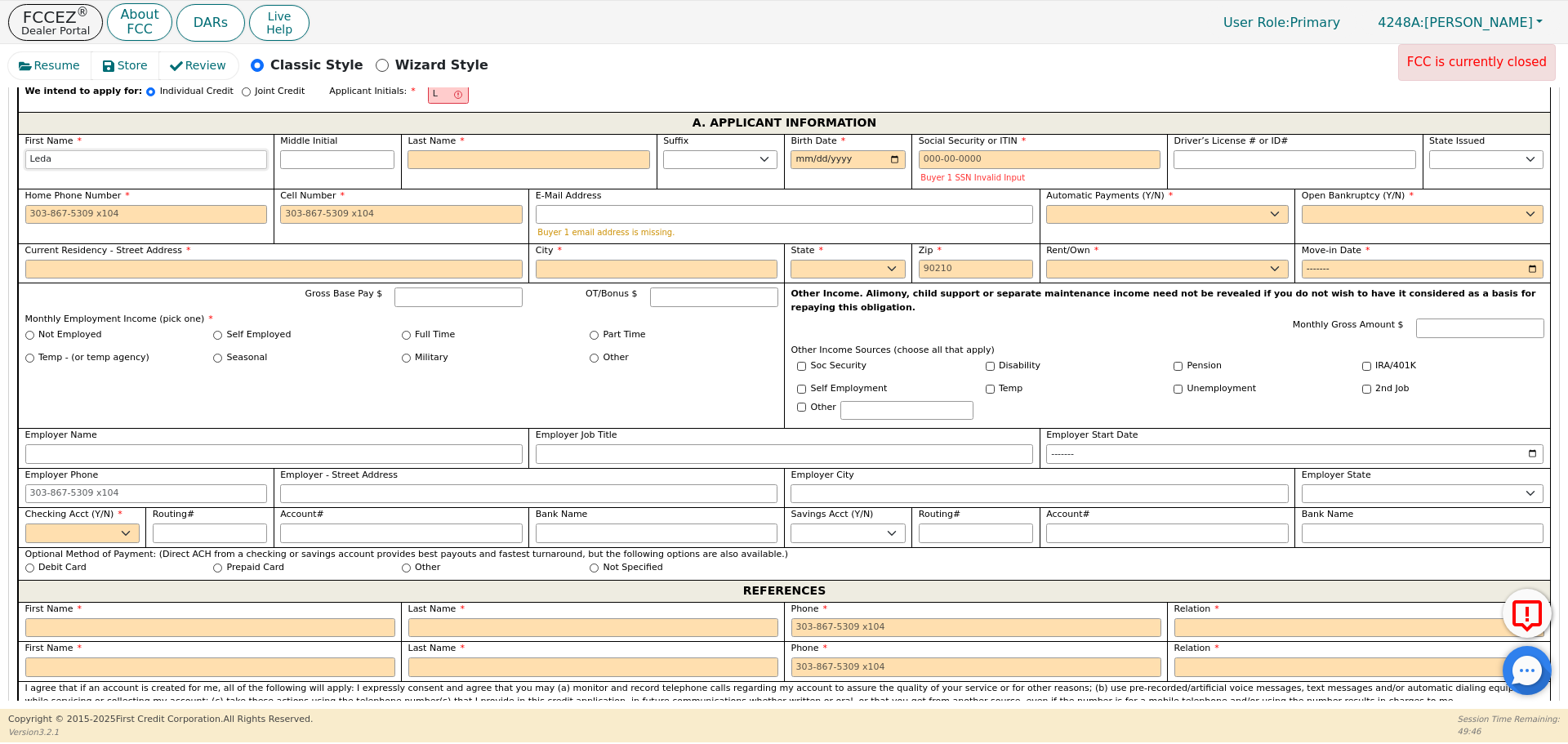
type input "Leda"
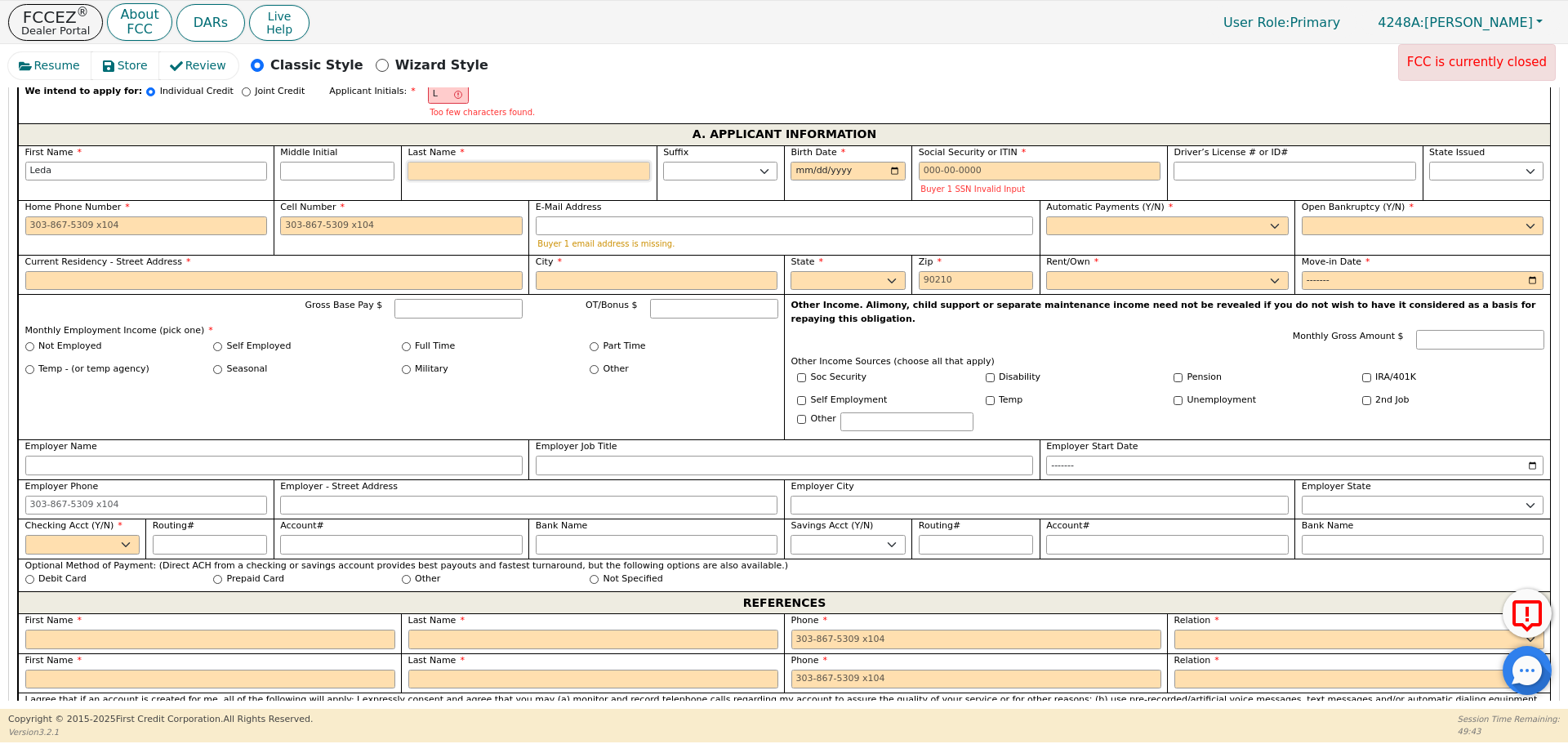
type input "B"
type input "LB"
type input "Leda B"
type input "Bor"
type input "[PERSON_NAME]"
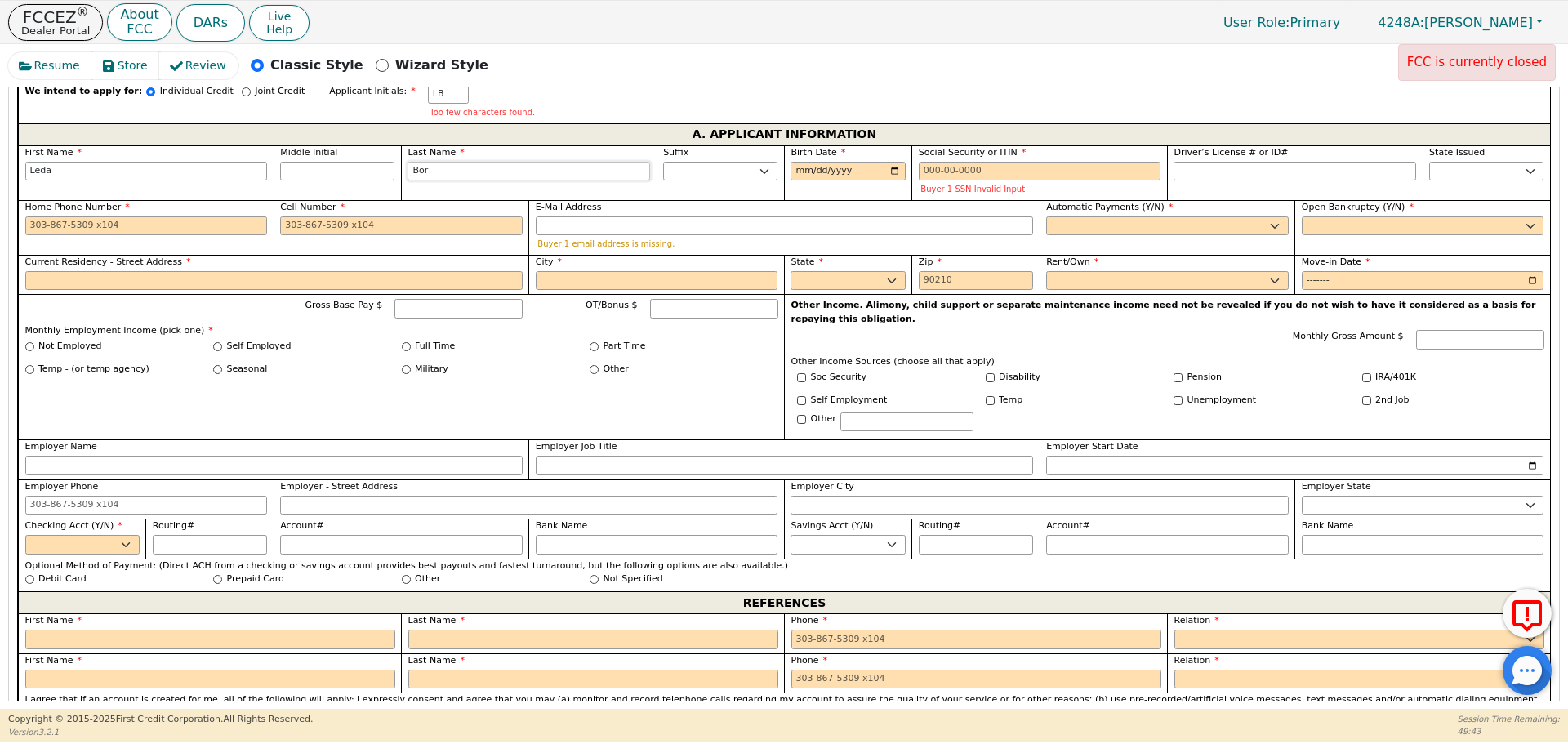
type input "Borj"
type input "Leda Borj"
type input "[PERSON_NAME]"
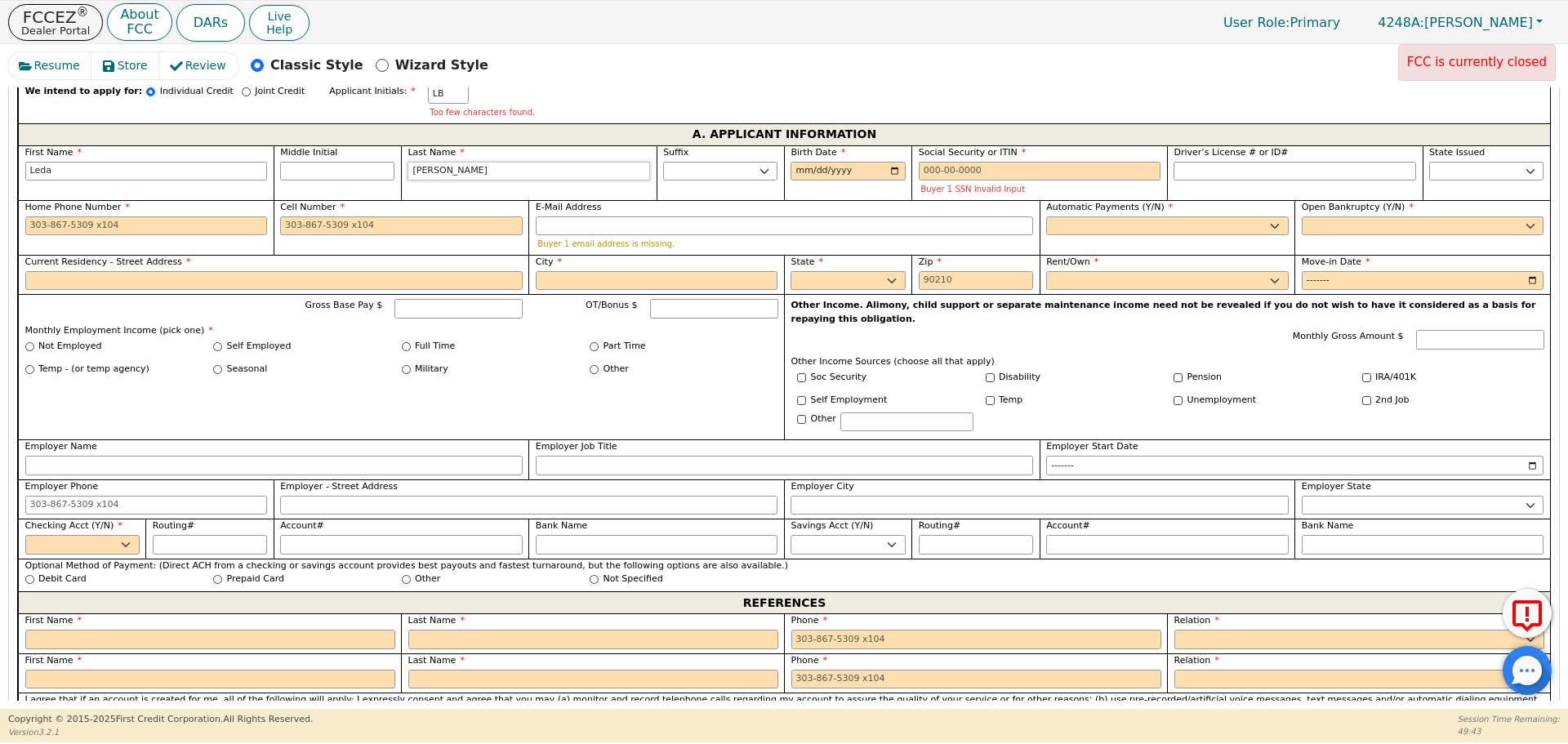
type input "[PERSON_NAME]"
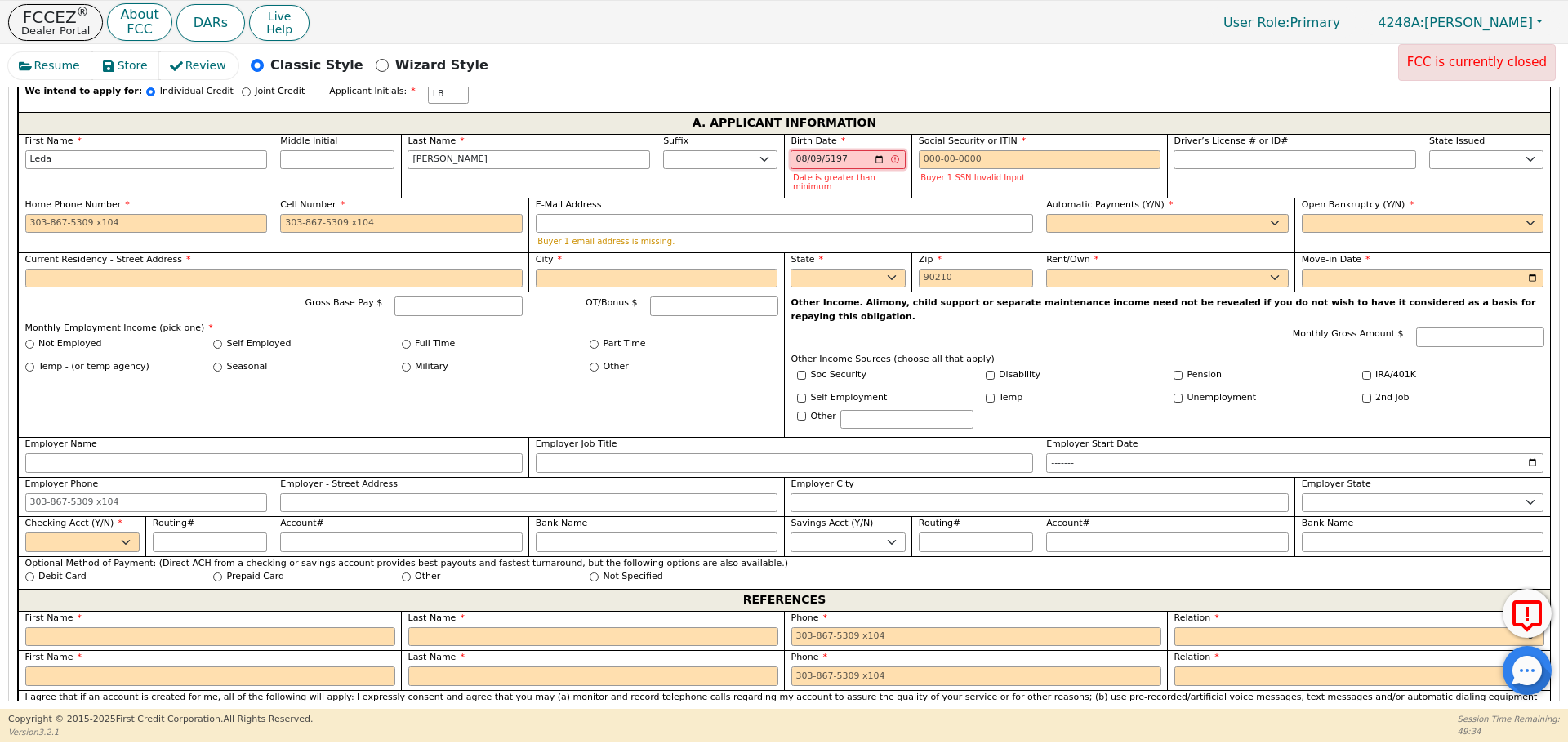
type input "[PHONE_NUMBER]"
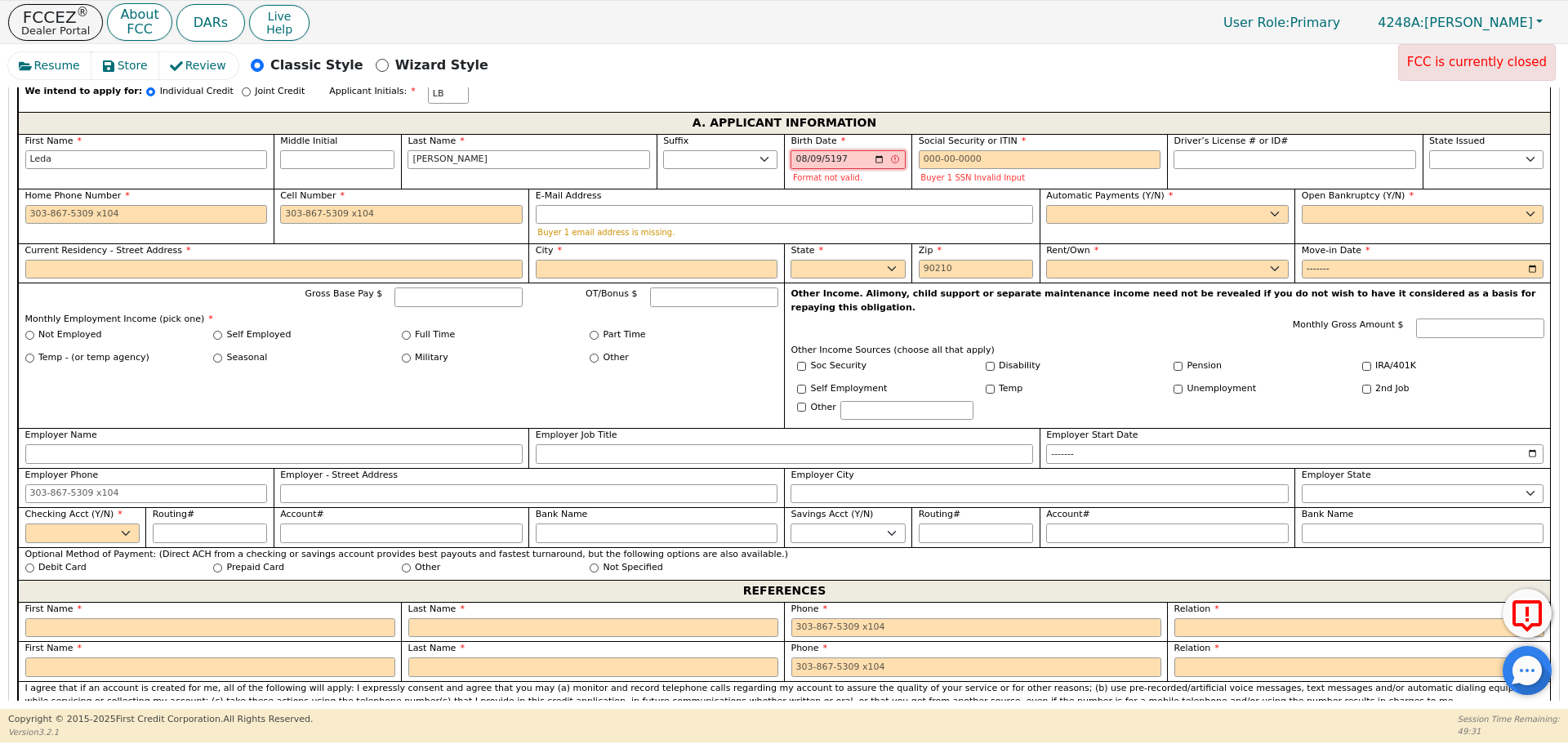
click at [818, 150] on input "[PHONE_NUMBER]" at bounding box center [847, 160] width 114 height 19
type input "[PHONE_NUMBER]"
type input "[DATE]"
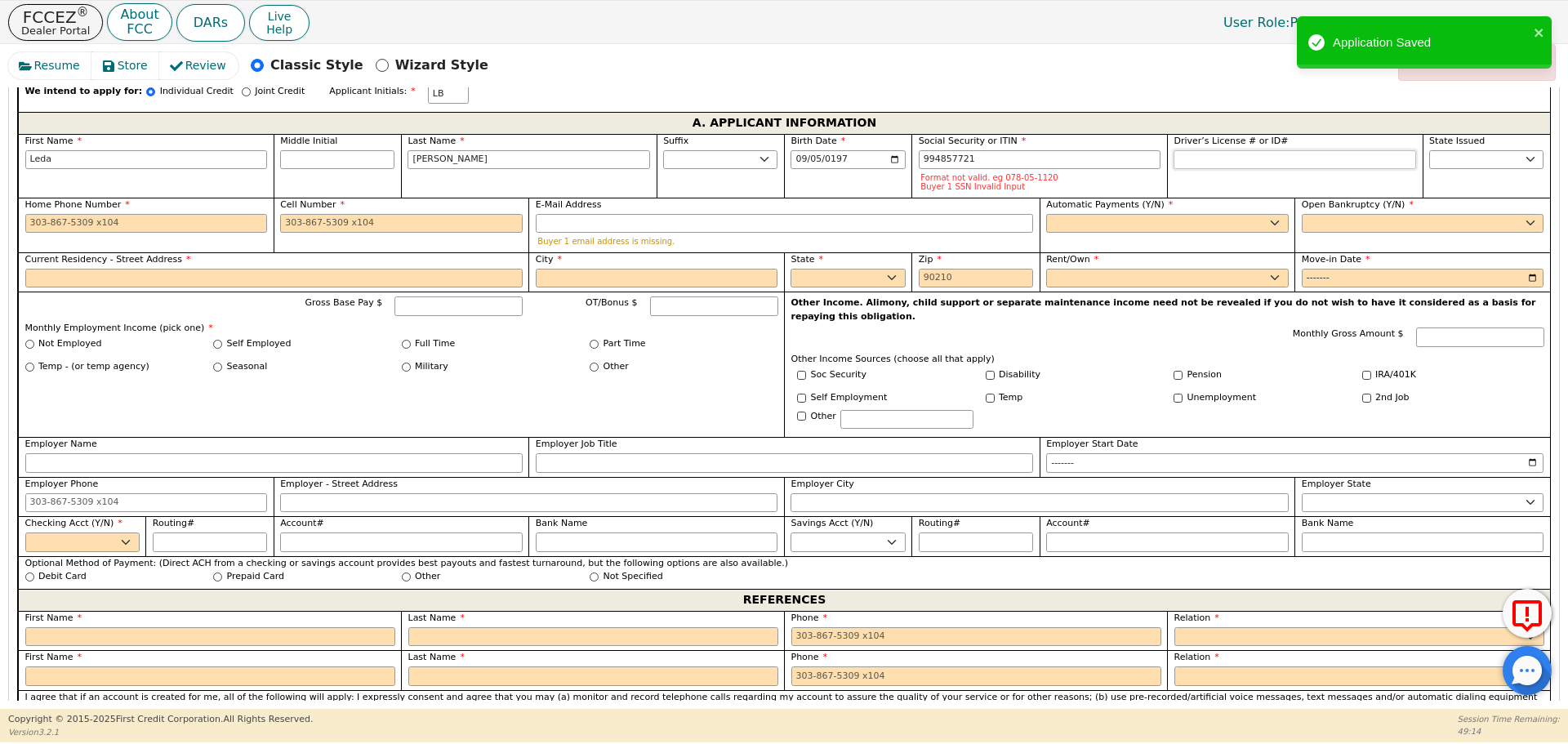
type input "***-**-7721"
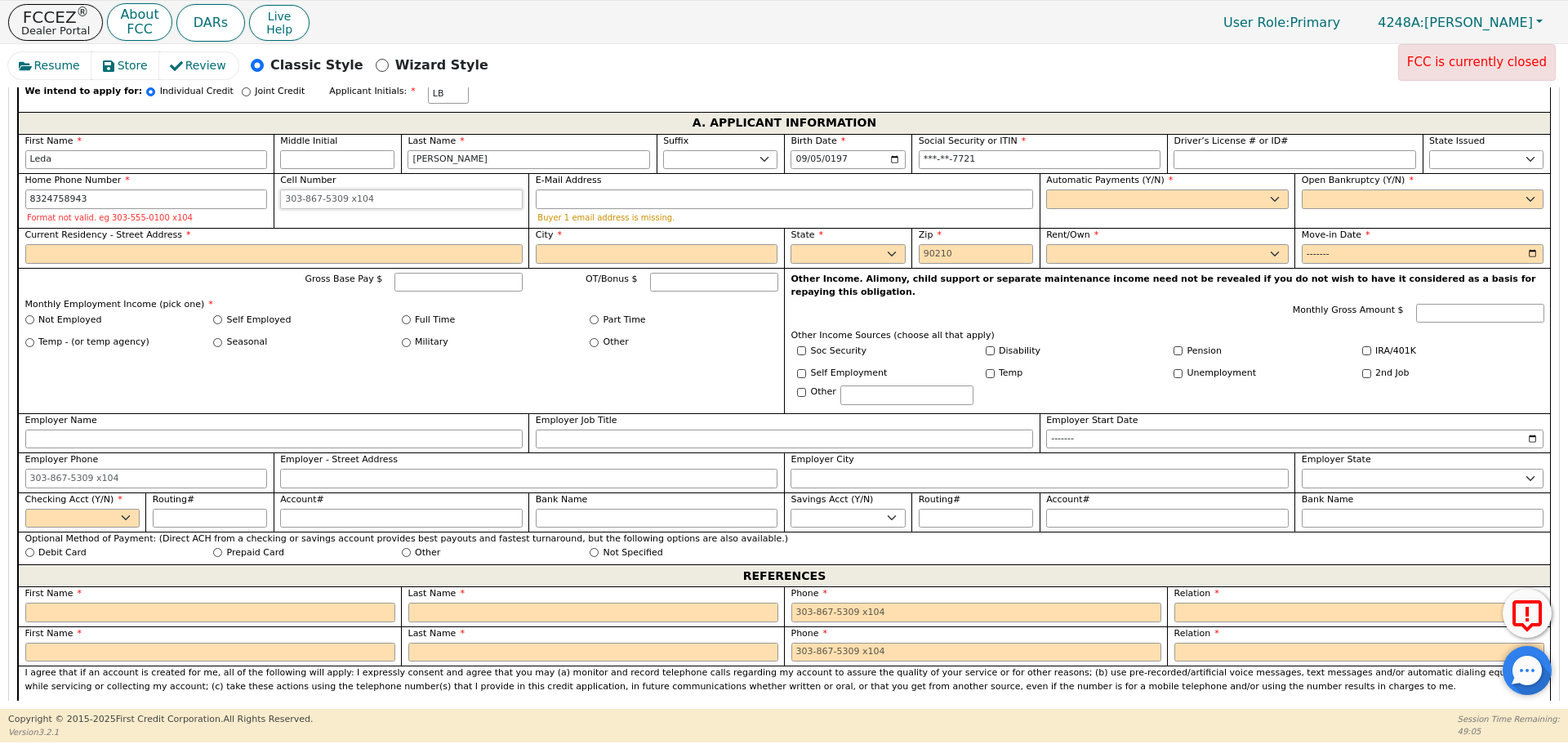
type input "[PHONE_NUMBER]"
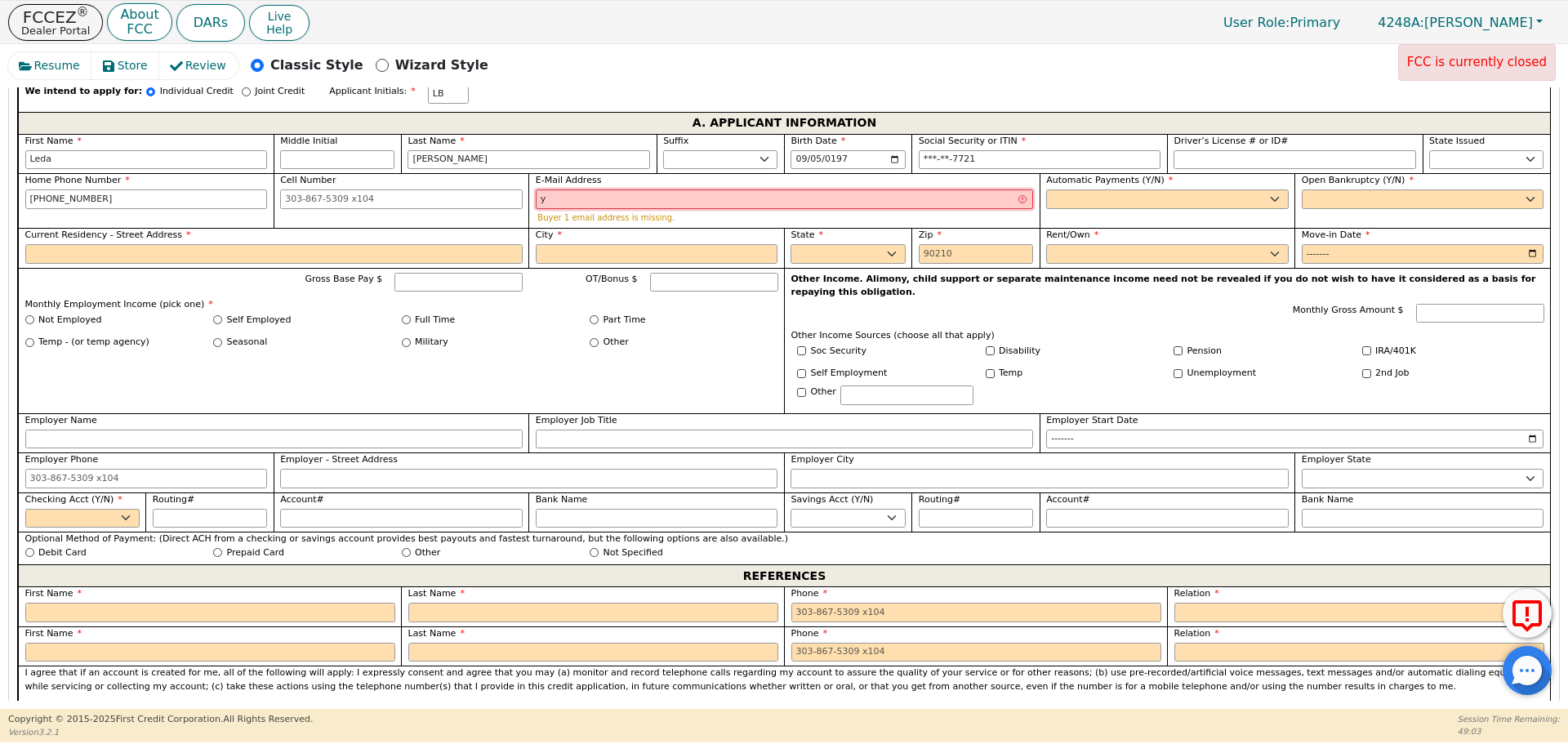
type input "y"
click at [888, 190] on input "y" at bounding box center [784, 200] width 497 height 19
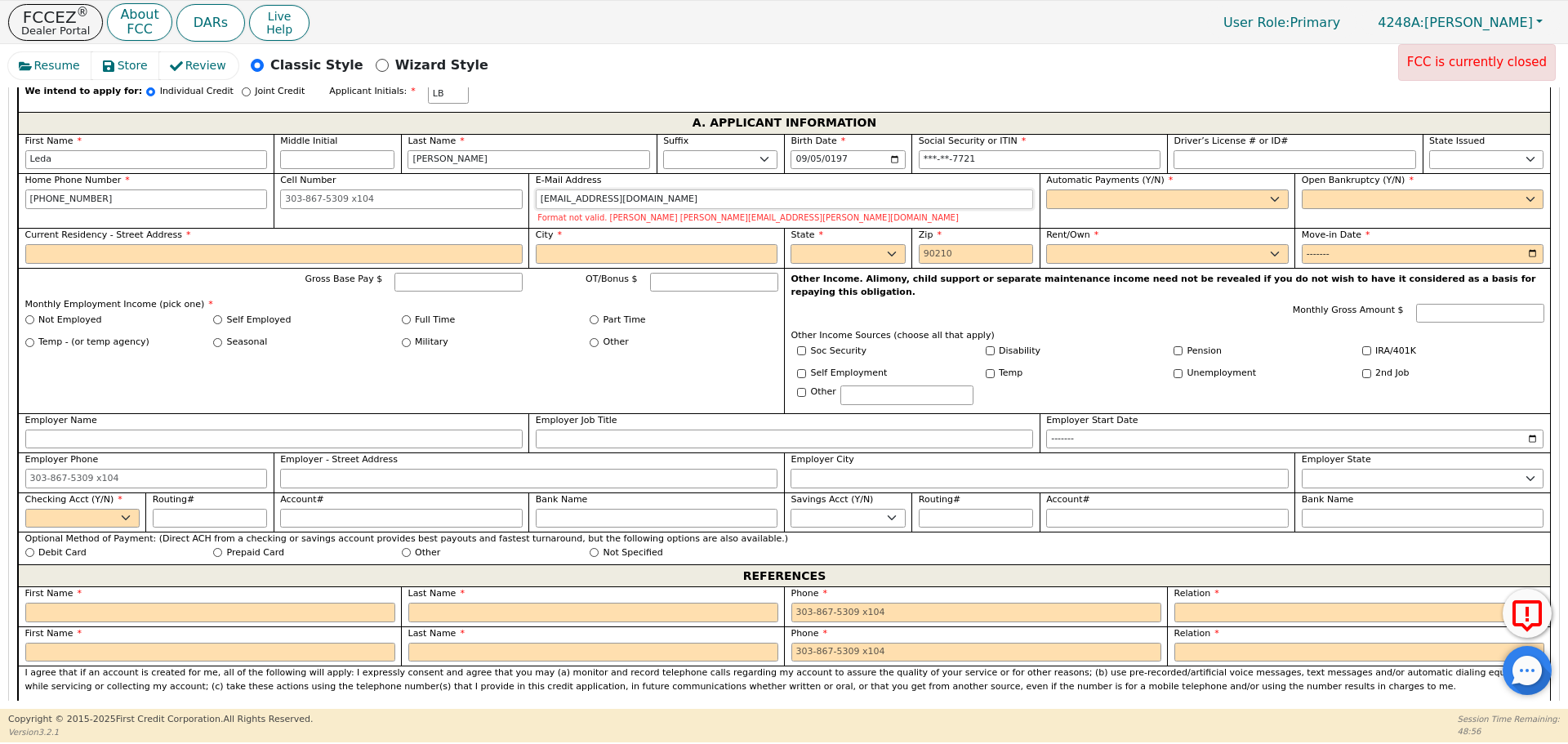
type input "[EMAIL_ADDRESS][DOMAIN_NAME]"
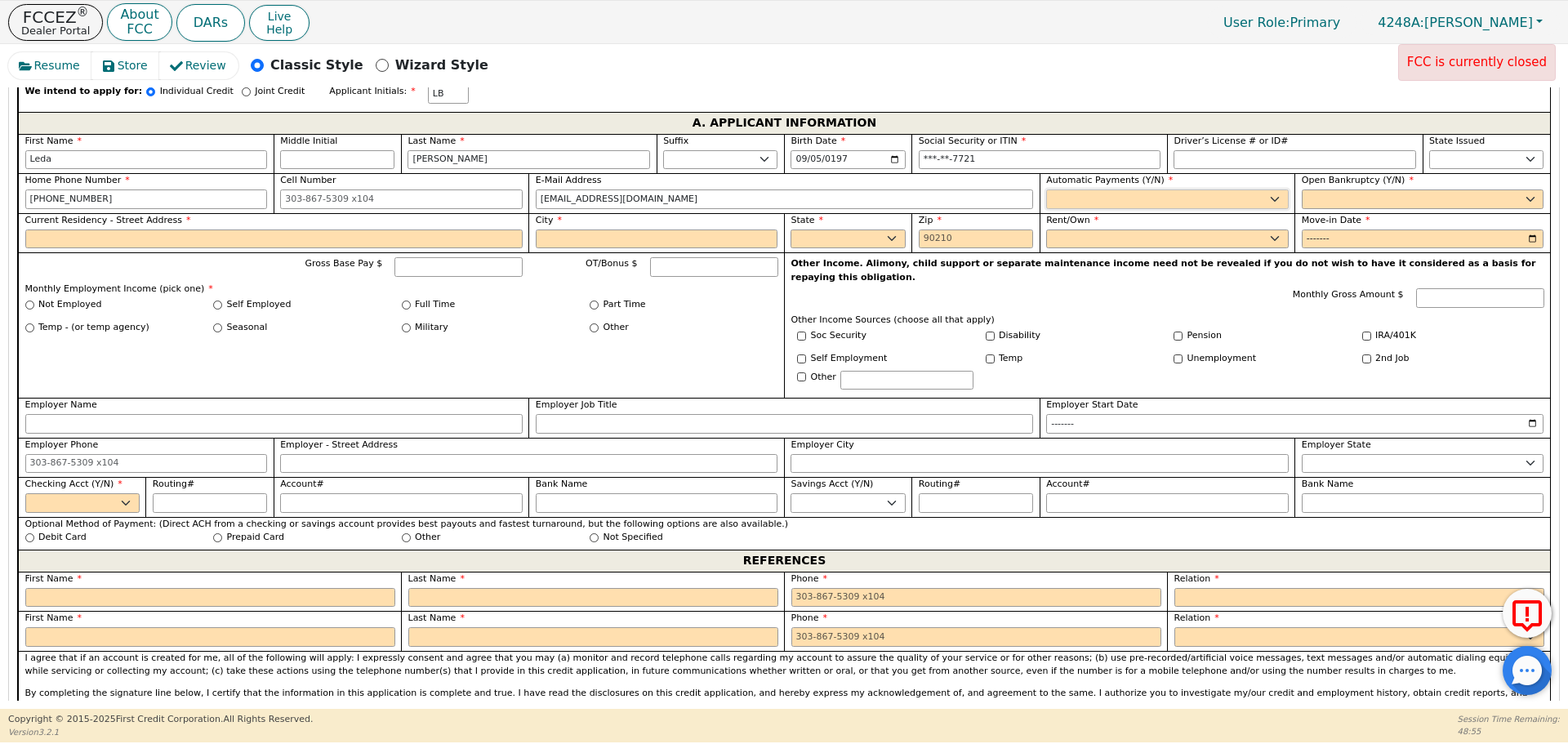
select select "y"
type input "[PERSON_NAME]"
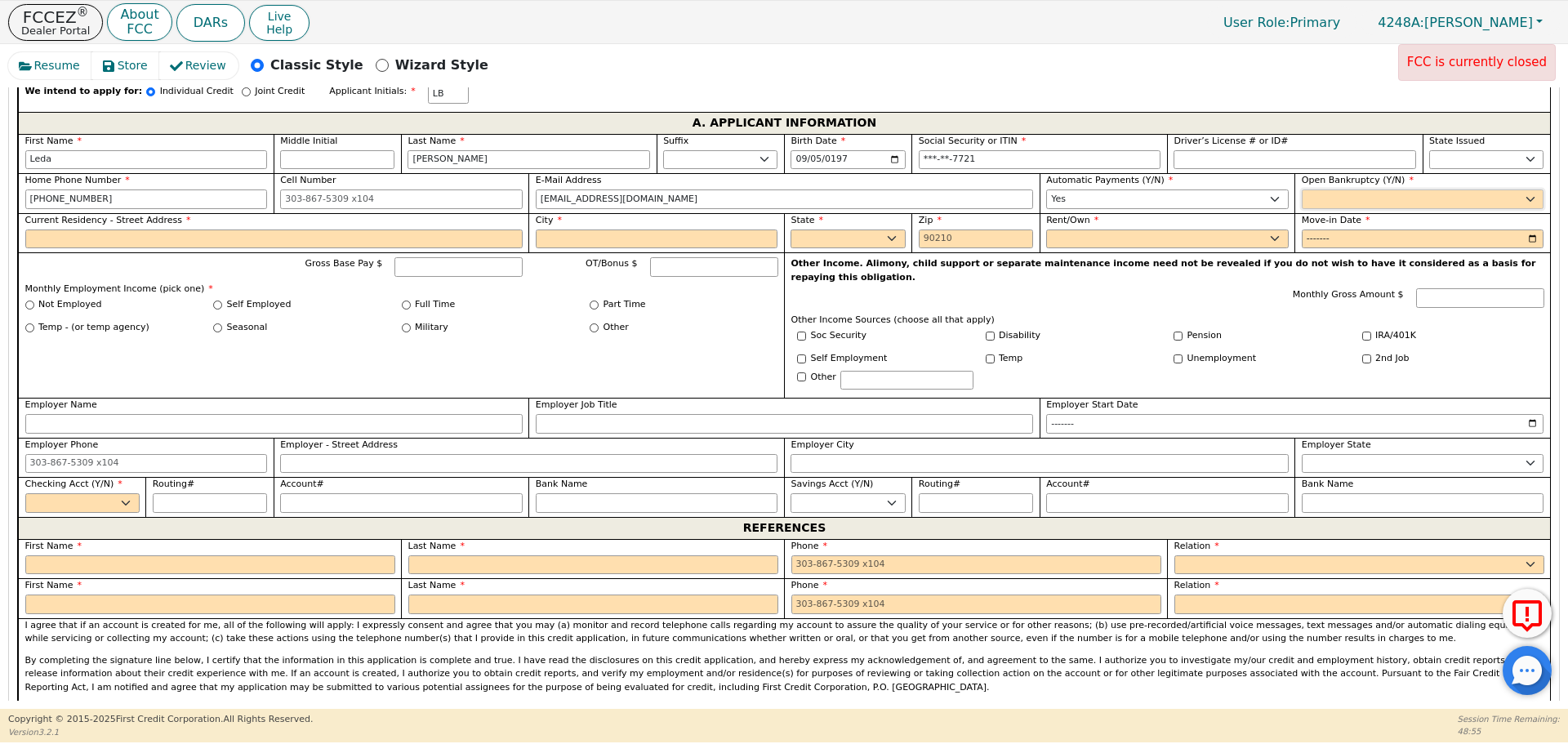
select select "n"
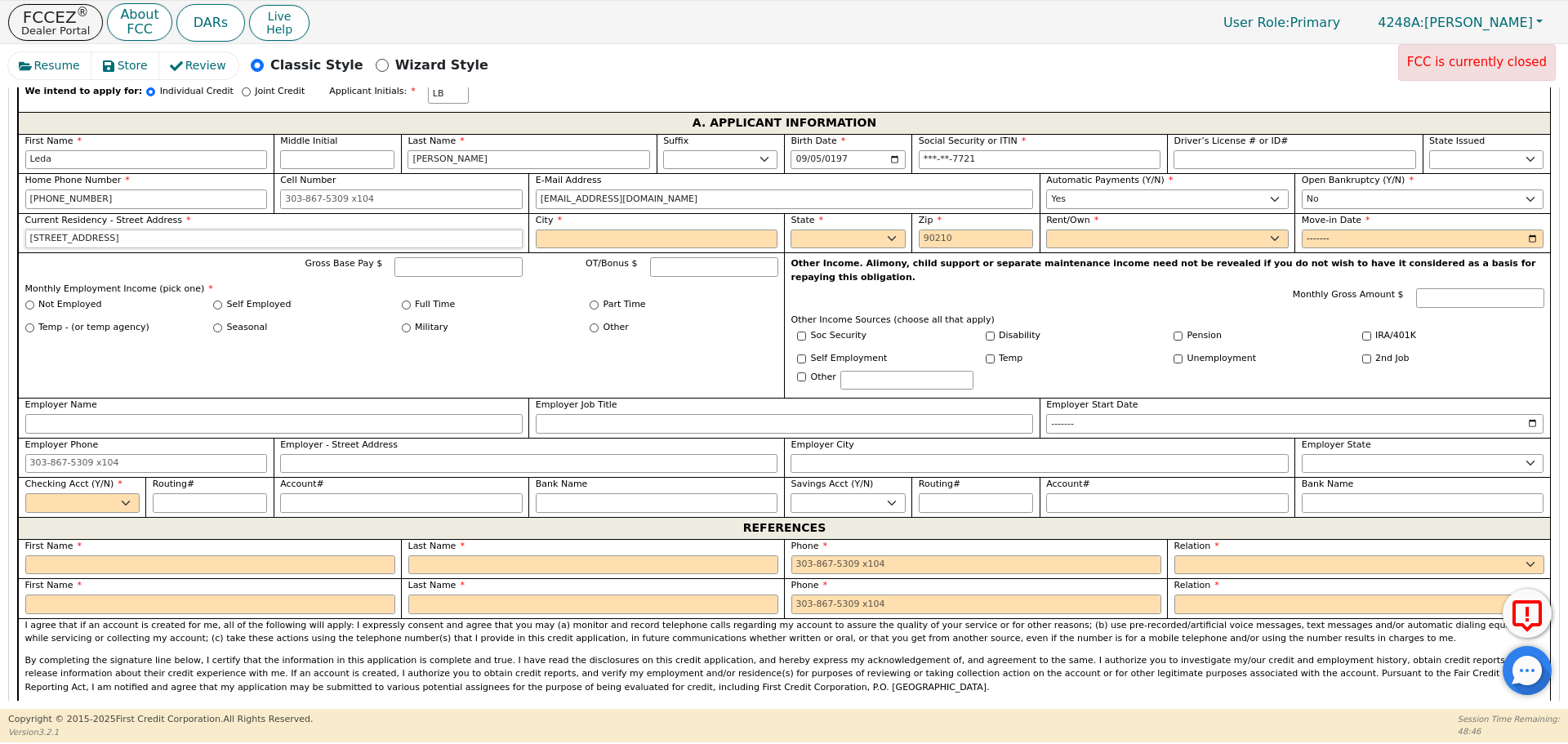
type input "[STREET_ADDRESS]"
select select "CA"
click at [732, 230] on input "City" at bounding box center [657, 239] width 242 height 19
type input "[GEOGRAPHIC_DATA]"
select select "[GEOGRAPHIC_DATA]"
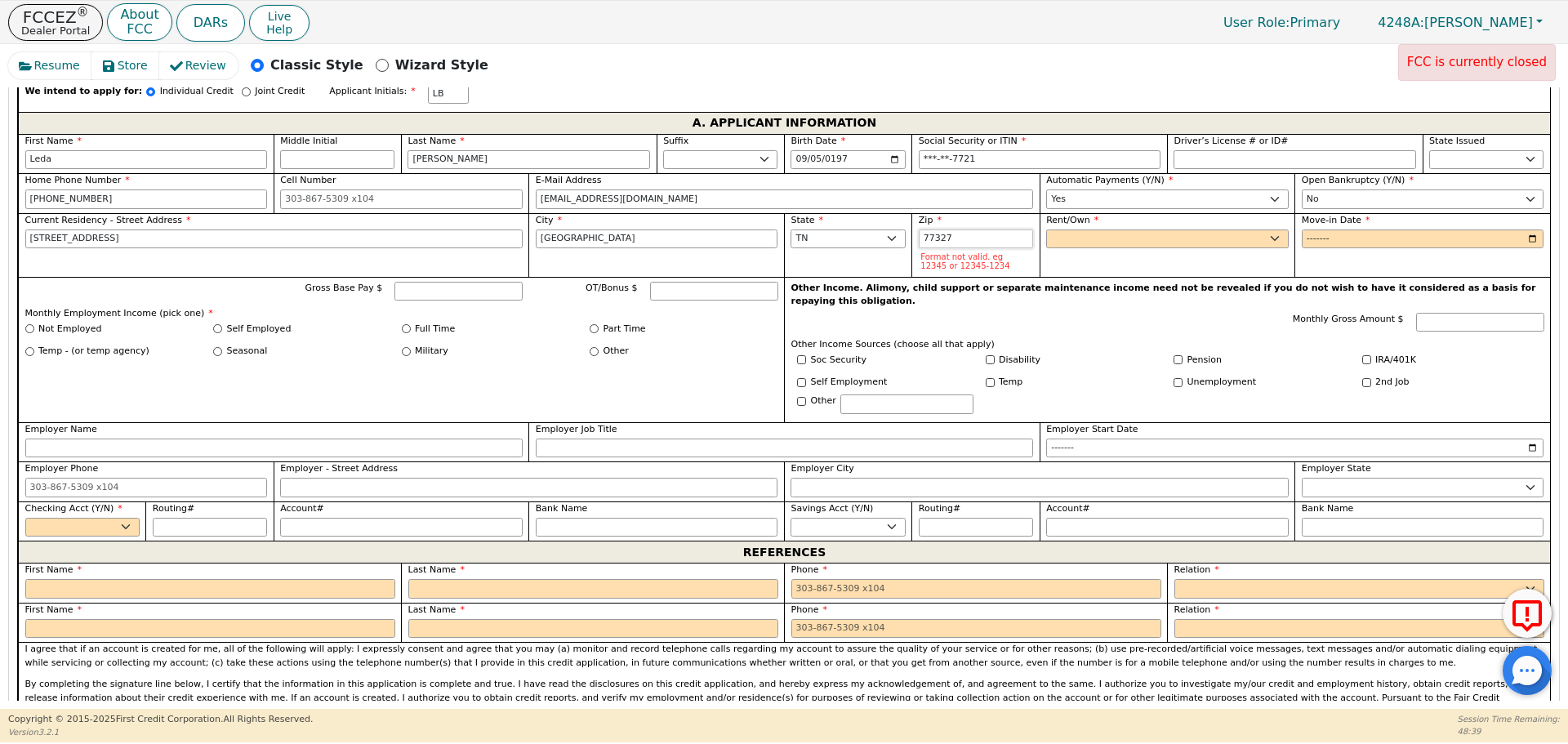
type input "77327"
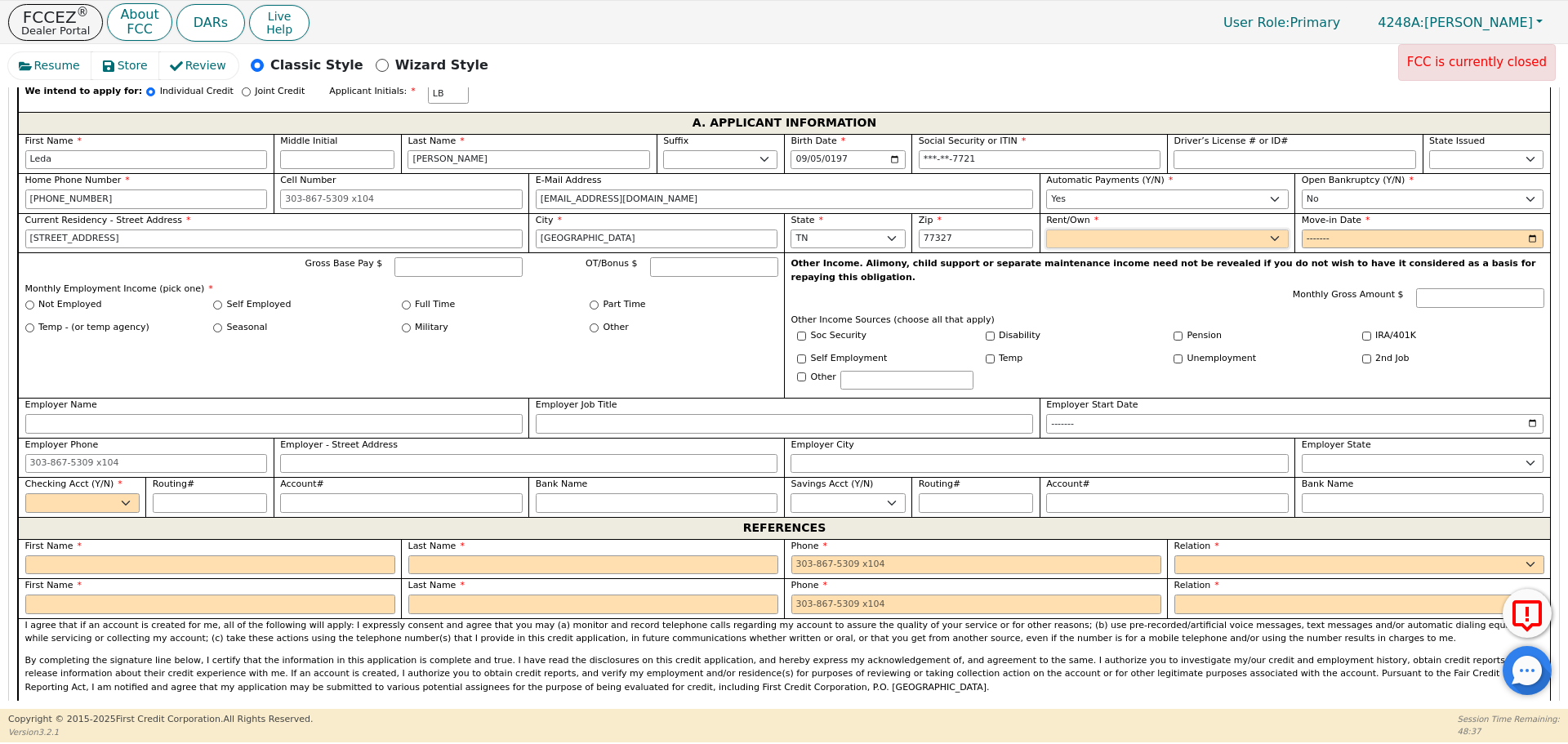
select select "Own"
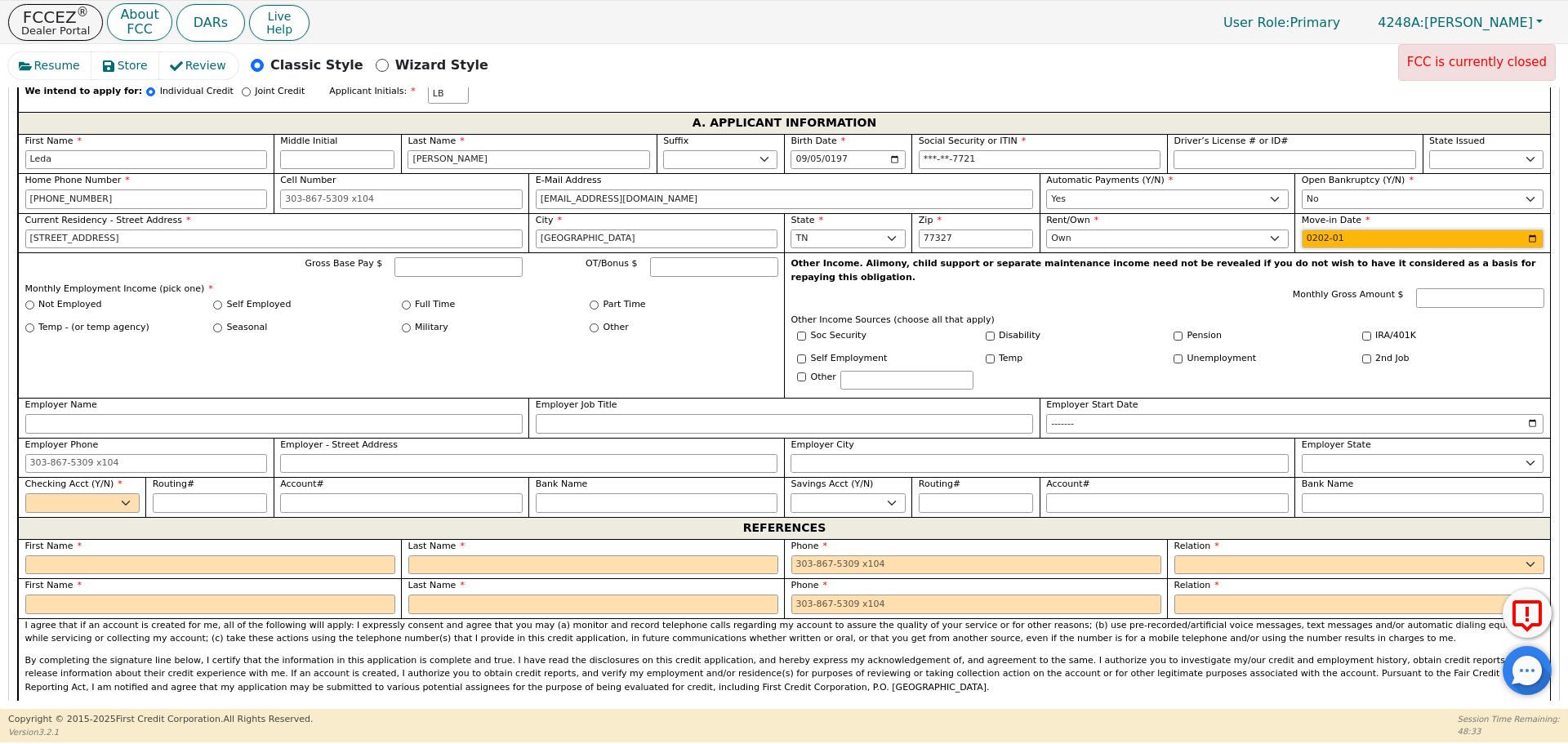
type input "2022-01"
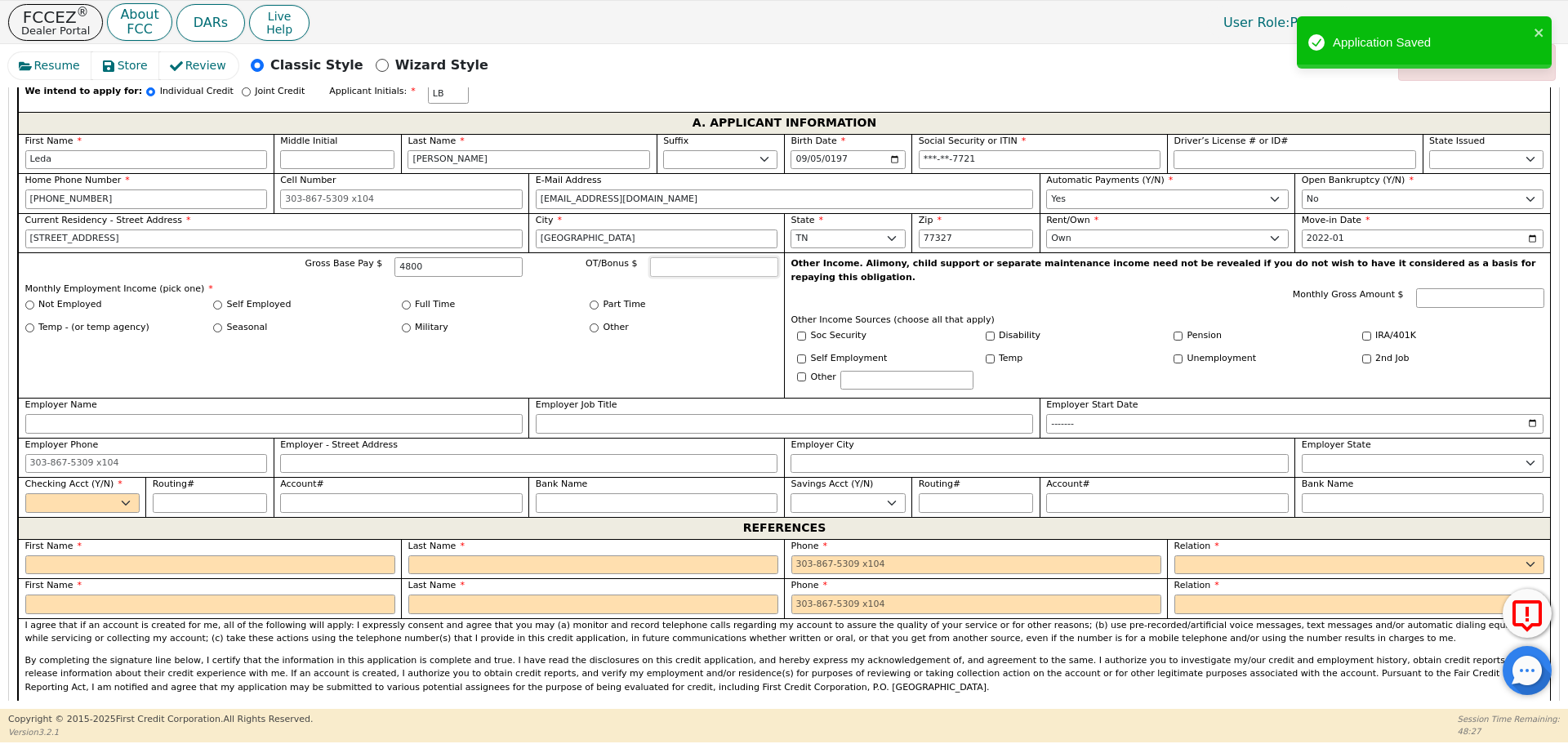
type input "4800.00"
click at [218, 300] on input "Self Employed" at bounding box center [217, 304] width 9 height 9
radio input "true"
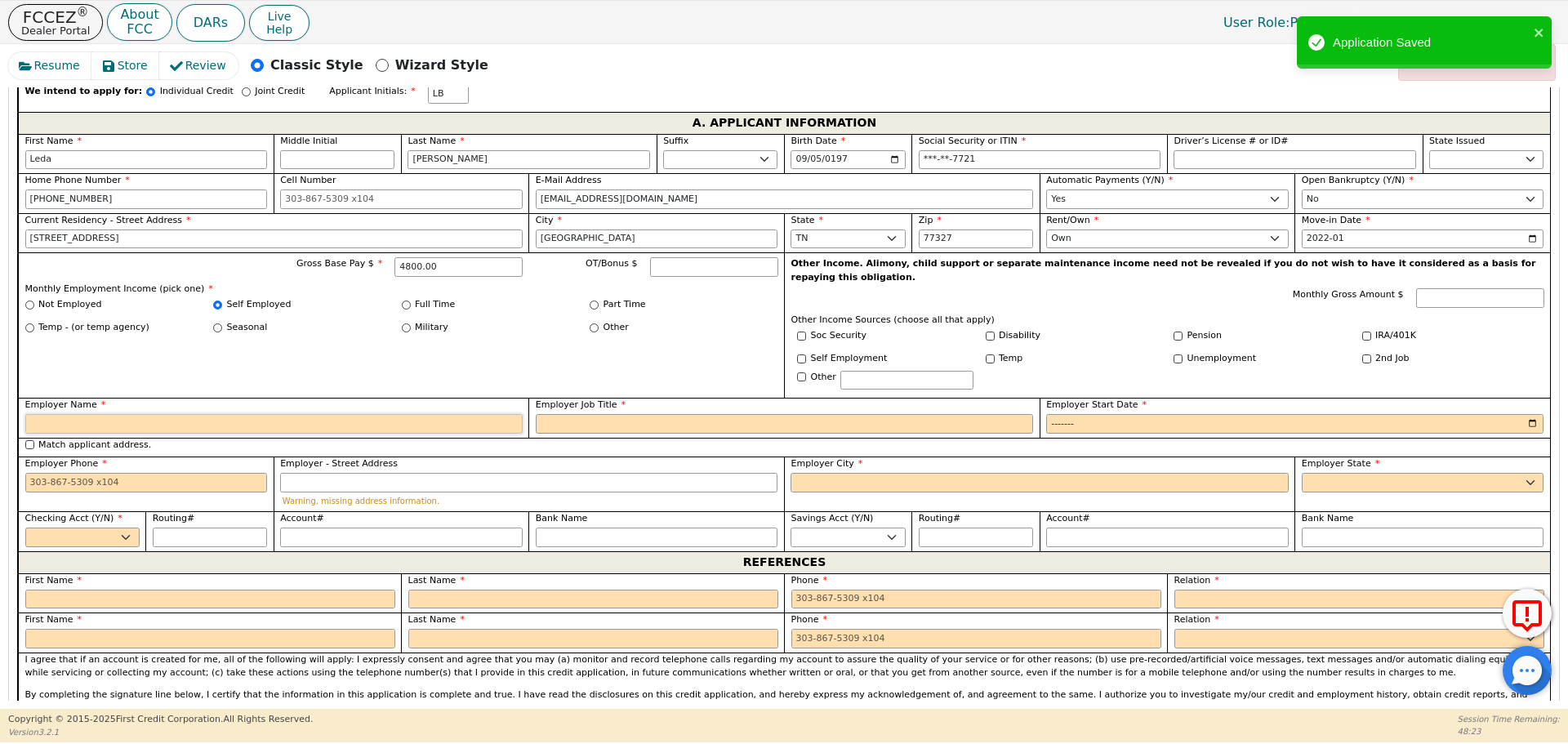
click at [339, 414] on input "Employer Name" at bounding box center [273, 423] width 497 height 19
type input "Self Employed"
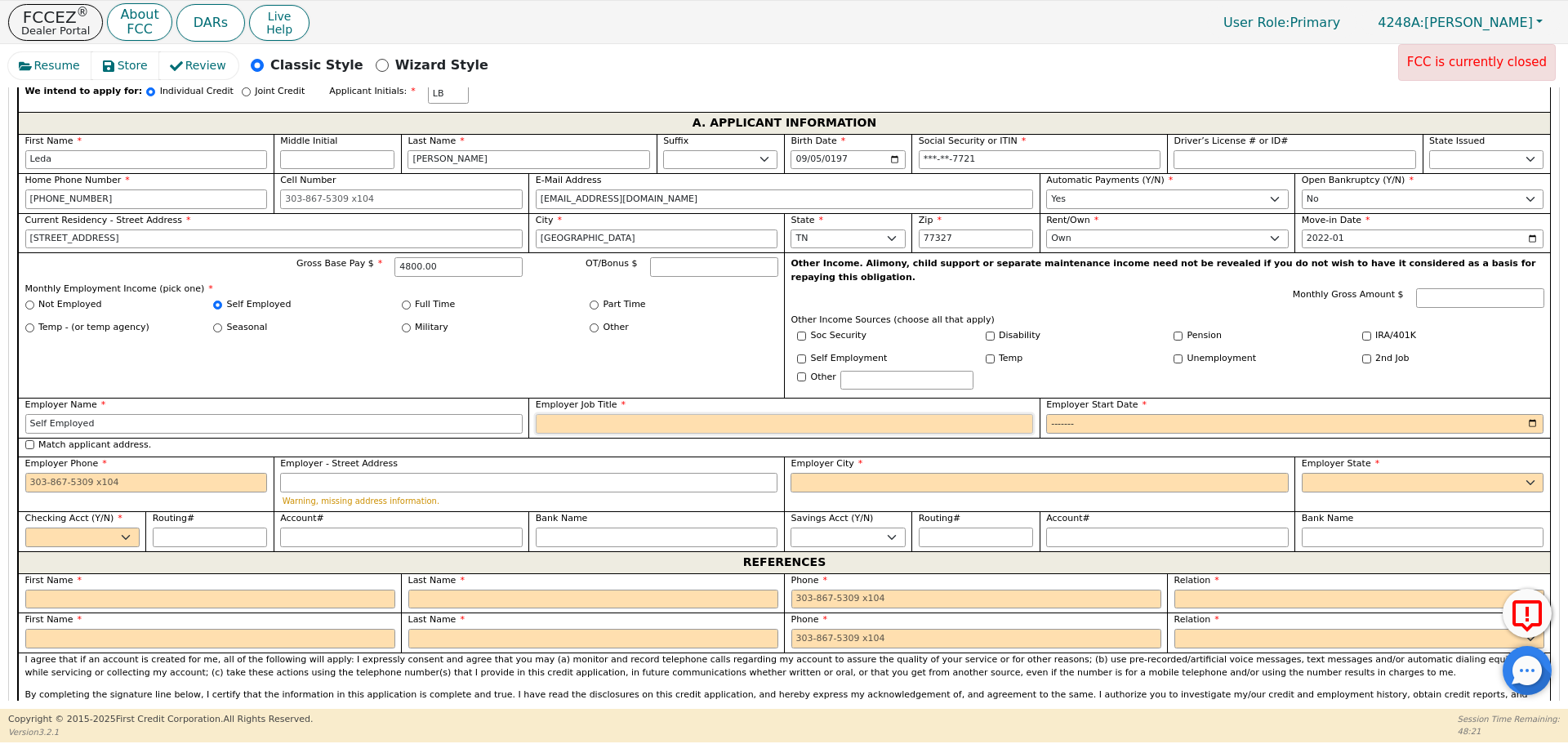
click at [632, 414] on input "Employer Job Title" at bounding box center [784, 423] width 497 height 19
type input "House Keeping"
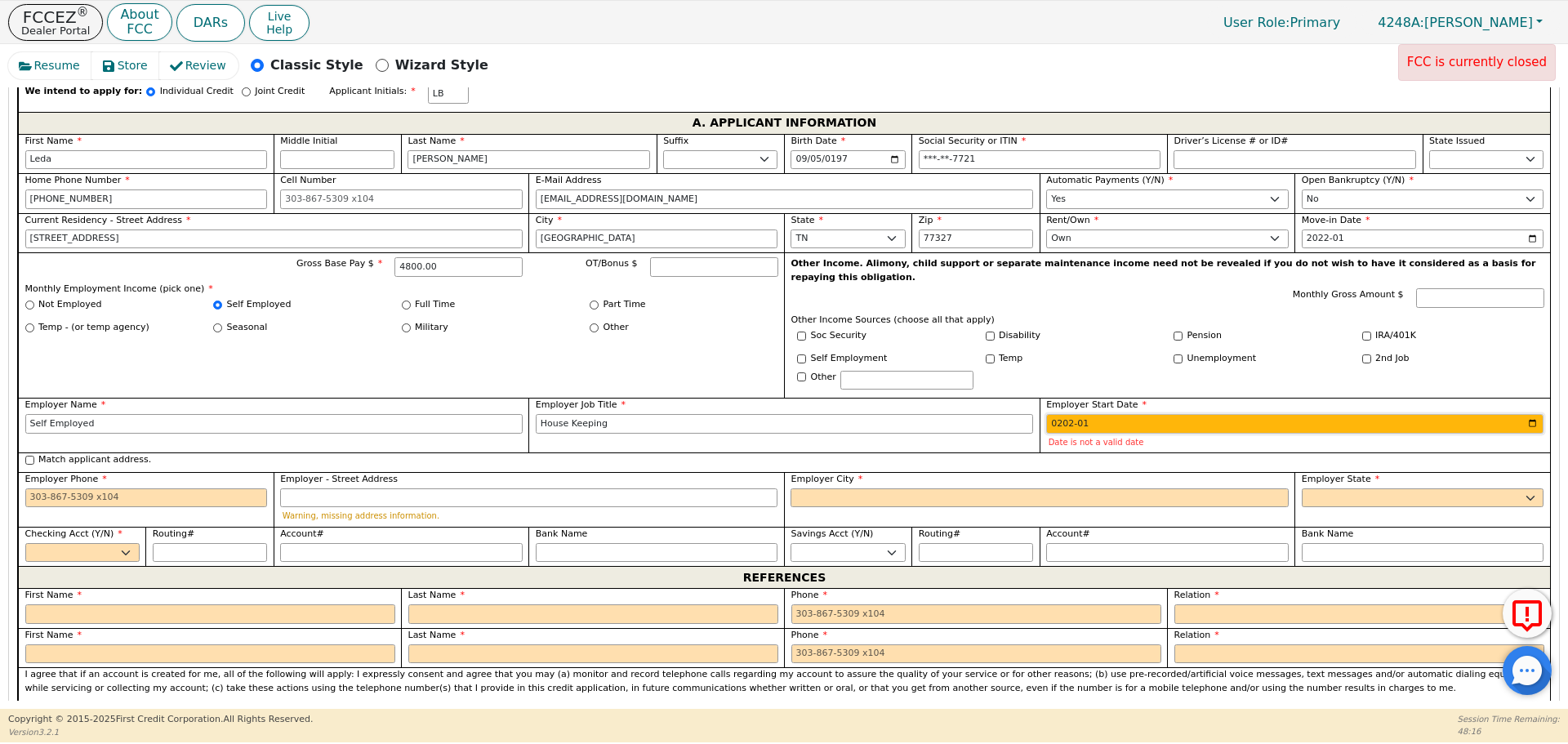
type input "2023-01"
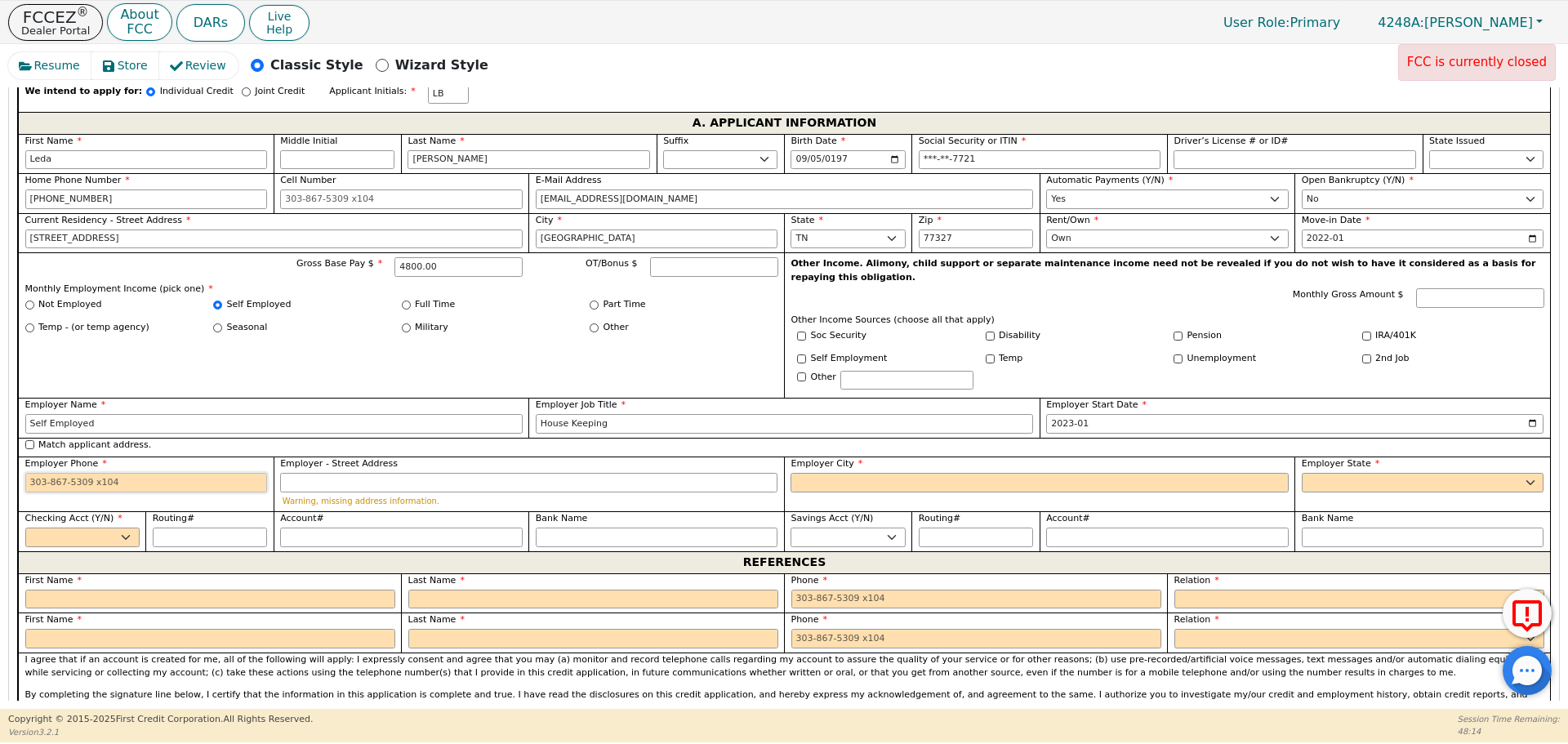
click at [192, 473] on input "Employer Phone" at bounding box center [146, 482] width 242 height 19
type input "[PHONE_NUMBER]"
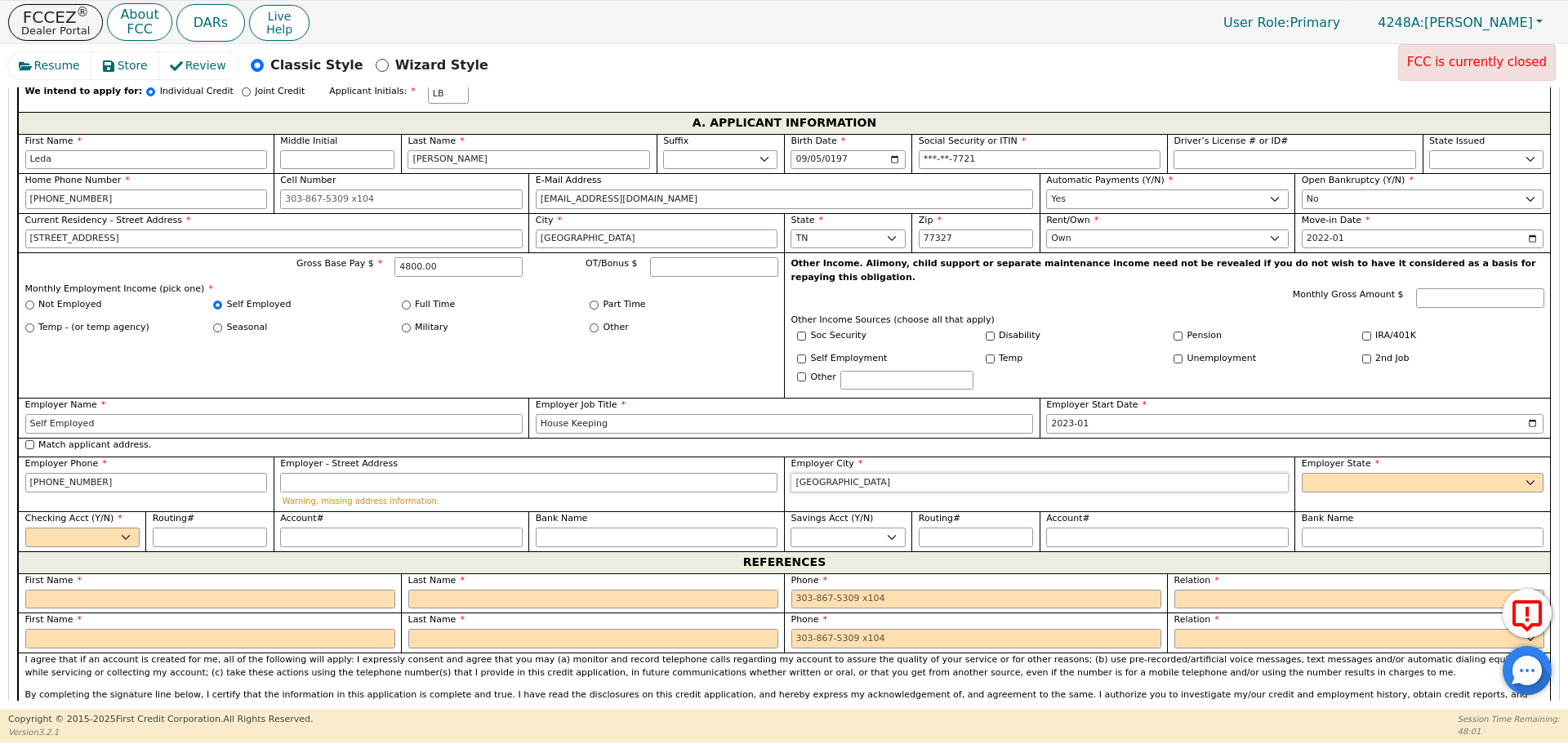
type input "[GEOGRAPHIC_DATA]"
select select "[GEOGRAPHIC_DATA]"
select select "y"
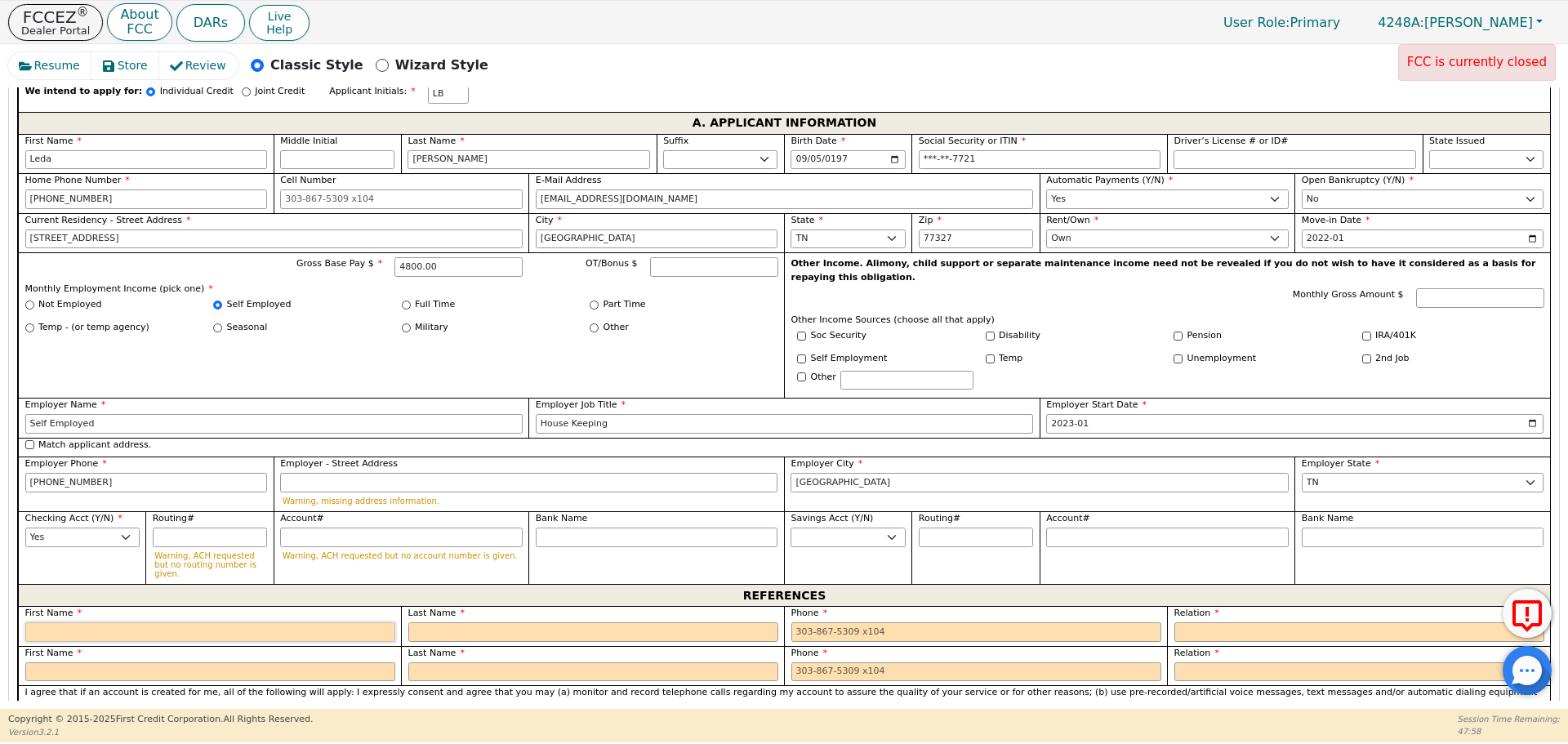
click at [156, 622] on input "text" at bounding box center [210, 632] width 370 height 19
type input "Diego"
type input "P"
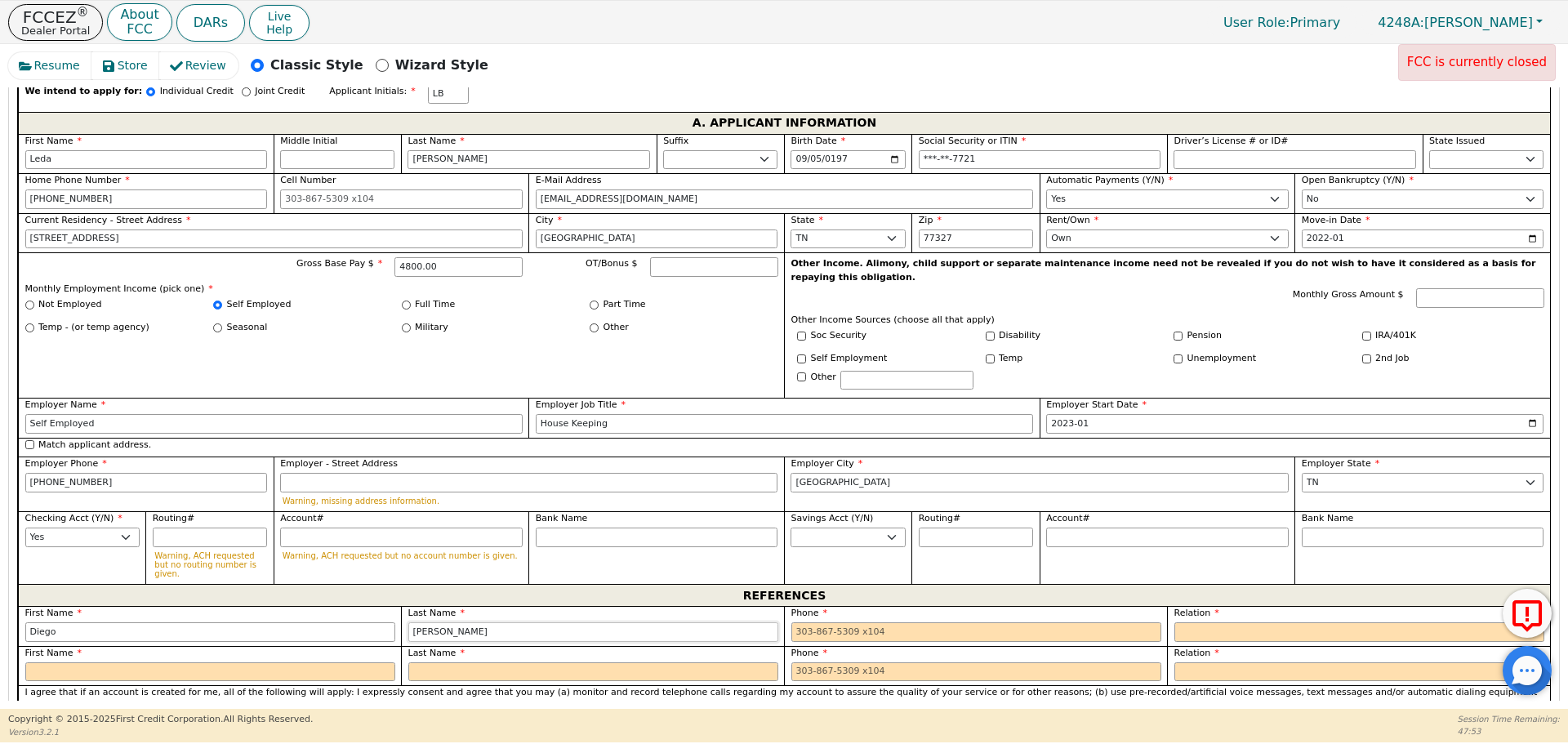
type input "[PERSON_NAME]"
click at [109, 663] on input "text" at bounding box center [210, 672] width 370 height 19
type input "[PERSON_NAME]"
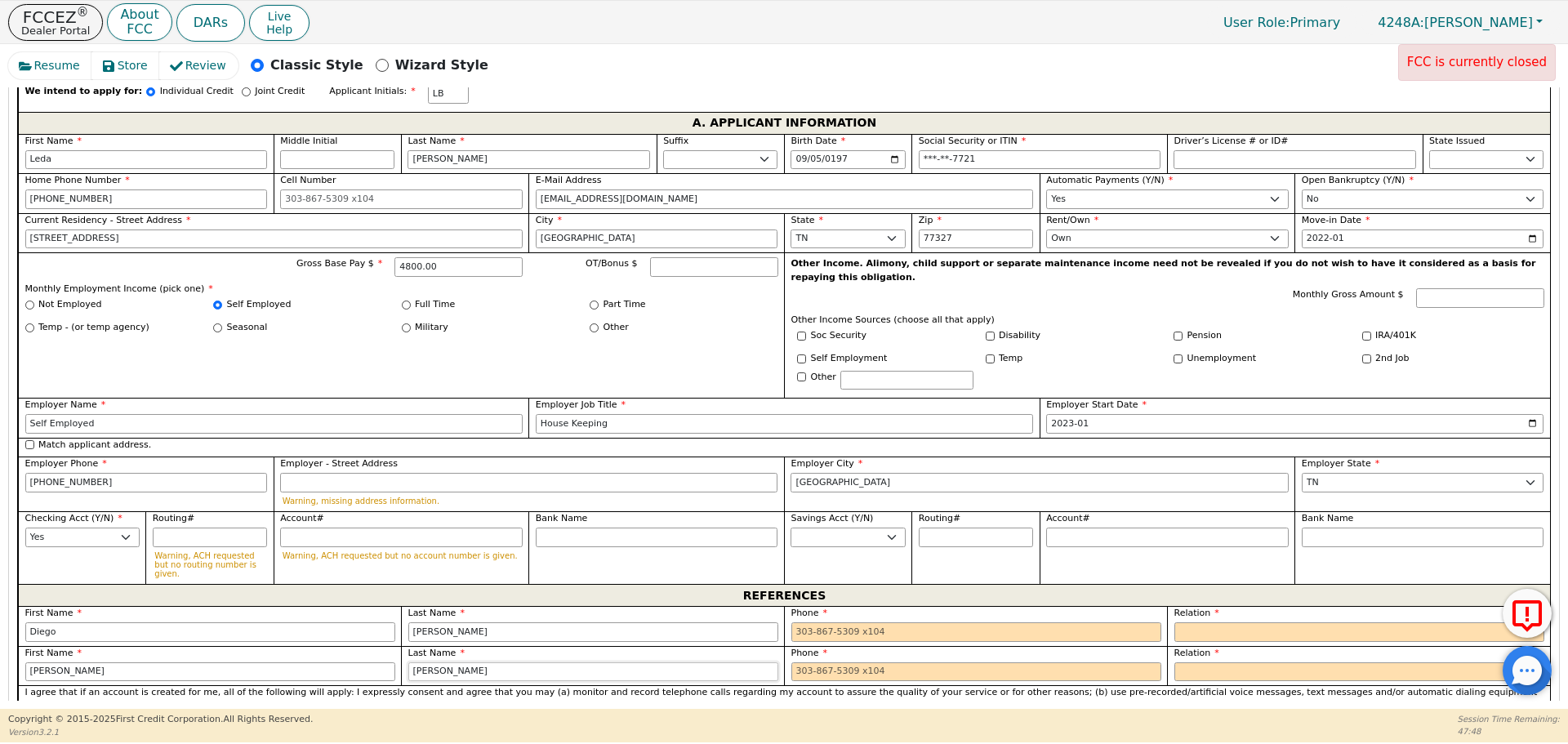
type input "[PERSON_NAME]"
click at [806, 622] on input "tel" at bounding box center [976, 632] width 370 height 19
type input "[PHONE_NUMBER] 1"
select select "FRIEND"
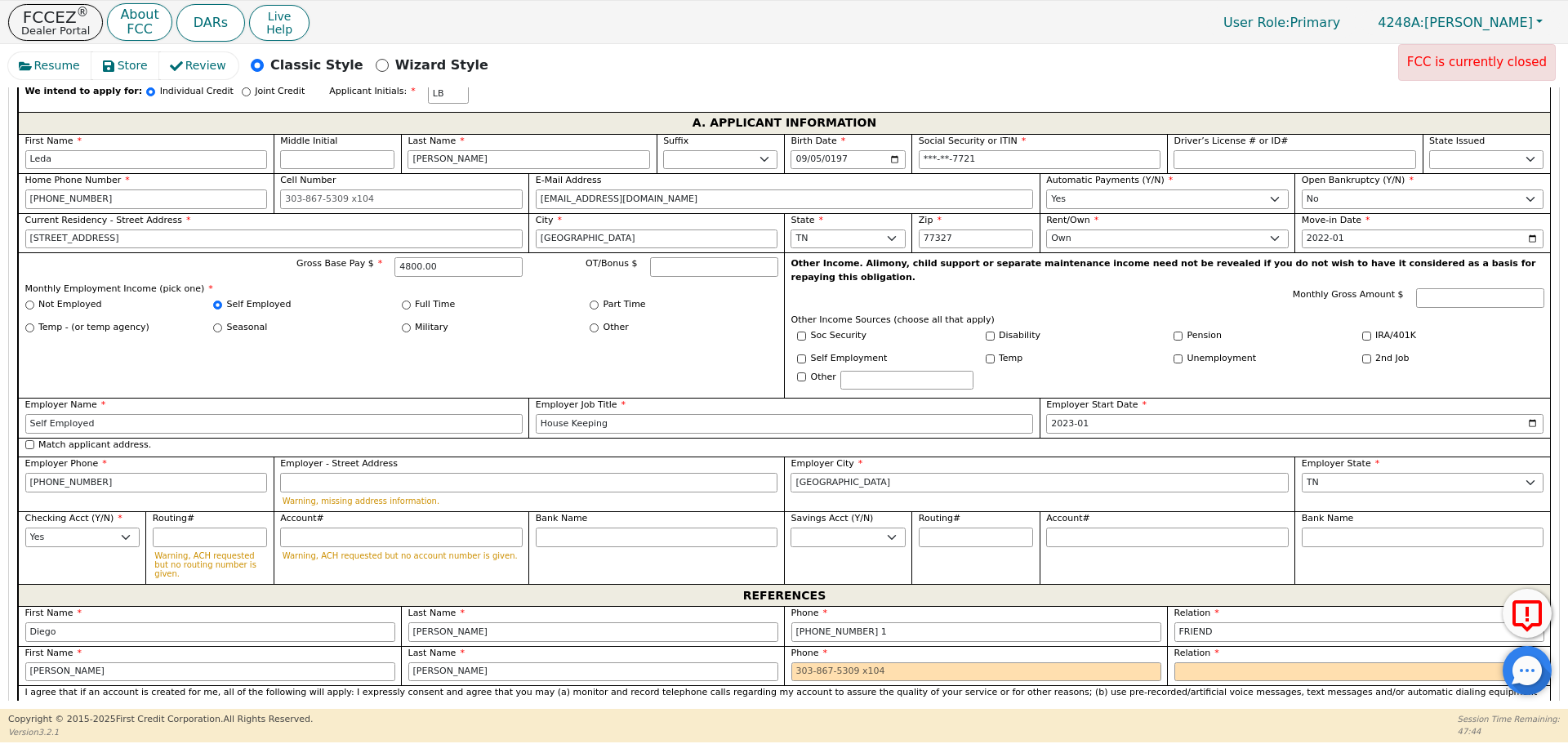
click at [992, 648] on div "Phone" at bounding box center [974, 666] width 383 height 40
click at [991, 648] on div "Phone" at bounding box center [974, 666] width 383 height 40
click at [981, 663] on input "tel" at bounding box center [976, 672] width 370 height 19
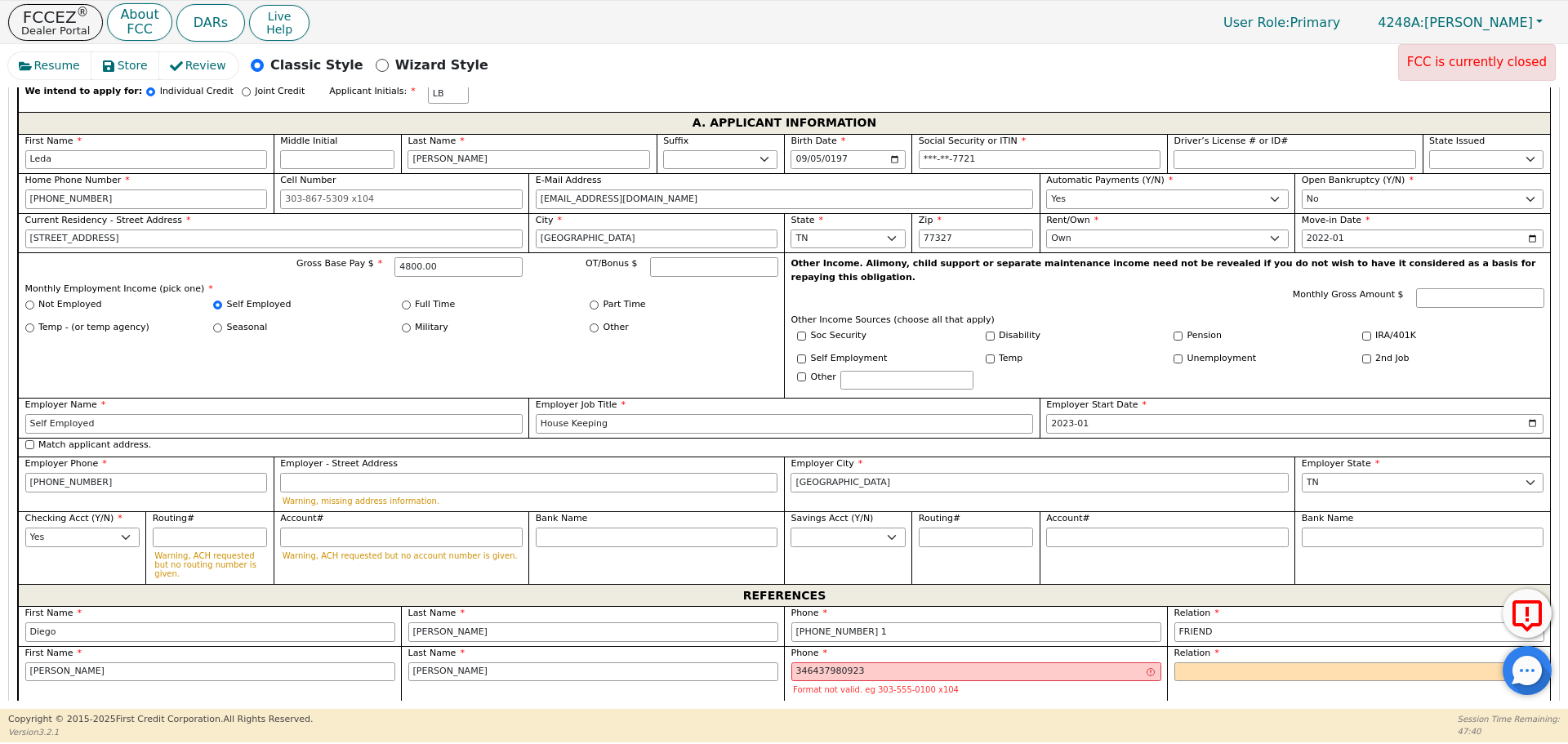
click at [862, 647] on label "Phone" at bounding box center [976, 654] width 370 height 14
type input "[PHONE_NUMBER] 23"
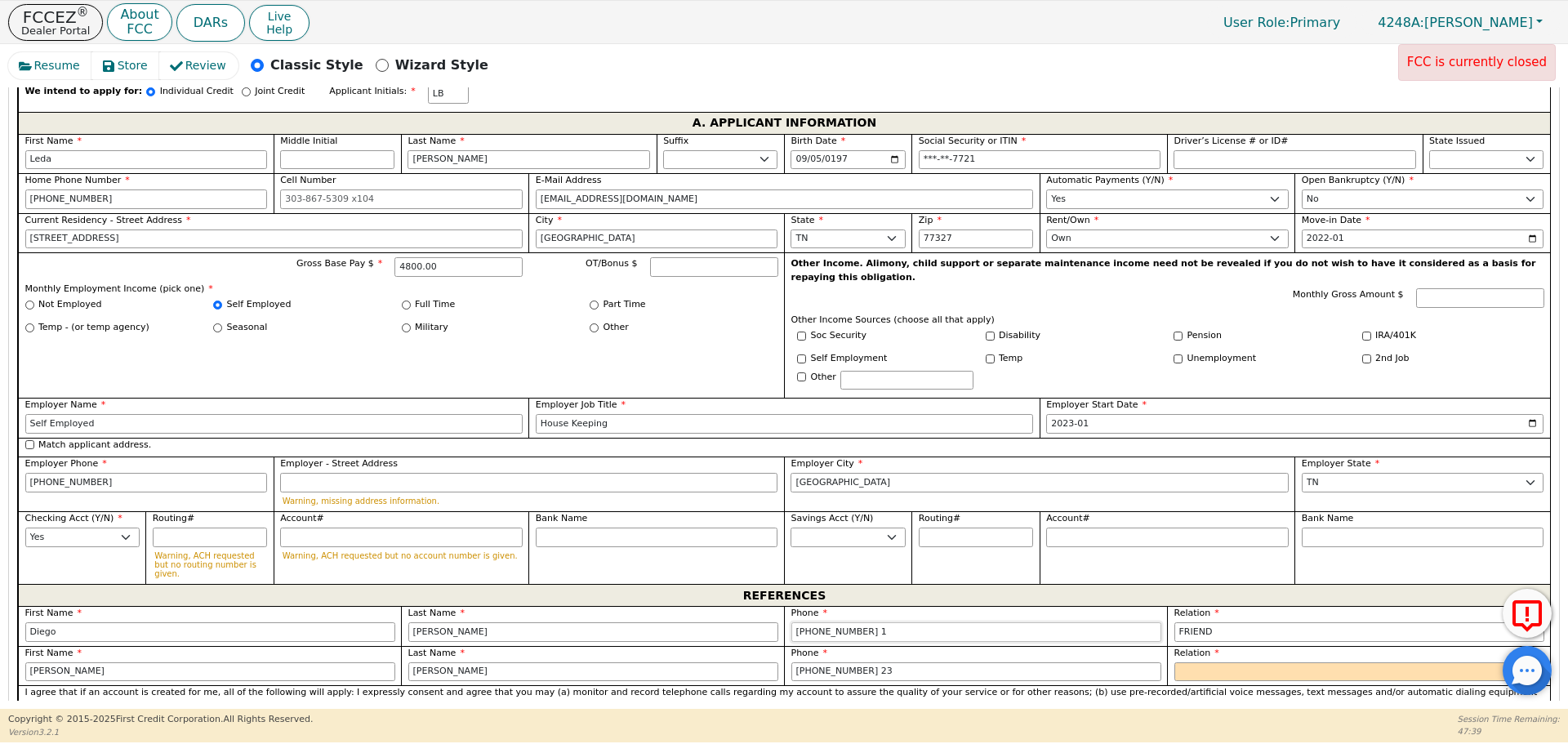
click at [862, 622] on input "[PHONE_NUMBER] 1" at bounding box center [976, 632] width 370 height 19
click at [834, 663] on input "[PHONE_NUMBER] 23" at bounding box center [976, 672] width 370 height 19
type input "[PHONE_NUMBER]"
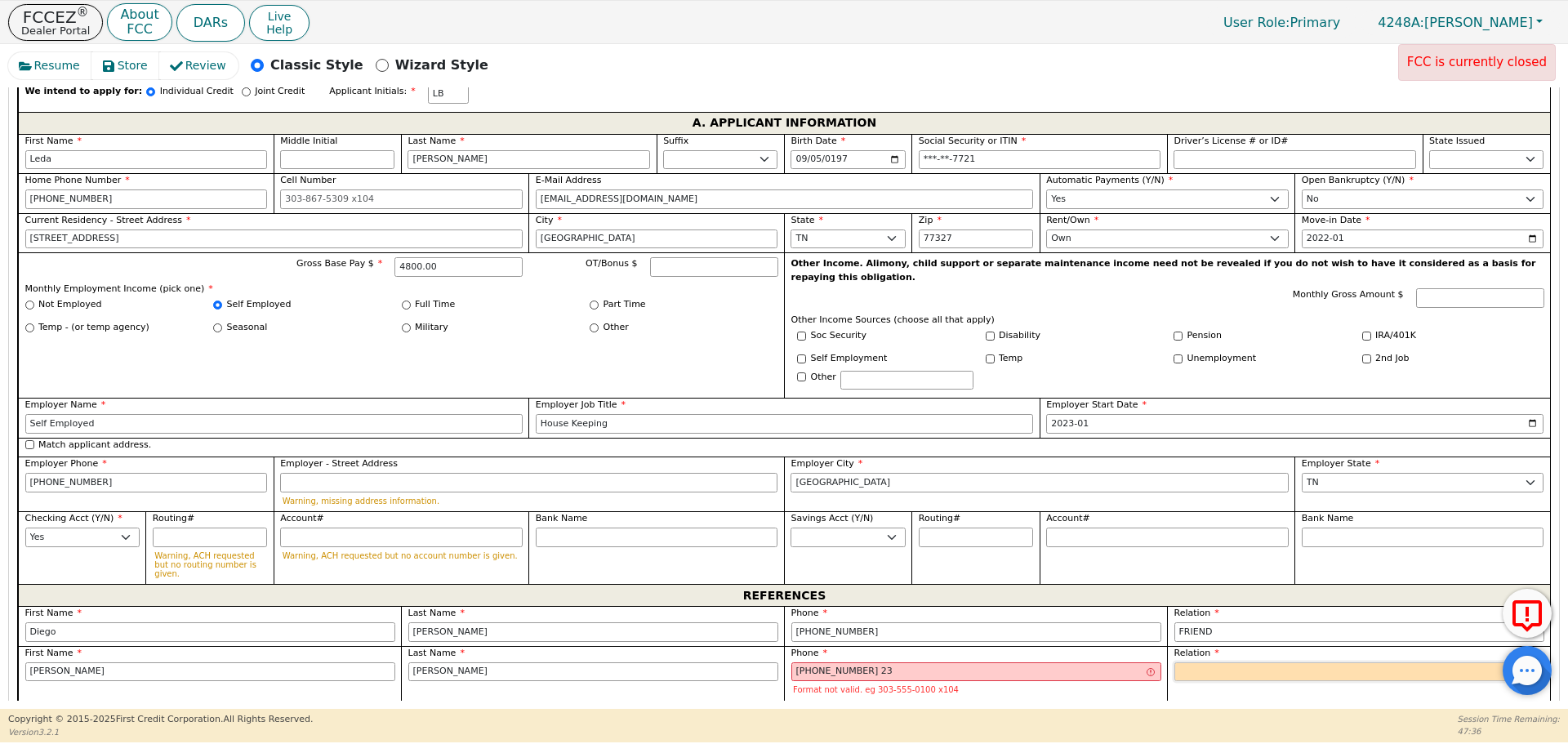
type input "[PHONE_NUMBER]"
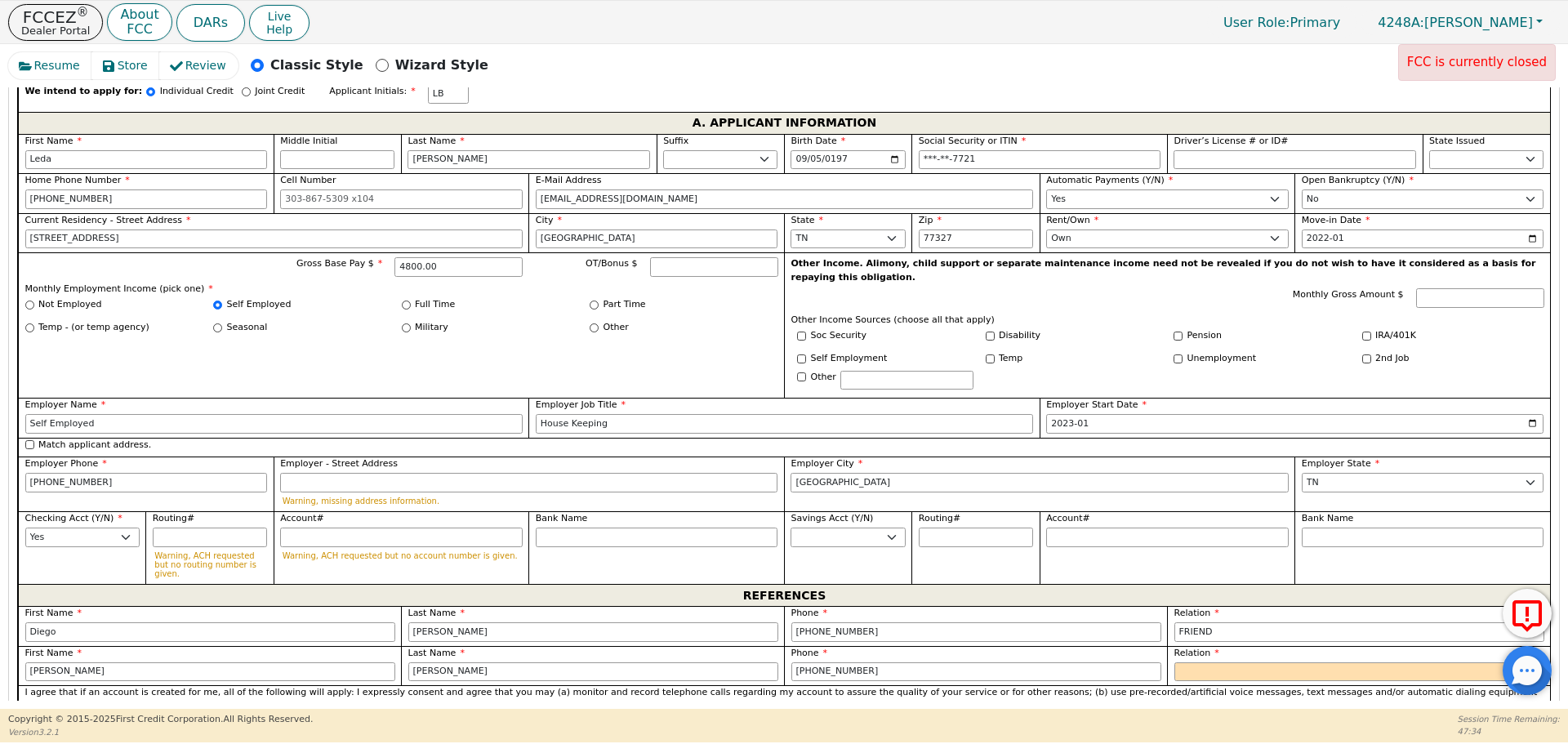
click at [1009, 686] on p "I agree that if an account is created for me, all of the following will apply: …" at bounding box center [784, 699] width 1519 height 27
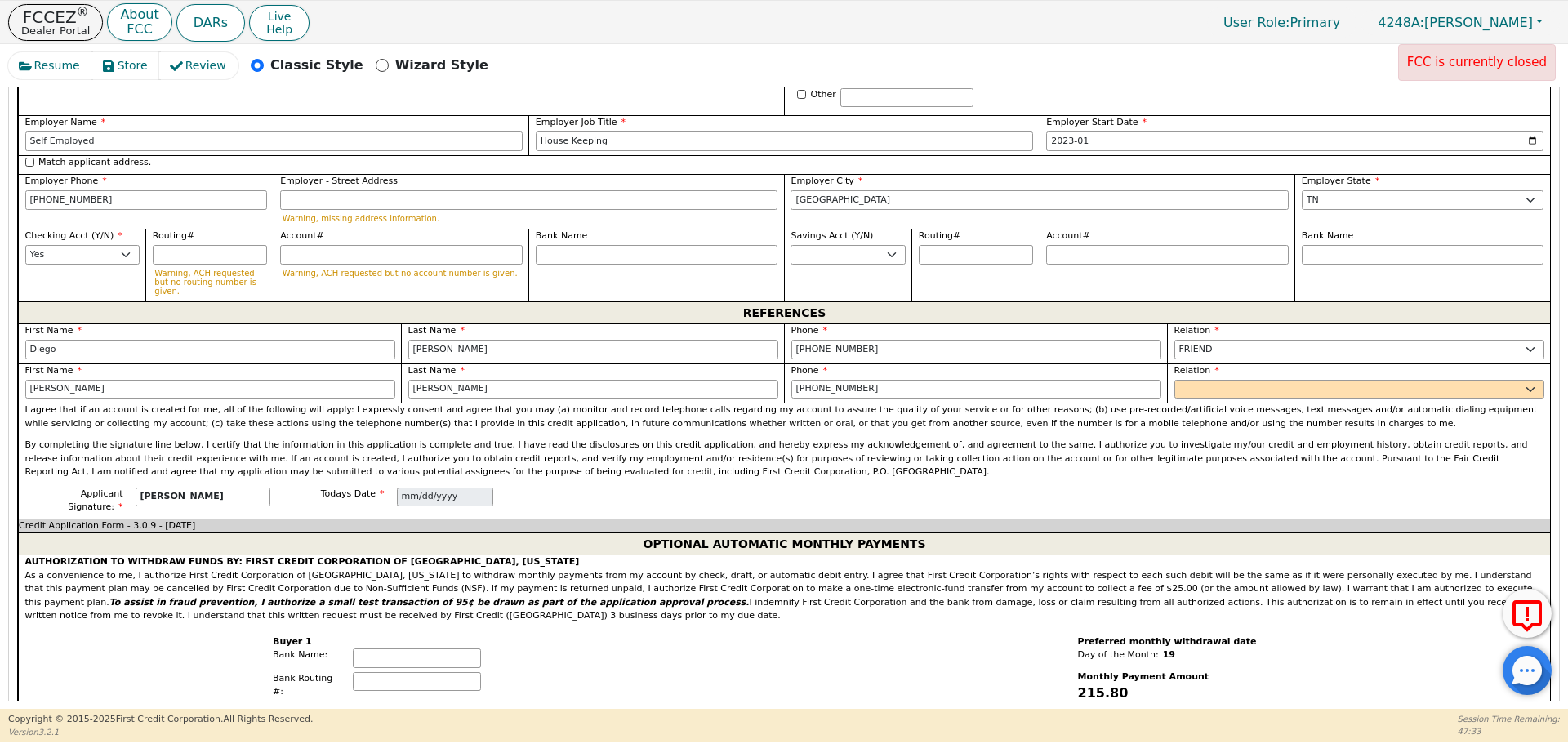
scroll to position [1181, 0]
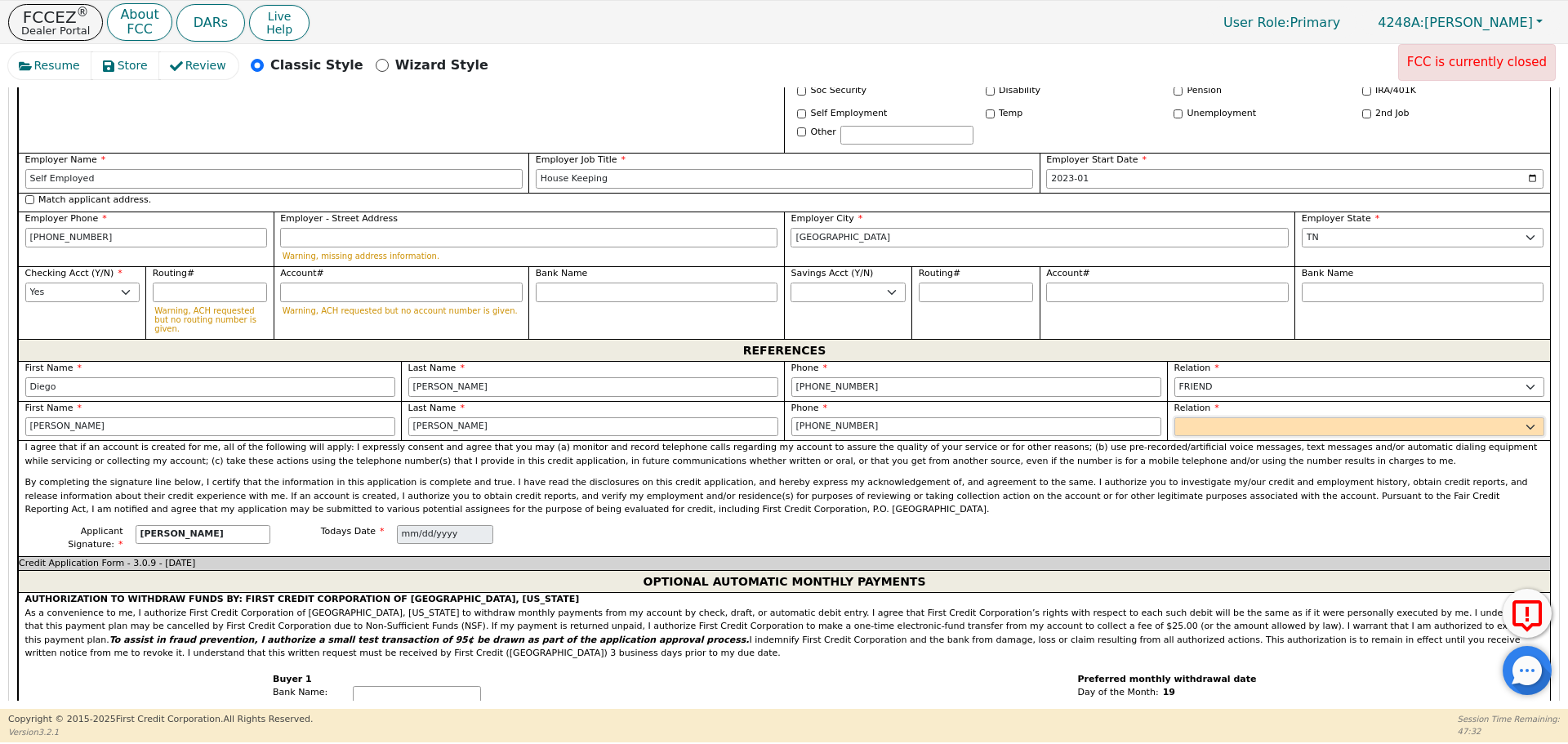
click at [1221, 418] on select "FATHER MOTHER SISTER BROTHER DAUGHTER SON CO-WORKER NEIGHBOR FRIEND COUSIN G-MO…" at bounding box center [1359, 427] width 370 height 19
select select "FRIEND"
click at [1174, 418] on select "FATHER MOTHER SISTER BROTHER DAUGHTER SON CO-WORKER NEIGHBOR FRIEND COUSIN G-MO…" at bounding box center [1359, 427] width 370 height 19
click at [1170, 525] on div "Applicant Signature: [PERSON_NAME] Todays Date [DATE]" at bounding box center [784, 541] width 1532 height 31
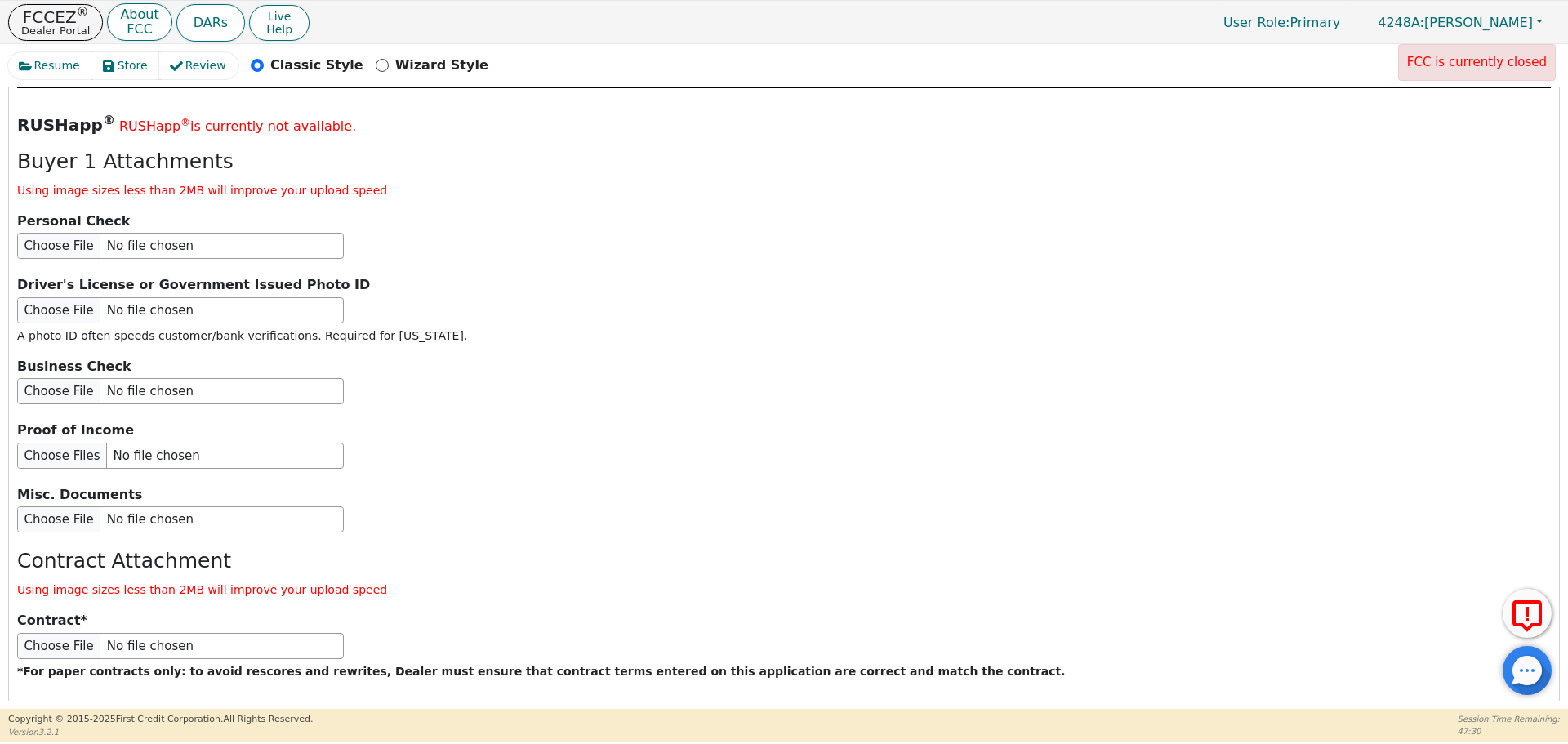
scroll to position [1973, 0]
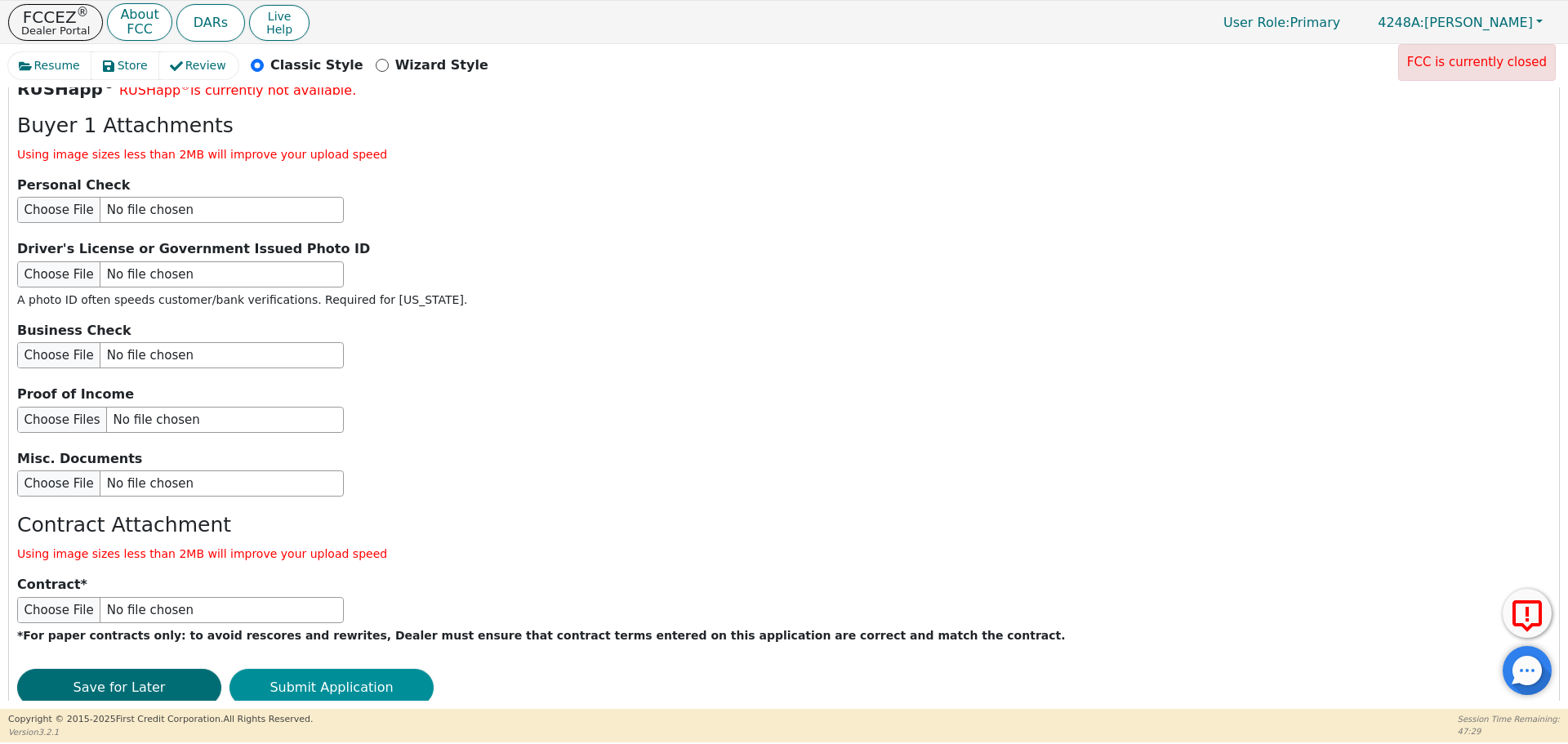
click at [392, 669] on button "Submit Application" at bounding box center [331, 688] width 204 height 38
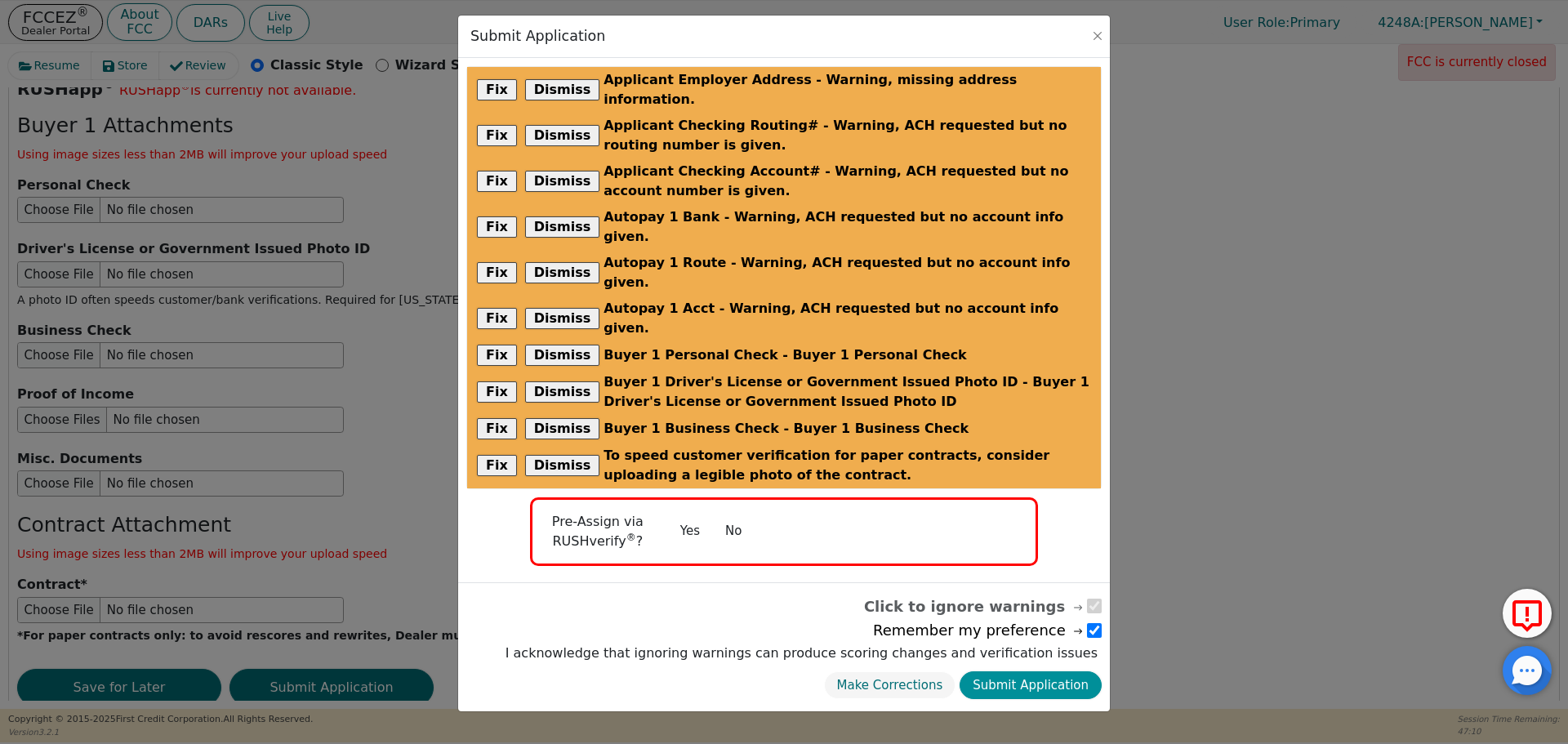
click at [1028, 671] on button "Submit Application" at bounding box center [1030, 686] width 142 height 29
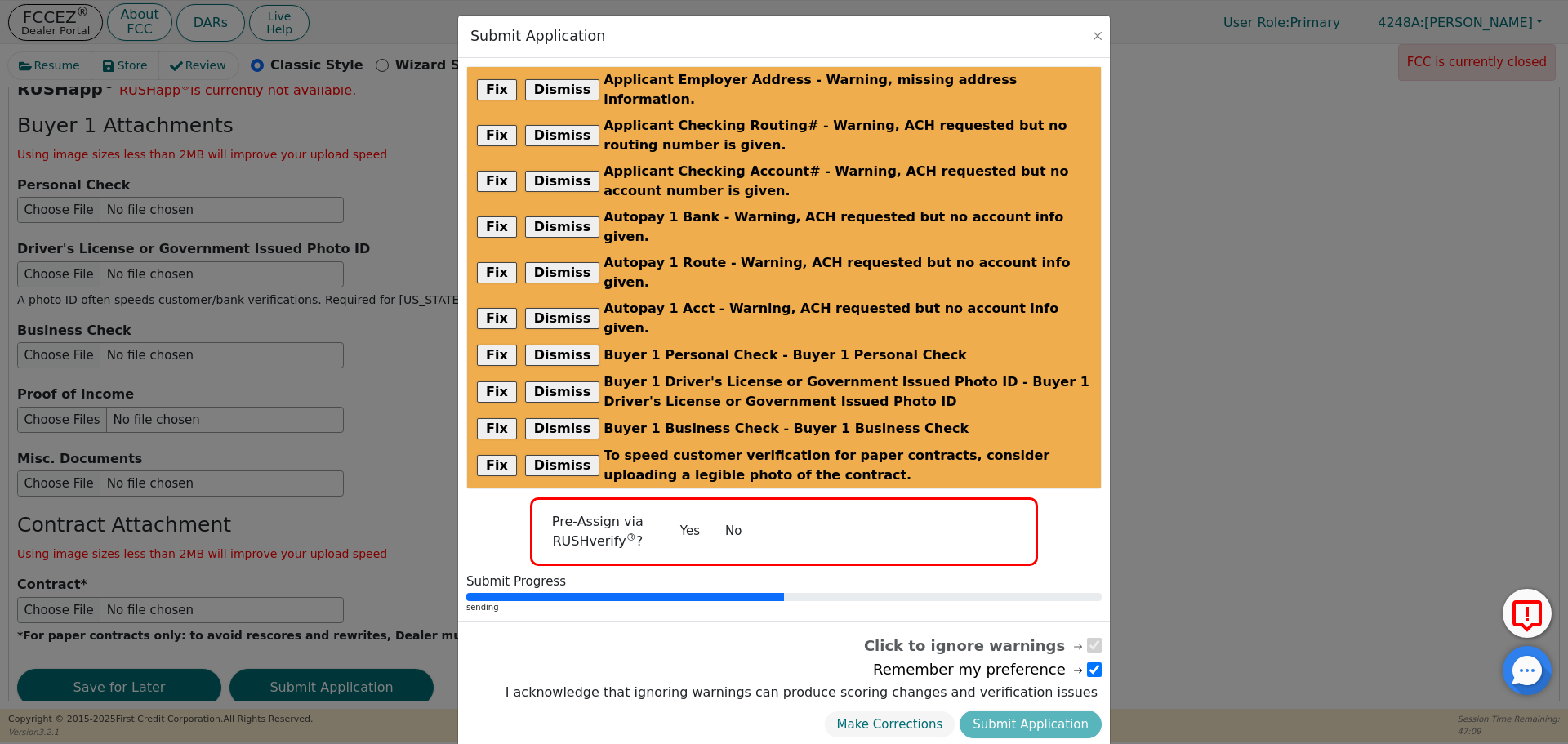
radio input "false"
checkbox input "false"
